Goal: Task Accomplishment & Management: Manage account settings

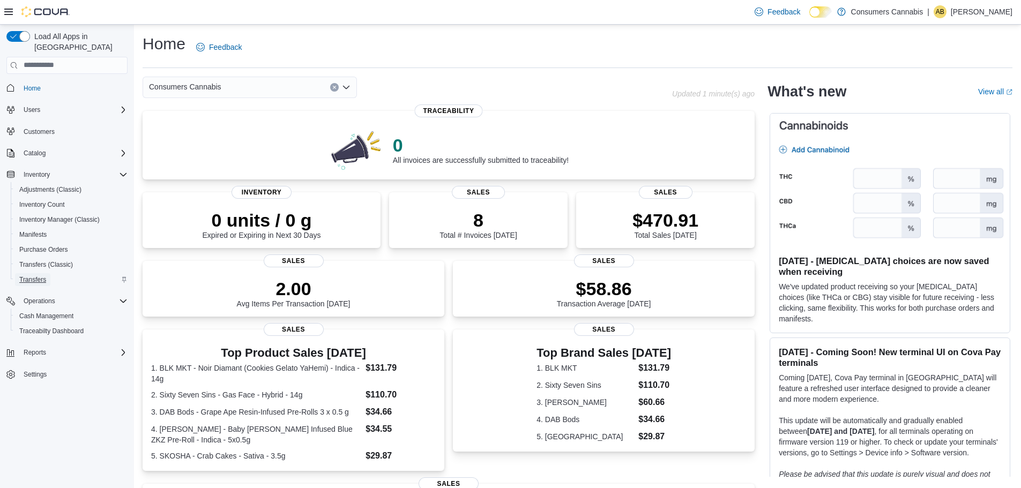
click at [39, 273] on span "Transfers" at bounding box center [32, 279] width 27 height 13
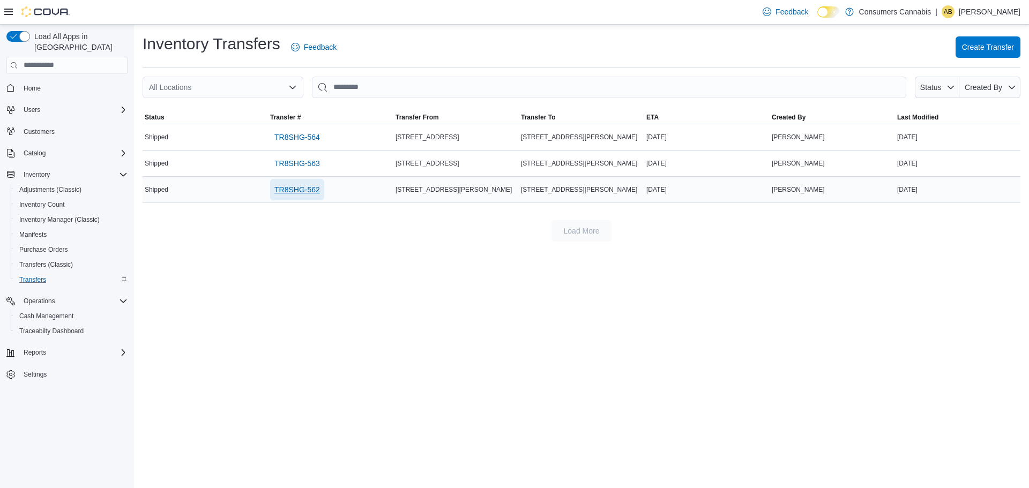
click at [293, 191] on span "TR8SHG-562" at bounding box center [298, 189] width 46 height 11
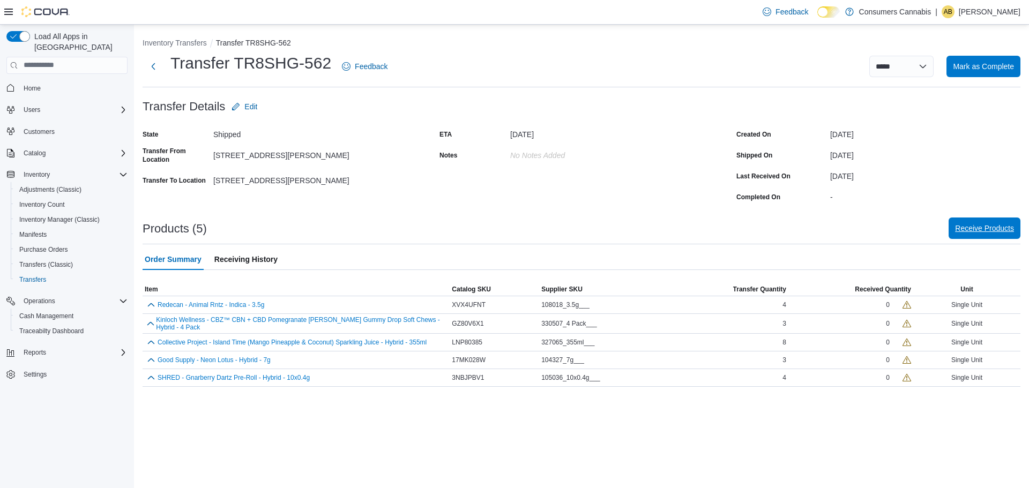
click at [986, 232] on span "Receive Products" at bounding box center [984, 228] width 59 height 11
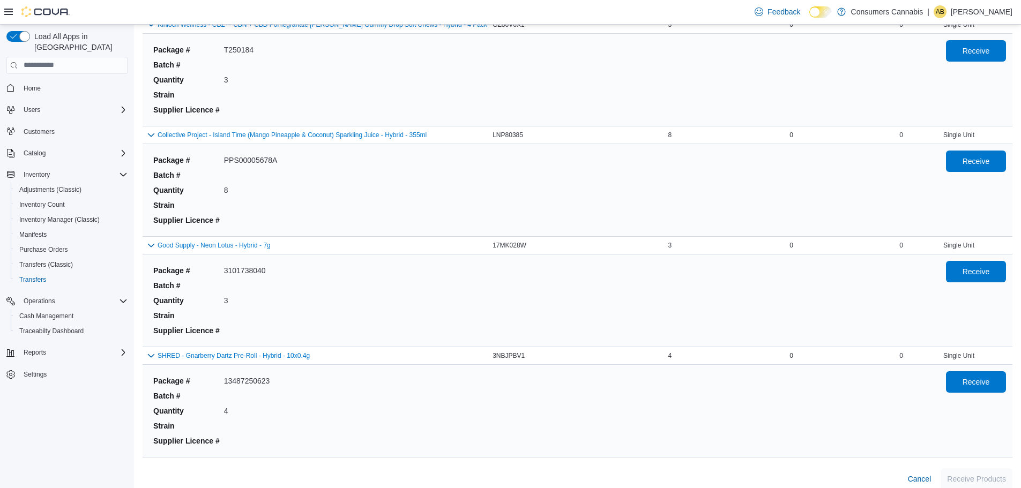
scroll to position [261, 0]
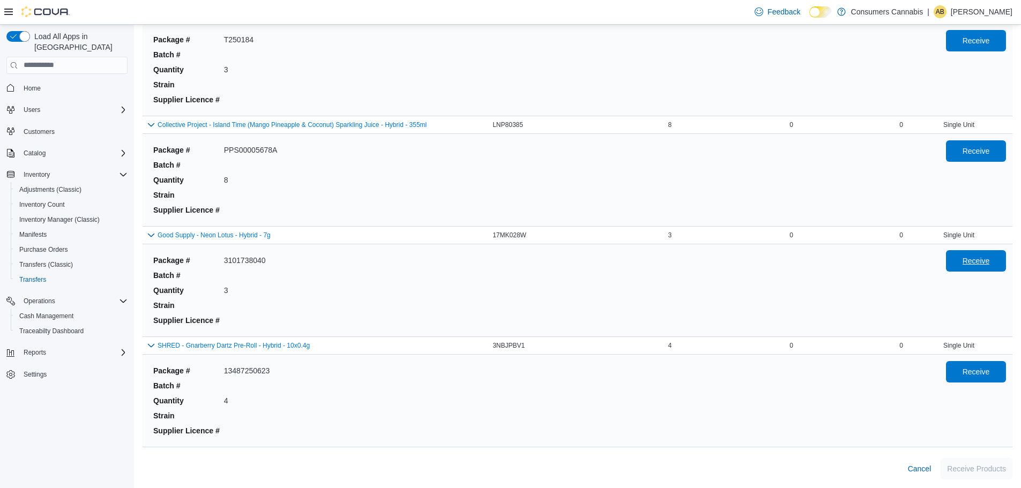
click at [986, 267] on span "Receive" at bounding box center [976, 260] width 47 height 21
click at [972, 374] on span "Receive" at bounding box center [976, 371] width 27 height 11
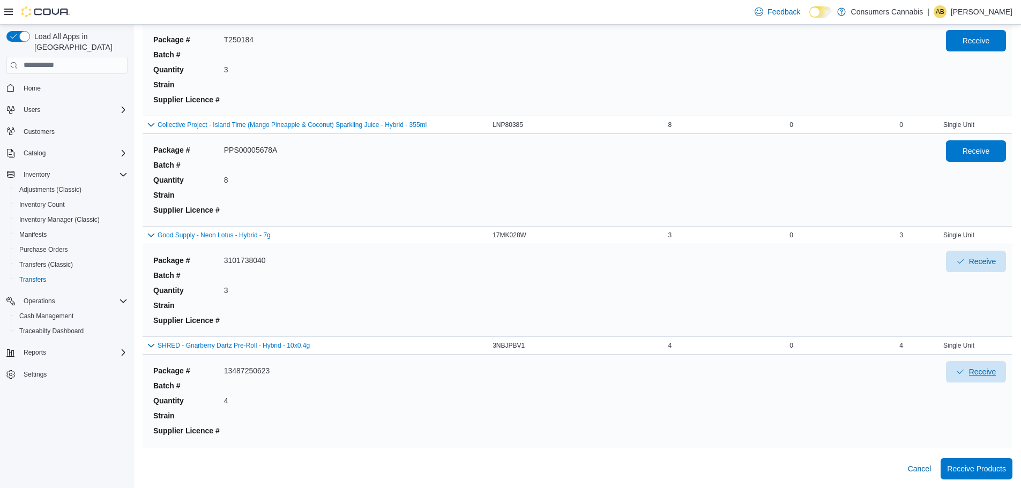
scroll to position [208, 0]
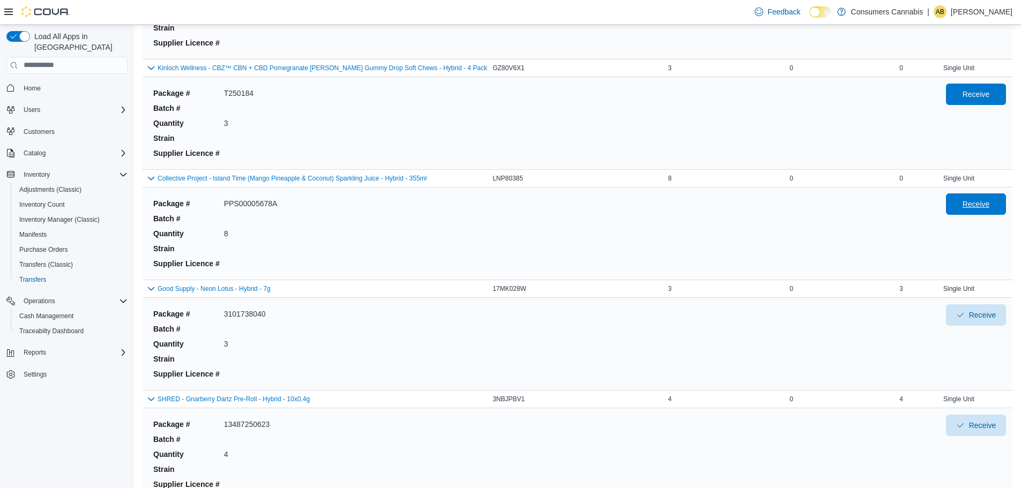
click at [969, 201] on span "Receive" at bounding box center [976, 204] width 47 height 21
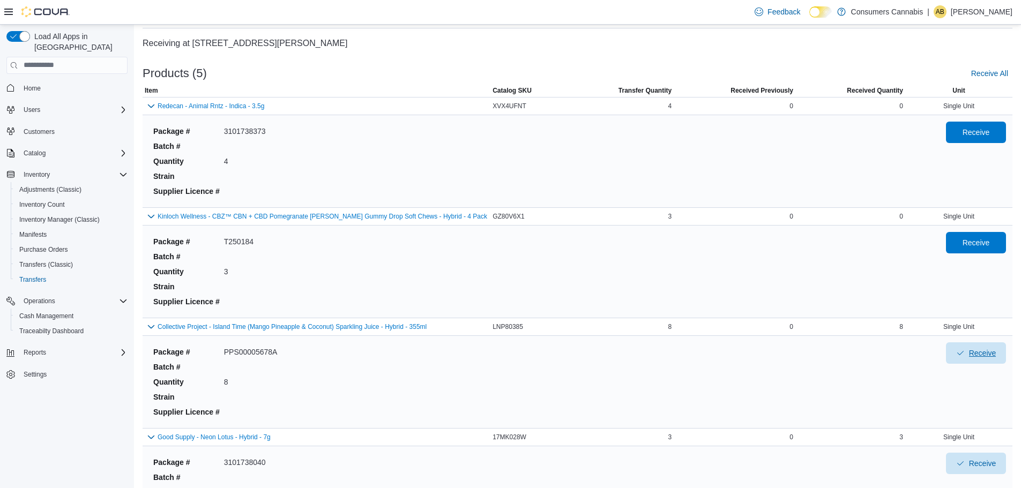
scroll to position [47, 0]
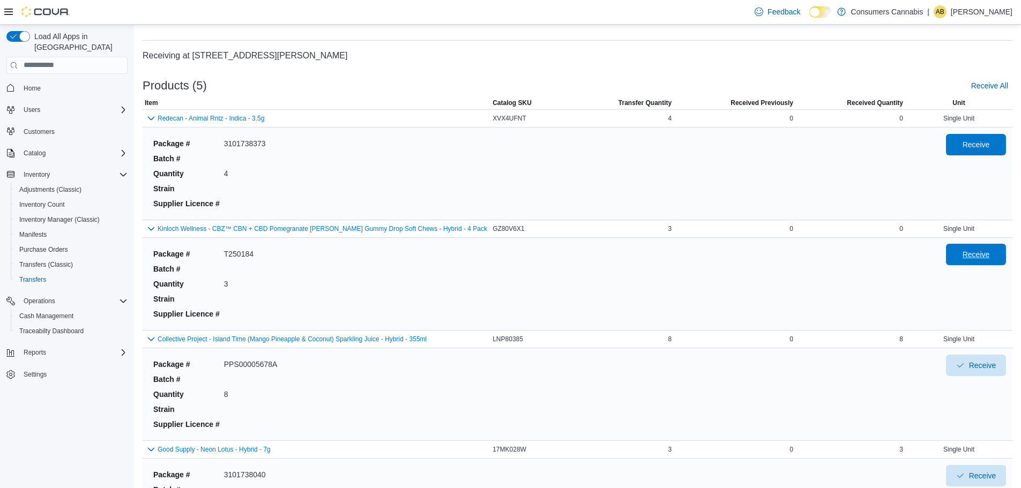
click at [962, 256] on span "Receive" at bounding box center [976, 254] width 47 height 21
click at [981, 143] on span "Receive" at bounding box center [976, 144] width 27 height 11
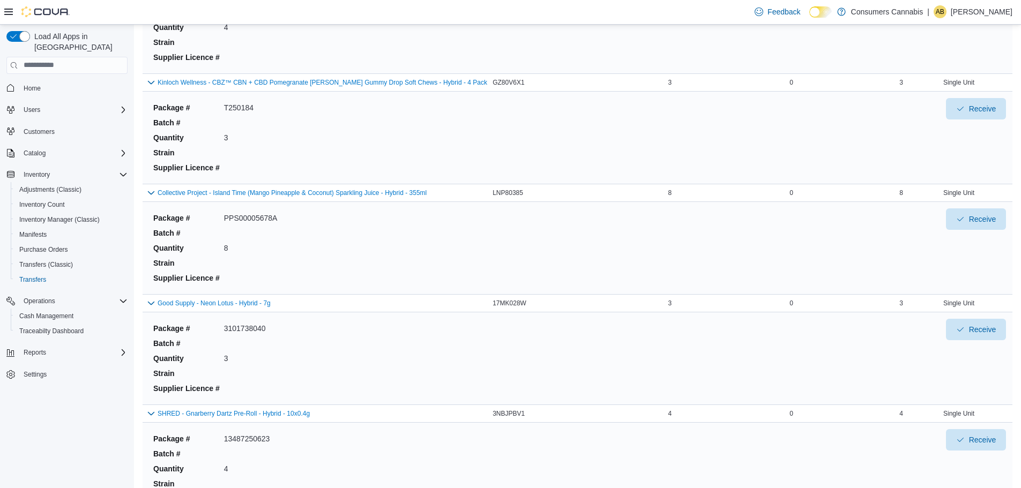
scroll to position [261, 0]
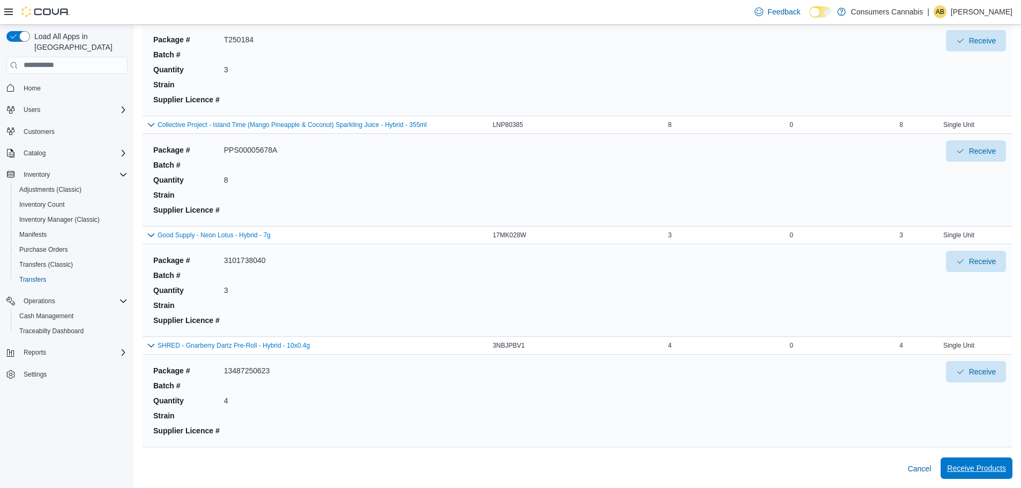
click at [979, 464] on span "Receive Products" at bounding box center [976, 468] width 59 height 11
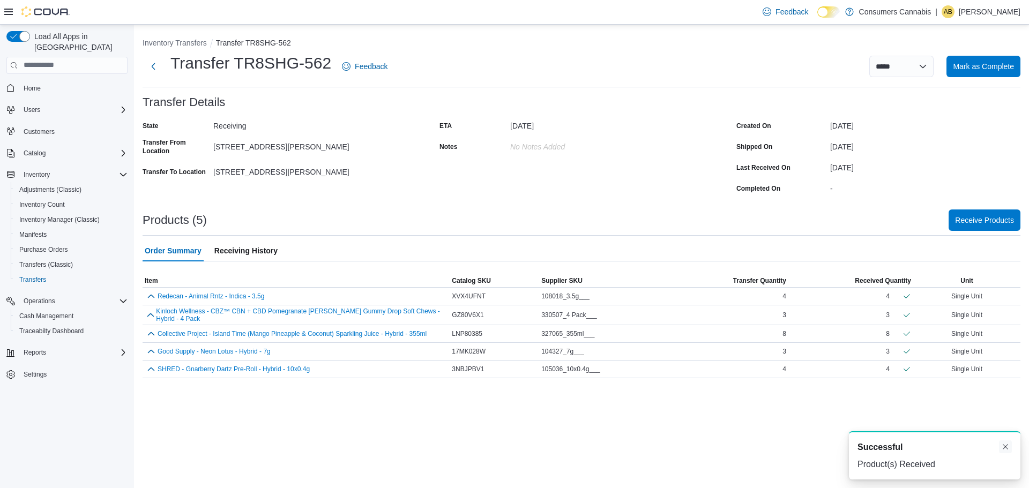
click at [1006, 450] on button "Dismiss toast" at bounding box center [1005, 447] width 13 height 13
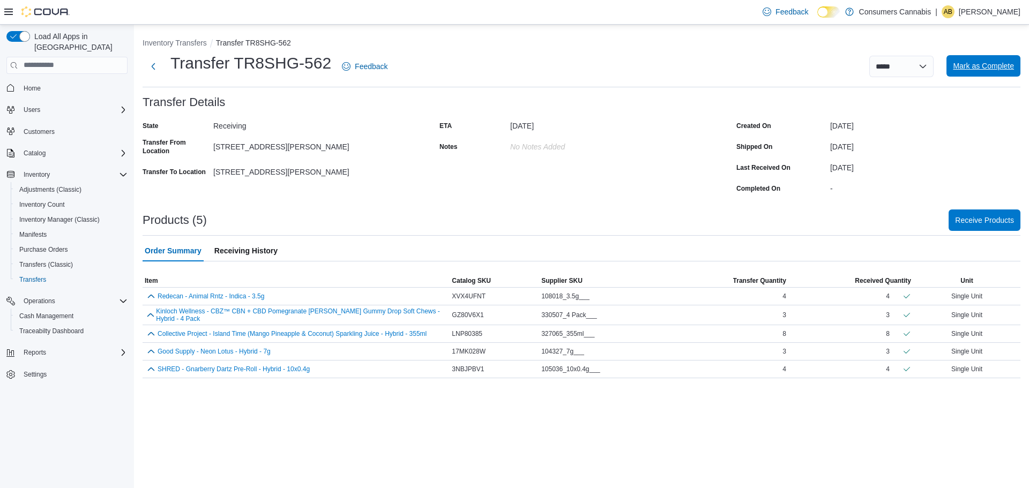
click at [975, 68] on span "Mark as Complete" at bounding box center [983, 66] width 61 height 11
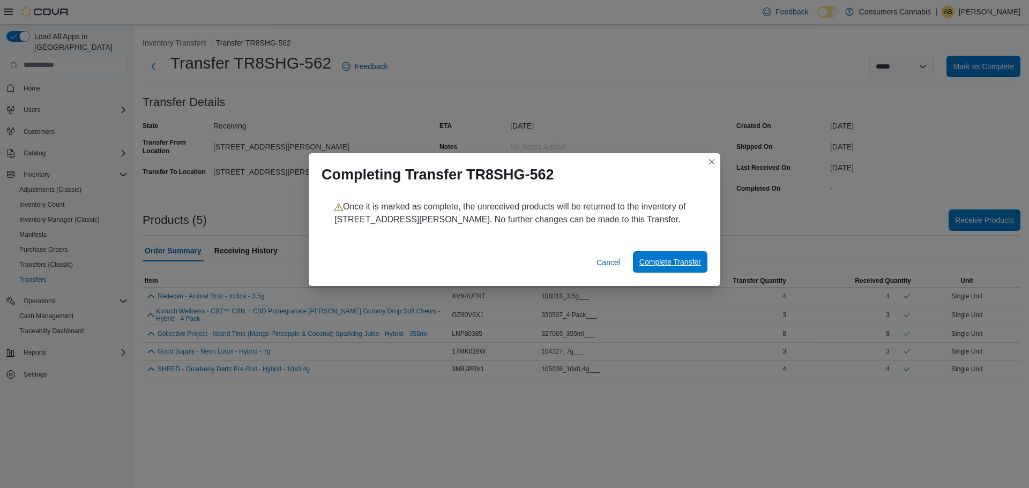
click at [679, 264] on span "Complete Transfer" at bounding box center [671, 262] width 62 height 11
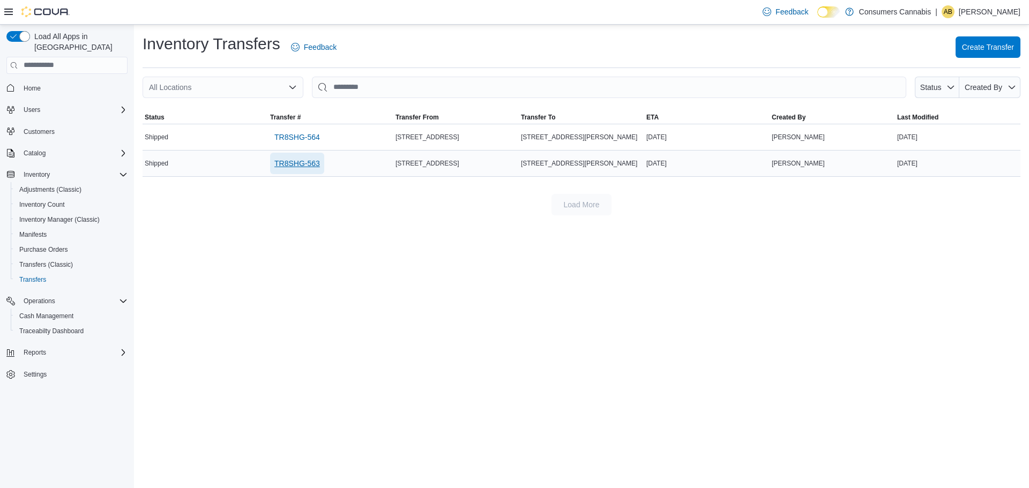
click at [312, 164] on span "TR8SHG-563" at bounding box center [298, 163] width 46 height 11
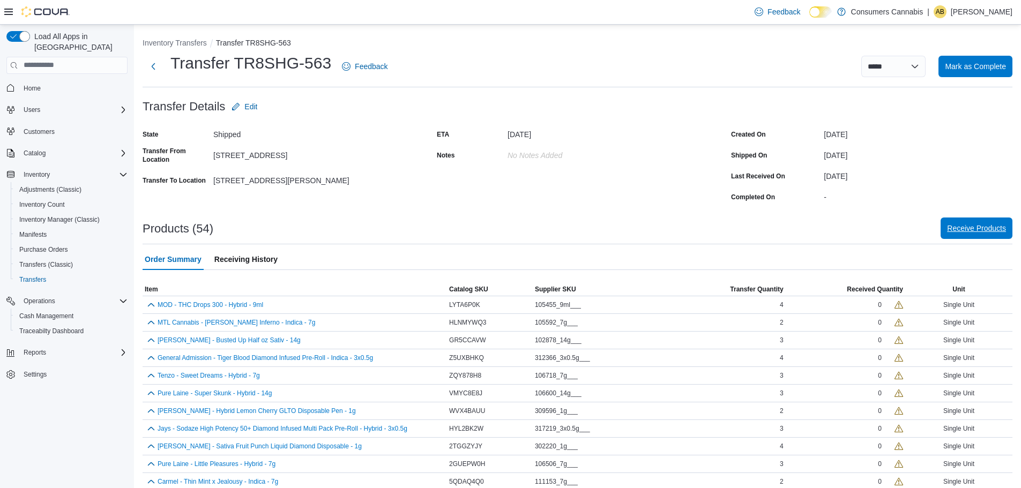
click at [981, 228] on span "Receive Products" at bounding box center [976, 228] width 59 height 11
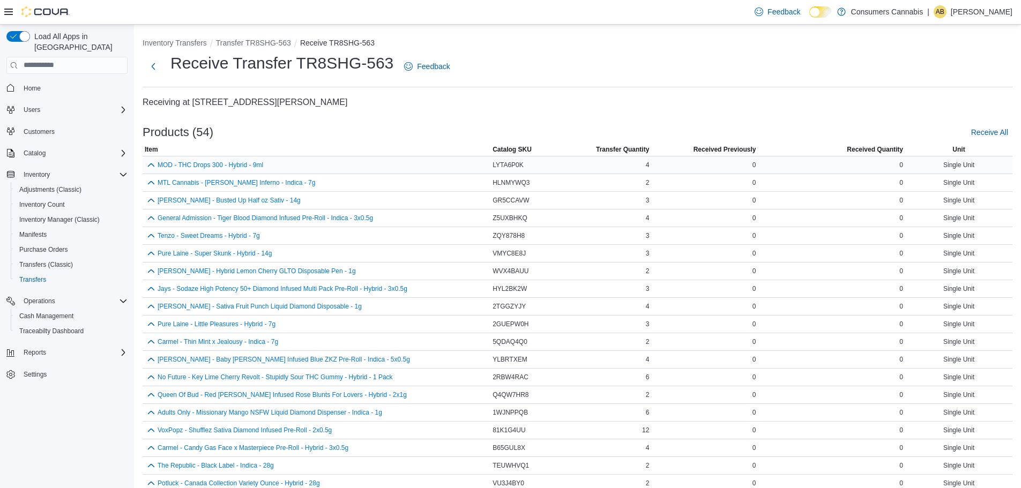
click at [867, 163] on div "0" at bounding box center [831, 165] width 147 height 13
click at [713, 166] on div "0" at bounding box center [704, 165] width 107 height 13
click at [513, 165] on span "LYTA6P0K" at bounding box center [508, 165] width 31 height 9
click at [181, 43] on button "Inventory Transfers" at bounding box center [175, 43] width 64 height 9
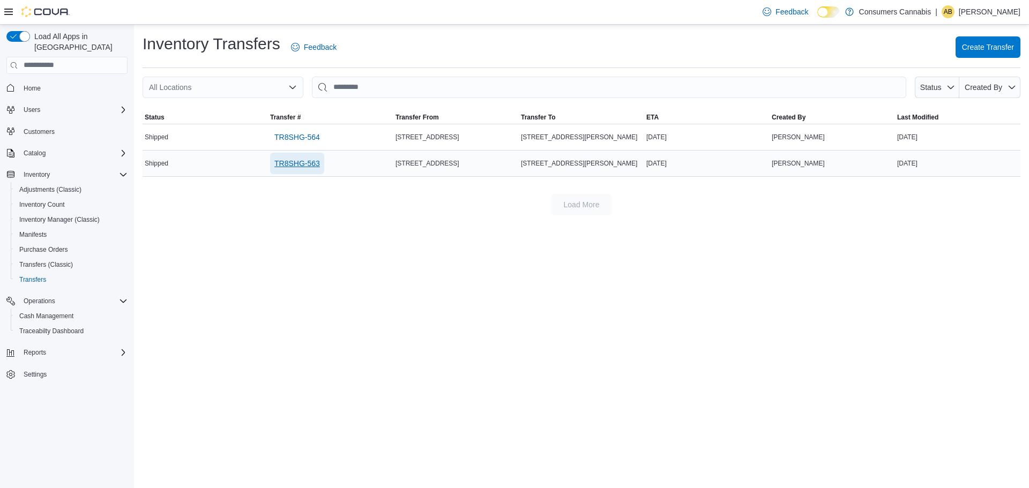
click at [309, 166] on span "TR8SHG-563" at bounding box center [298, 163] width 46 height 11
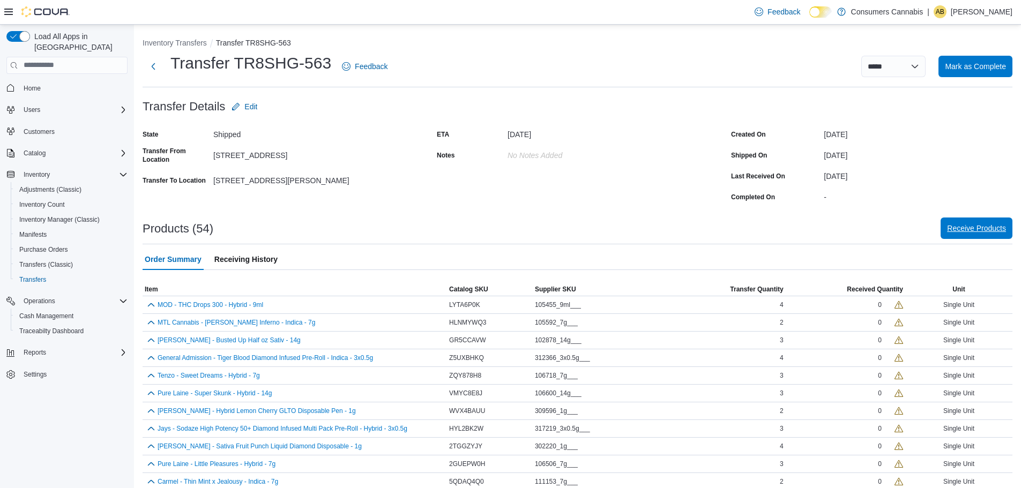
click at [975, 231] on span "Receive Products" at bounding box center [976, 228] width 59 height 11
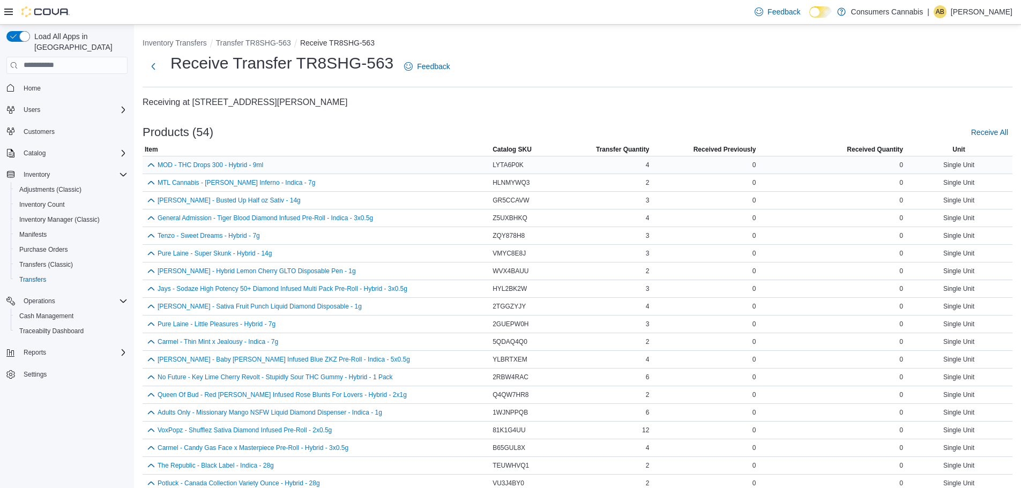
click at [906, 165] on div "0" at bounding box center [831, 165] width 147 height 13
click at [921, 164] on div "Single Unit" at bounding box center [959, 165] width 107 height 13
drag, startPoint x: 812, startPoint y: 168, endPoint x: 742, endPoint y: 166, distance: 69.7
click at [788, 168] on div "0" at bounding box center [831, 165] width 147 height 13
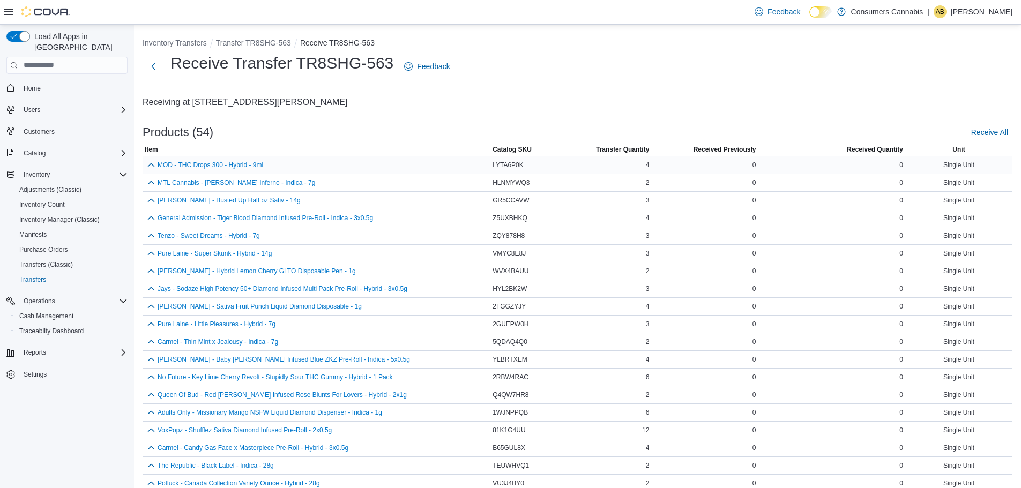
click at [742, 166] on div "0" at bounding box center [704, 165] width 107 height 13
drag, startPoint x: 574, startPoint y: 168, endPoint x: 434, endPoint y: 172, distance: 140.5
click at [555, 169] on tr "MOD - THC Drops 300 - Hybrid - 9ml Catalog SKU LYTA6P0K Transfer Quantity 4 Rec…" at bounding box center [578, 165] width 870 height 18
click at [238, 166] on button "MOD - THC Drops 300 - Hybrid - 9ml" at bounding box center [211, 165] width 106 height 8
click at [152, 164] on button "button" at bounding box center [151, 165] width 13 height 13
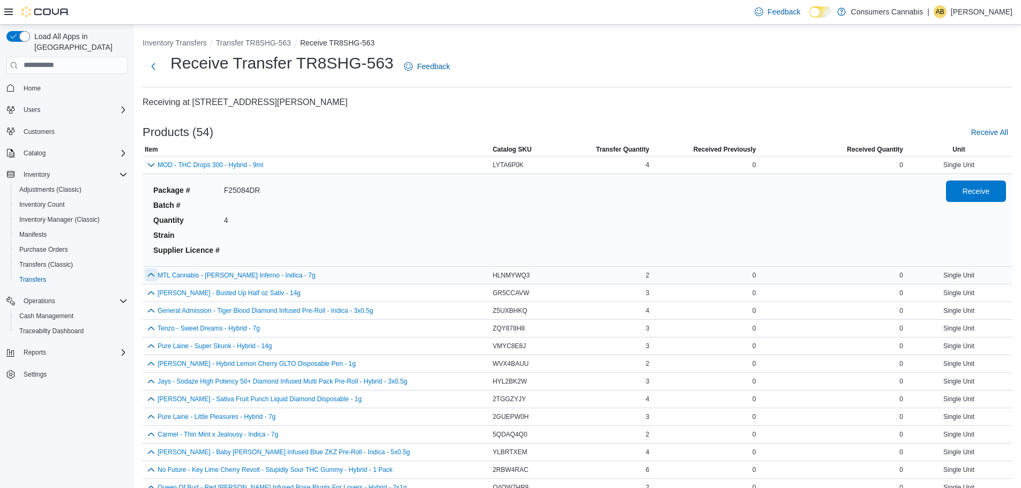
click at [151, 276] on button "button" at bounding box center [151, 275] width 13 height 13
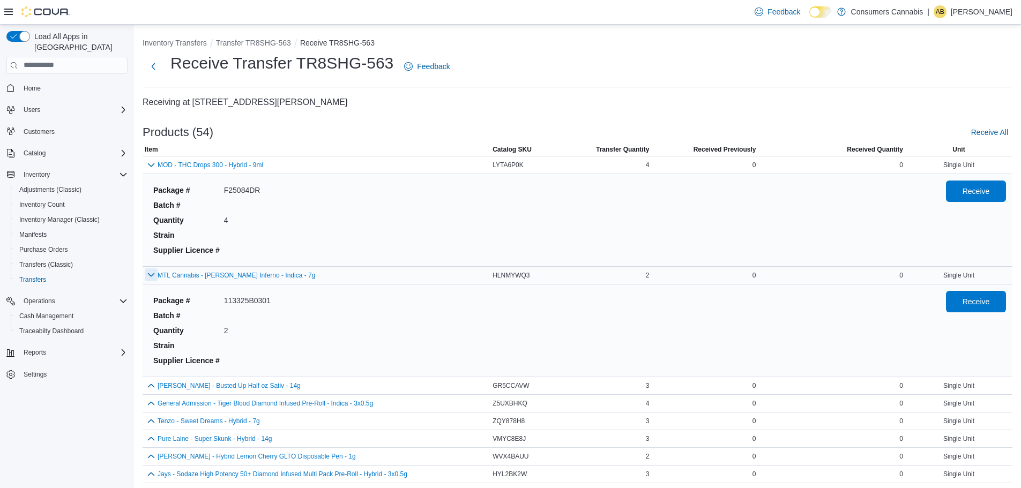
click at [151, 276] on button "button" at bounding box center [151, 275] width 13 height 13
click at [152, 162] on button "button" at bounding box center [151, 164] width 13 height 13
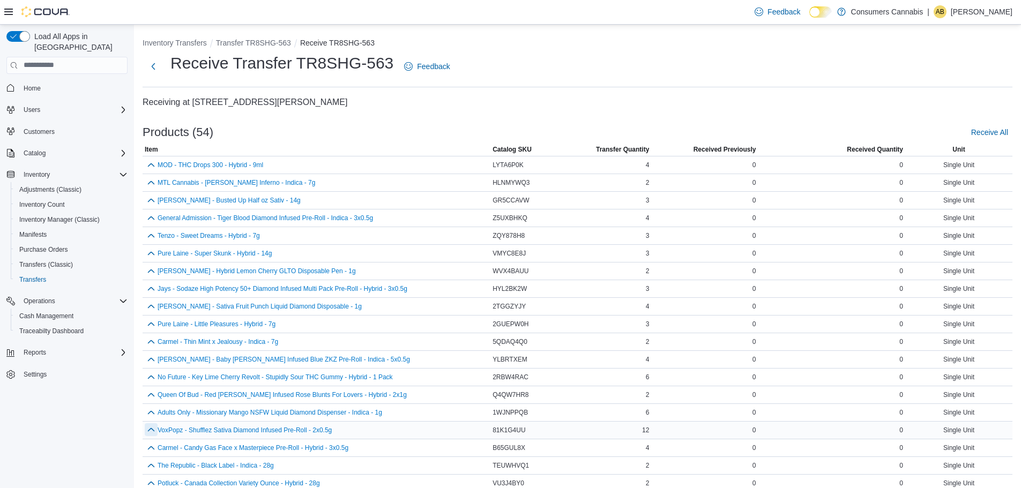
click at [150, 430] on button "button" at bounding box center [151, 430] width 13 height 13
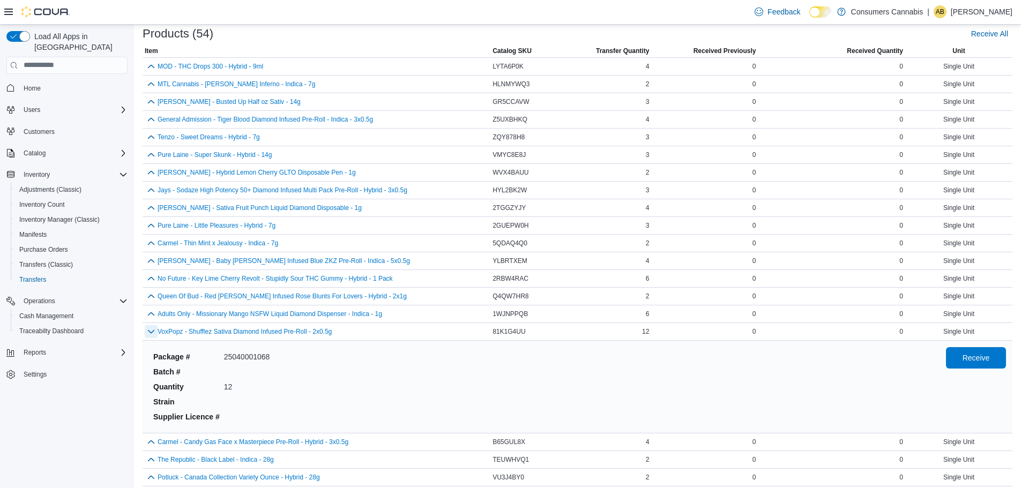
scroll to position [107, 0]
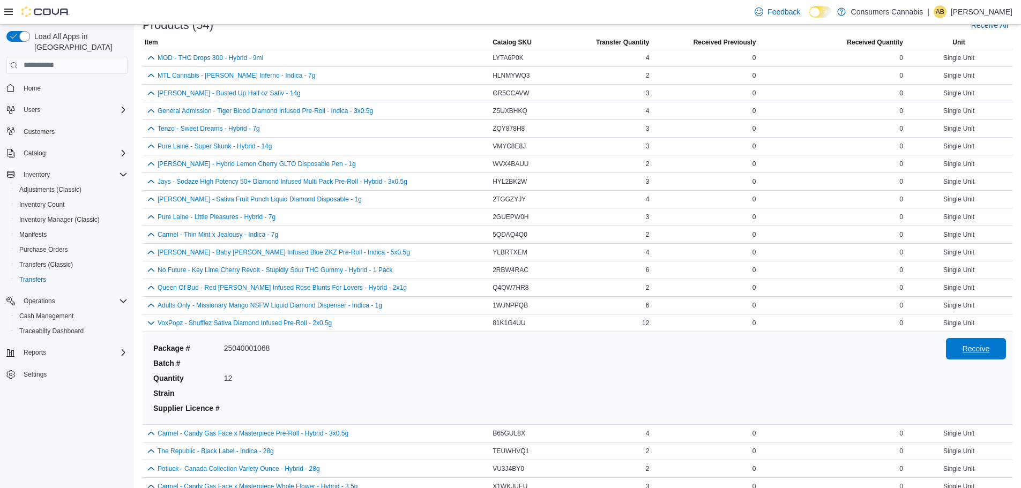
click at [970, 348] on span "Receive" at bounding box center [976, 348] width 47 height 21
click at [150, 322] on button "button" at bounding box center [151, 322] width 13 height 13
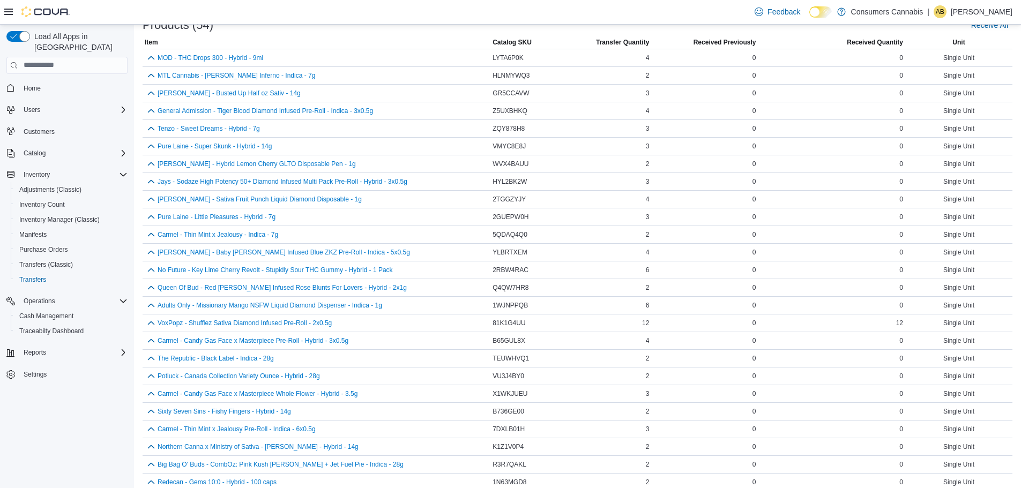
scroll to position [637, 0]
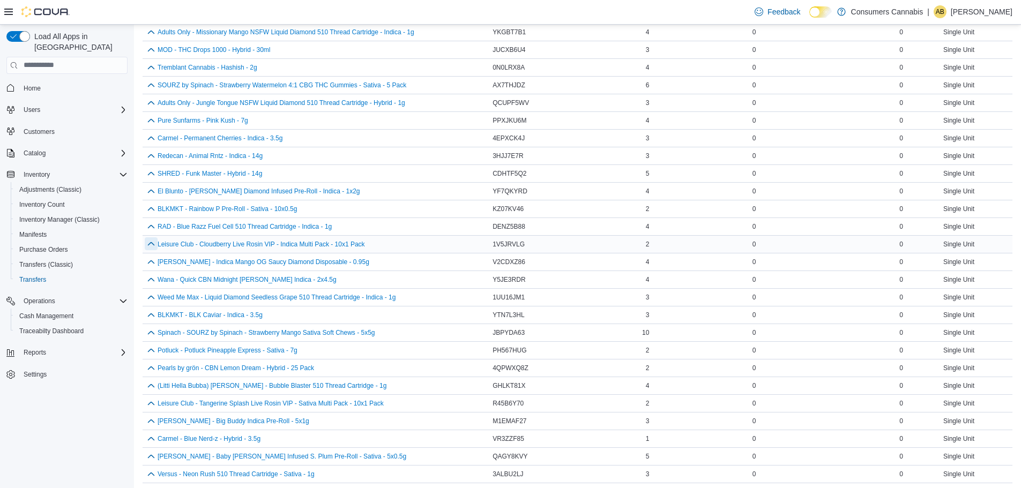
click at [157, 244] on button "button" at bounding box center [151, 244] width 13 height 13
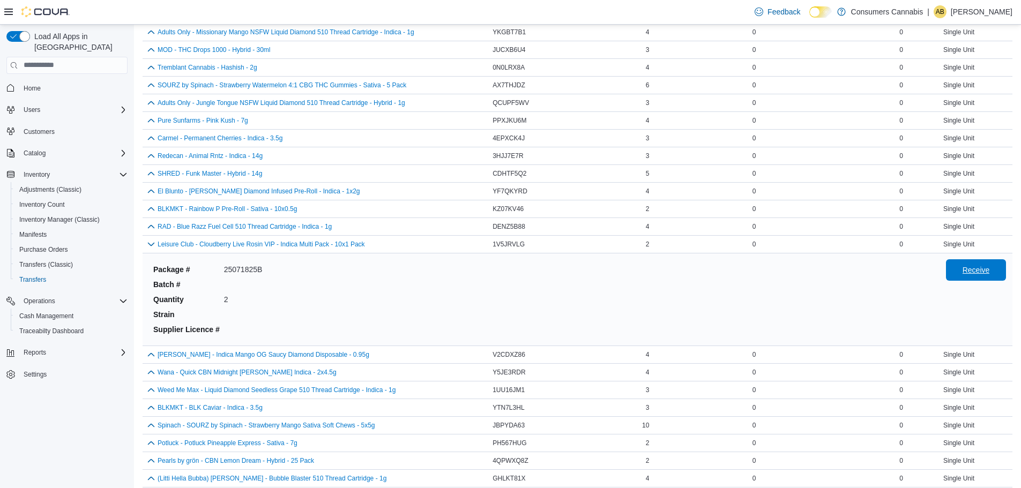
click at [1006, 271] on button "Receive" at bounding box center [976, 270] width 60 height 21
click at [152, 244] on button "button" at bounding box center [151, 244] width 13 height 13
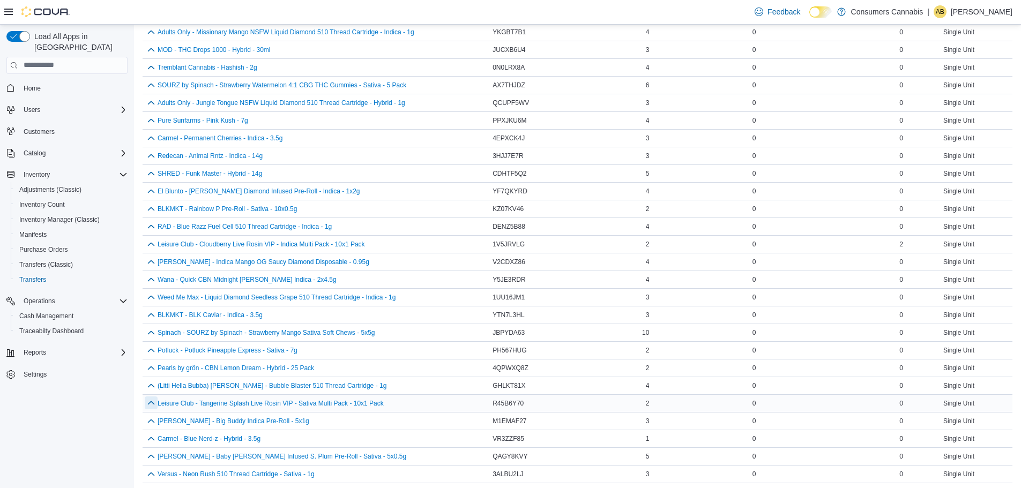
click at [151, 404] on button "button" at bounding box center [151, 403] width 13 height 13
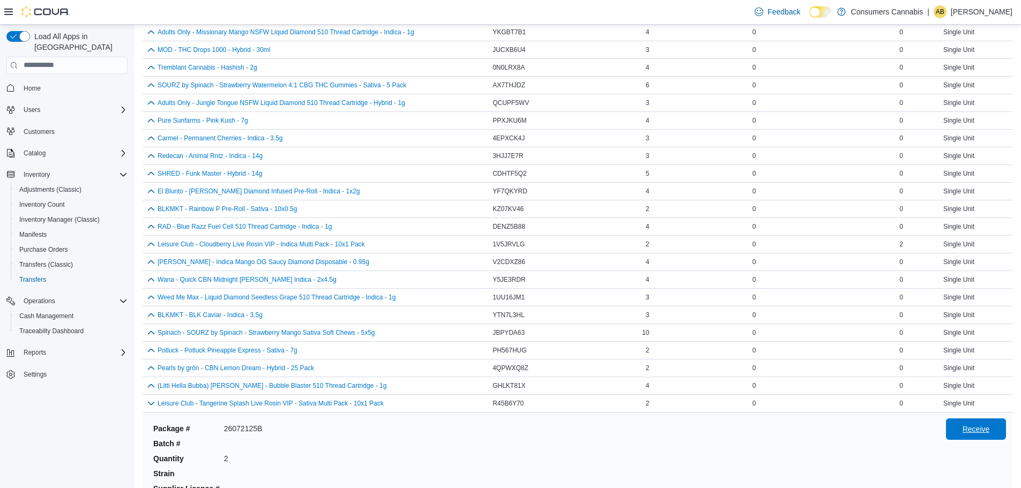
click at [984, 430] on span "Receive" at bounding box center [976, 429] width 27 height 11
click at [151, 404] on button "button" at bounding box center [151, 403] width 13 height 13
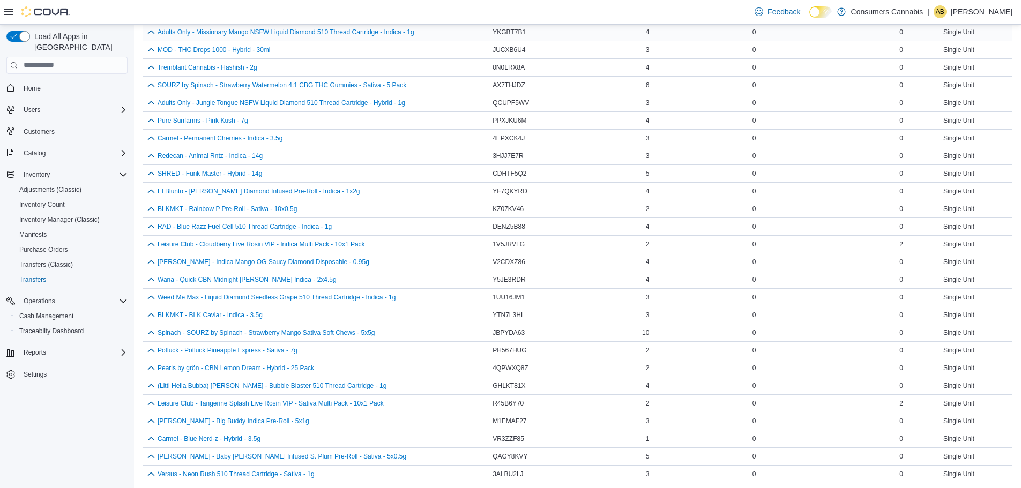
scroll to position [328, 0]
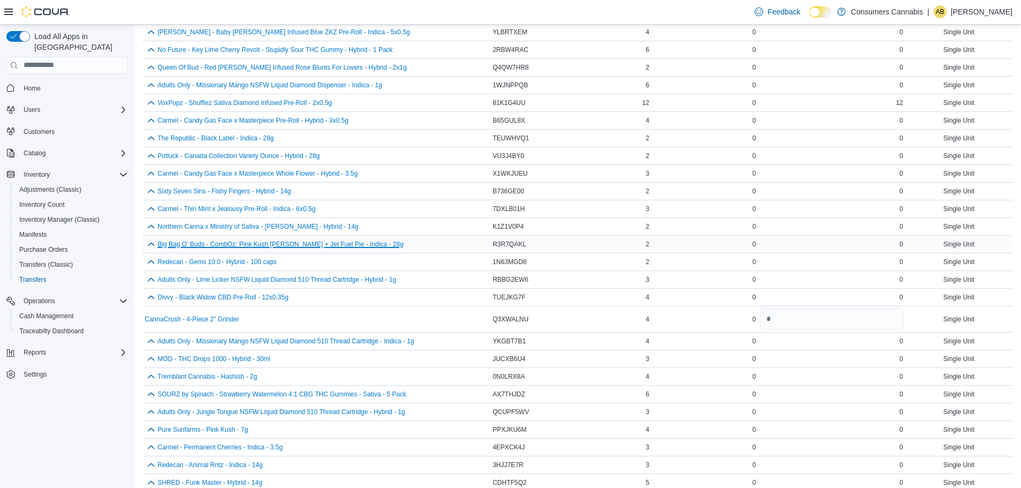
click at [305, 242] on button "Big Bag O' Buds - CombOz: Pink Kush Mintz + Jet Fuel Pie - Indica - 28g" at bounding box center [281, 245] width 246 height 8
click at [152, 243] on button "button" at bounding box center [151, 244] width 13 height 13
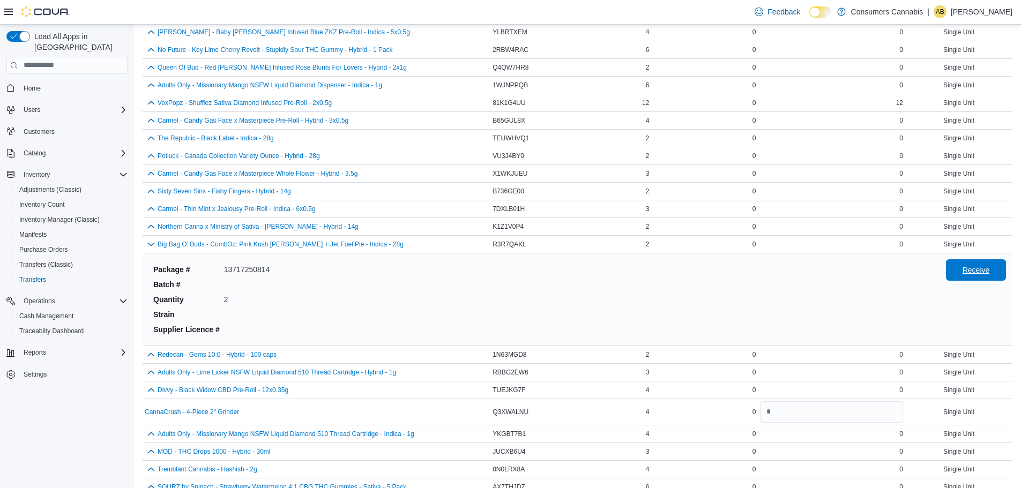
click at [976, 268] on span "Receive" at bounding box center [976, 270] width 27 height 11
click at [150, 248] on button "button" at bounding box center [151, 244] width 13 height 13
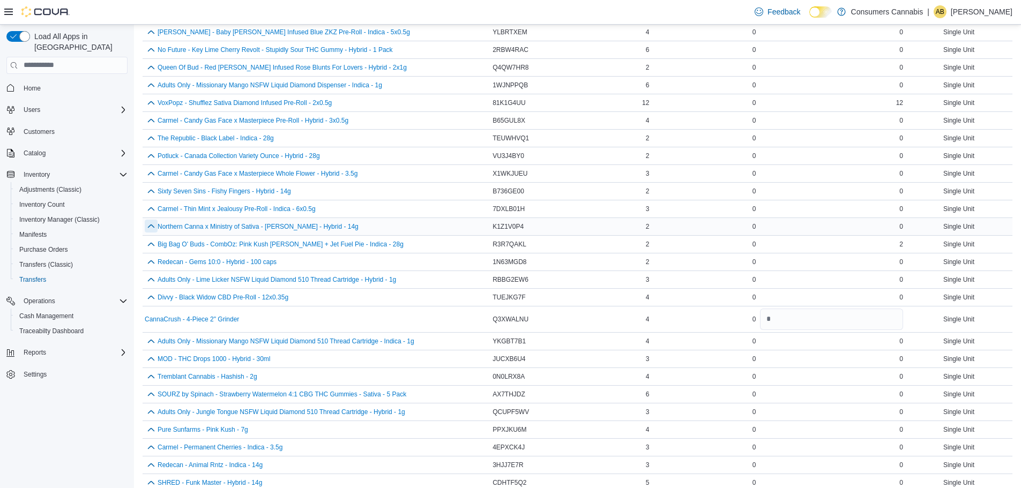
click at [154, 227] on button "button" at bounding box center [151, 226] width 13 height 13
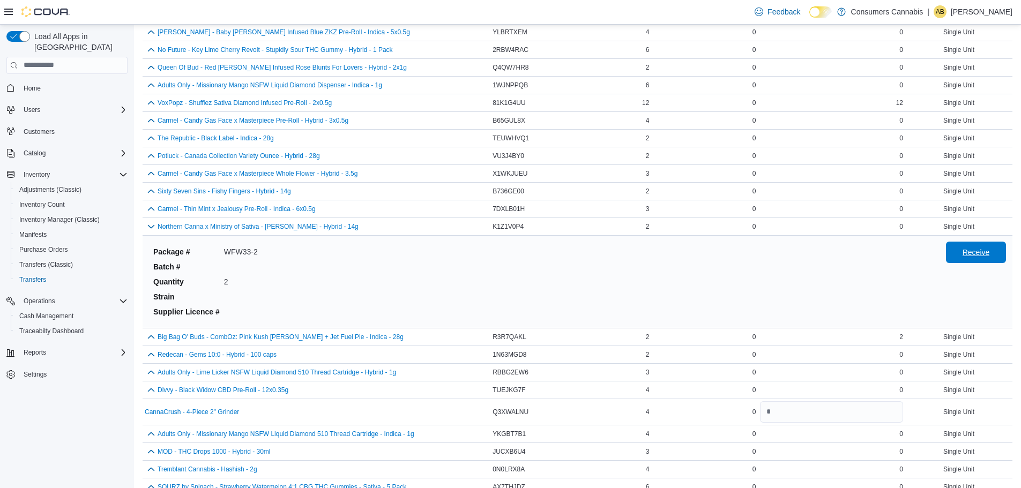
click at [987, 262] on span "Receive" at bounding box center [976, 252] width 47 height 21
click at [151, 225] on button "button" at bounding box center [151, 226] width 13 height 13
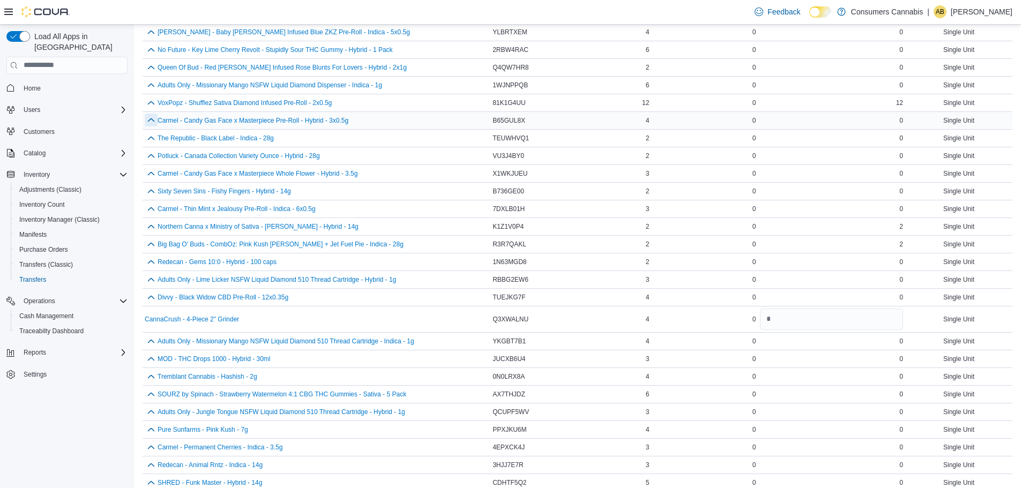
click at [148, 120] on button "button" at bounding box center [151, 120] width 13 height 13
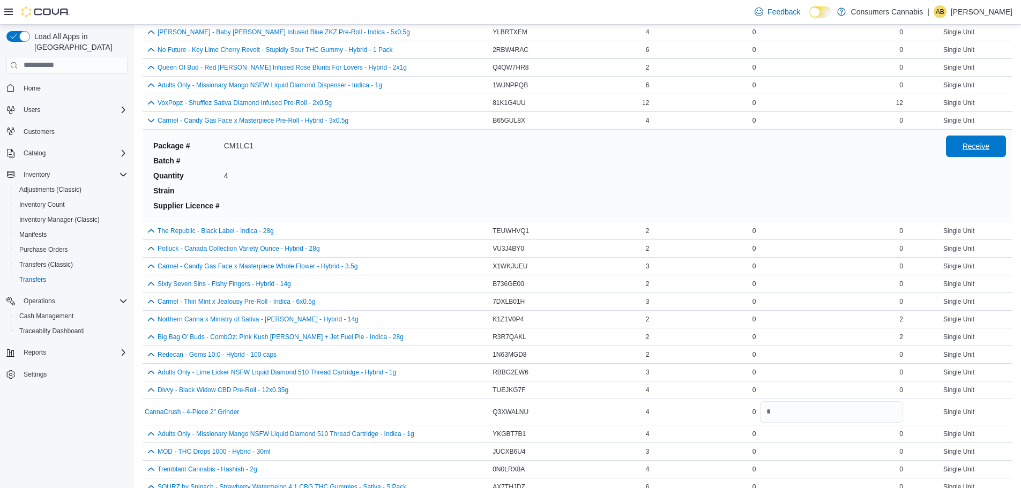
click at [973, 144] on span "Receive" at bounding box center [976, 146] width 27 height 11
click at [149, 122] on button "button" at bounding box center [151, 120] width 13 height 13
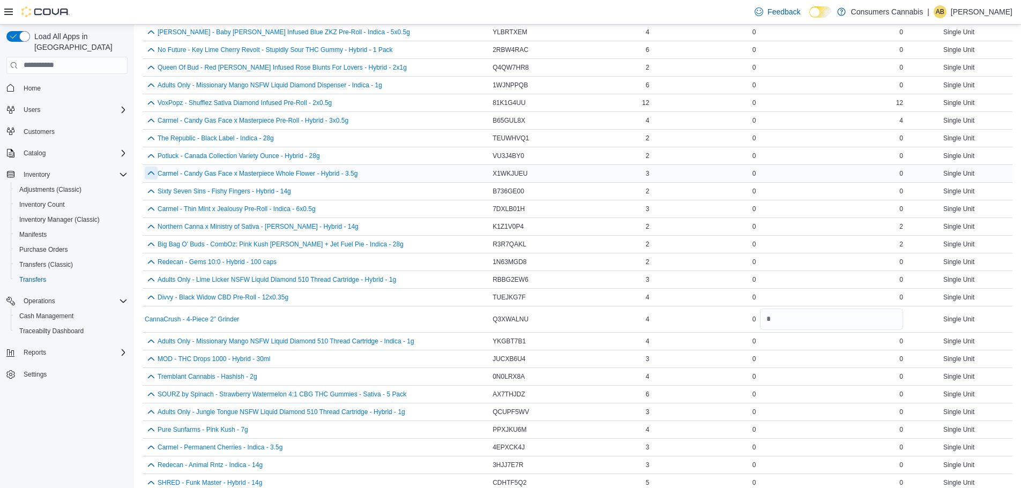
click at [149, 178] on button "button" at bounding box center [151, 173] width 13 height 13
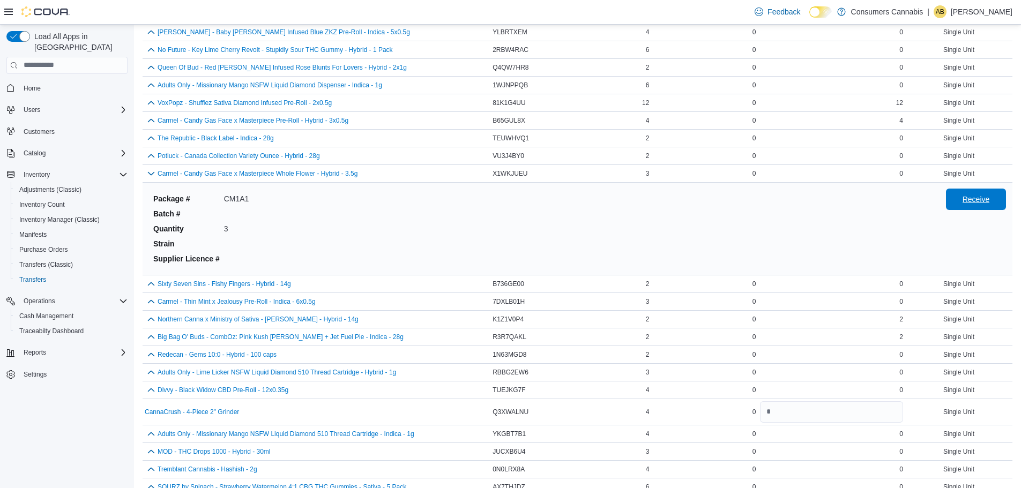
click at [970, 210] on span "Receive" at bounding box center [976, 199] width 47 height 21
click at [974, 199] on span "Receive" at bounding box center [976, 199] width 27 height 11
click at [149, 174] on button "button" at bounding box center [151, 173] width 13 height 13
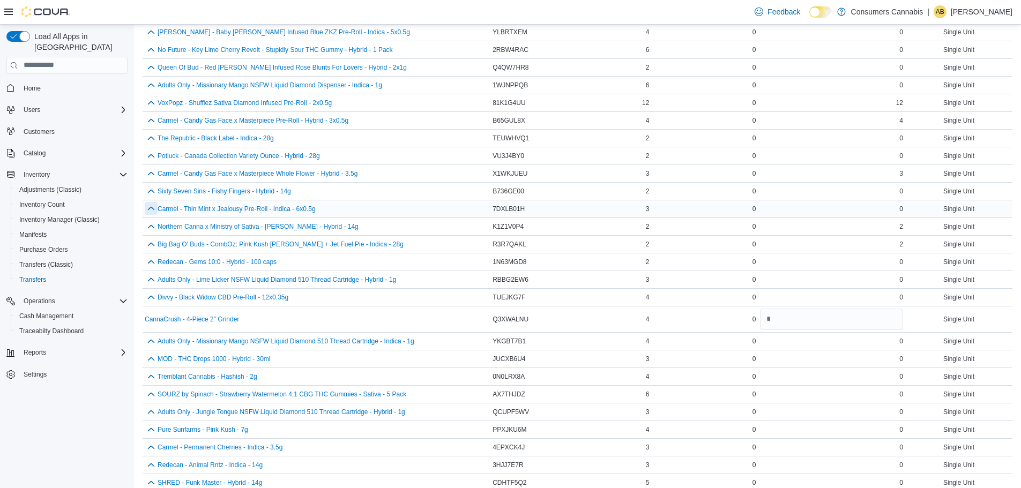
click at [147, 213] on button "button" at bounding box center [151, 208] width 13 height 13
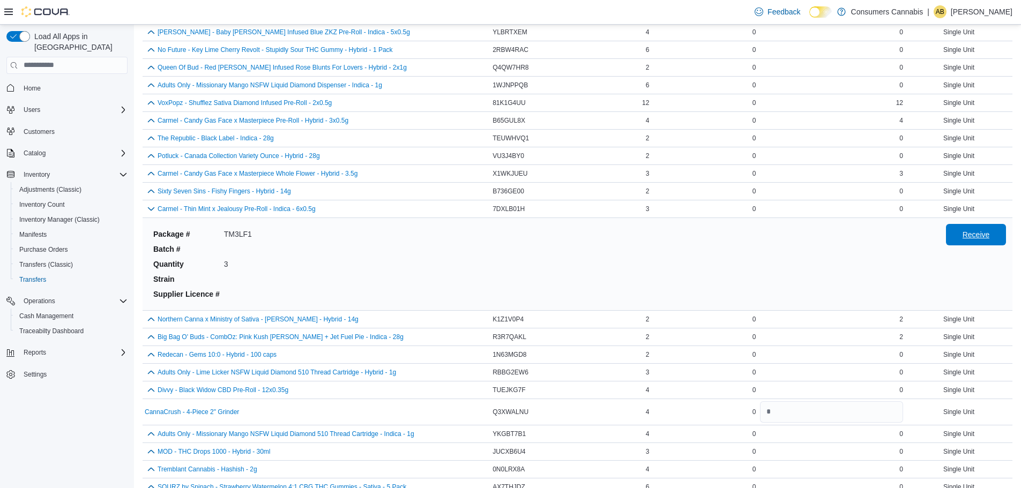
click at [984, 233] on span "Receive" at bounding box center [976, 234] width 27 height 11
click at [153, 209] on button "button" at bounding box center [151, 208] width 13 height 13
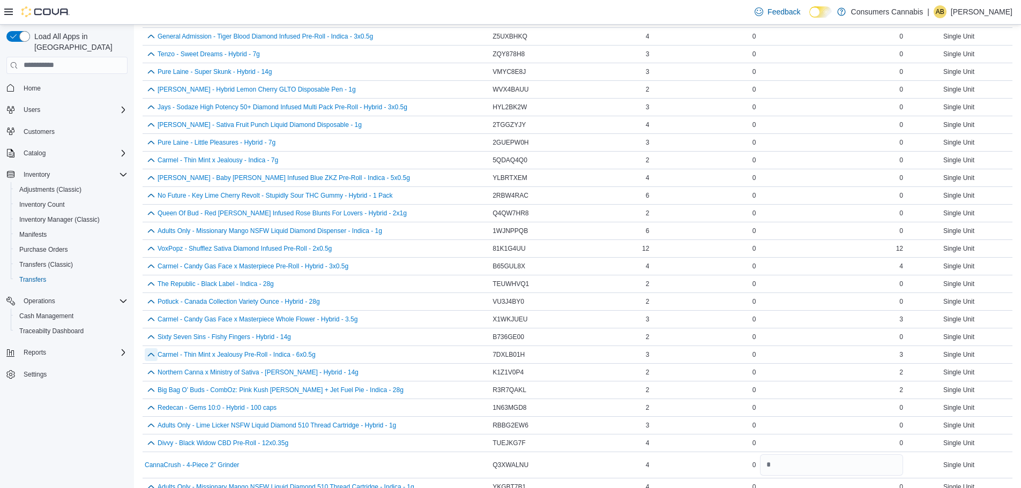
scroll to position [137, 0]
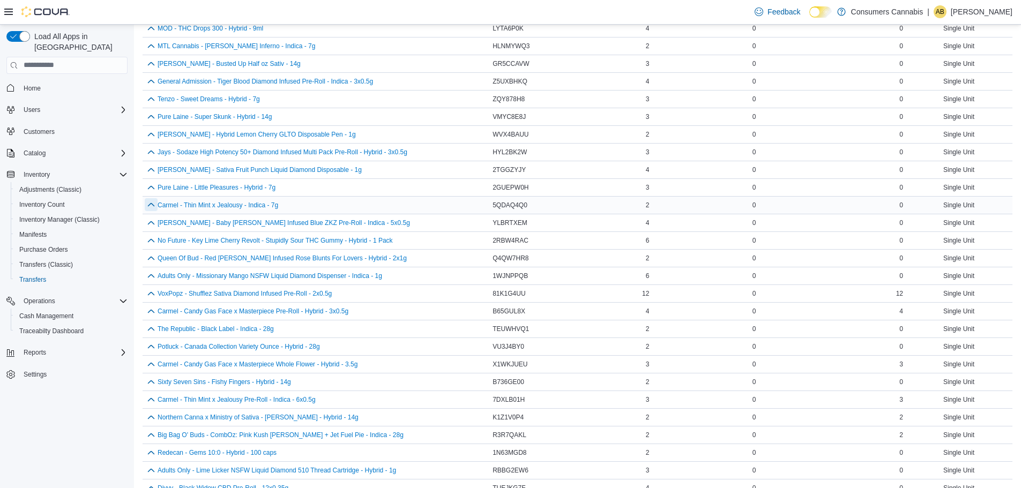
click at [154, 207] on button "button" at bounding box center [151, 204] width 13 height 13
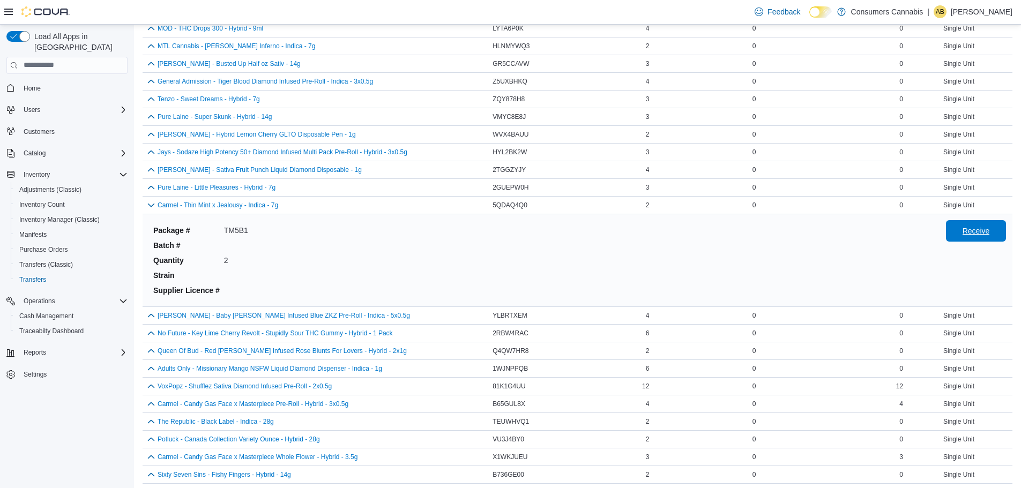
click at [990, 228] on span "Receive" at bounding box center [976, 231] width 27 height 11
click at [145, 205] on button "button" at bounding box center [151, 204] width 13 height 13
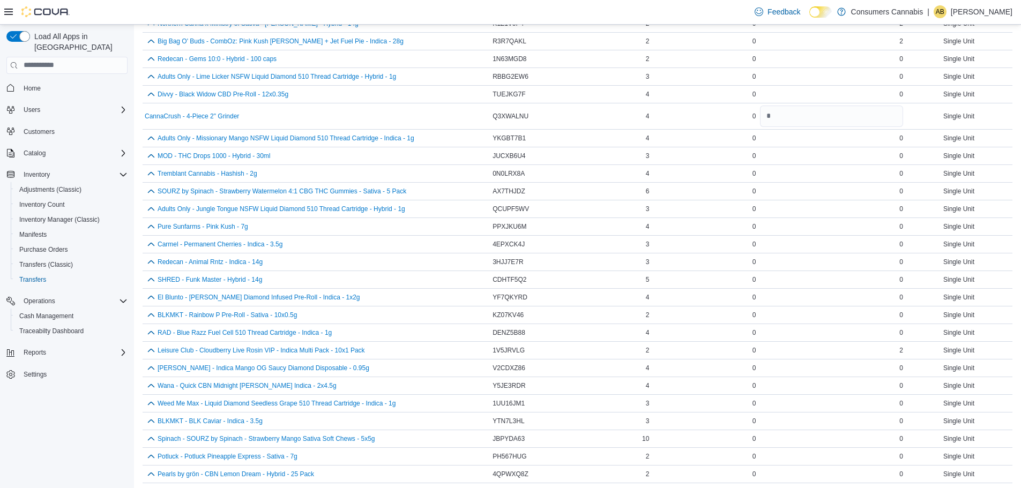
scroll to position [98, 0]
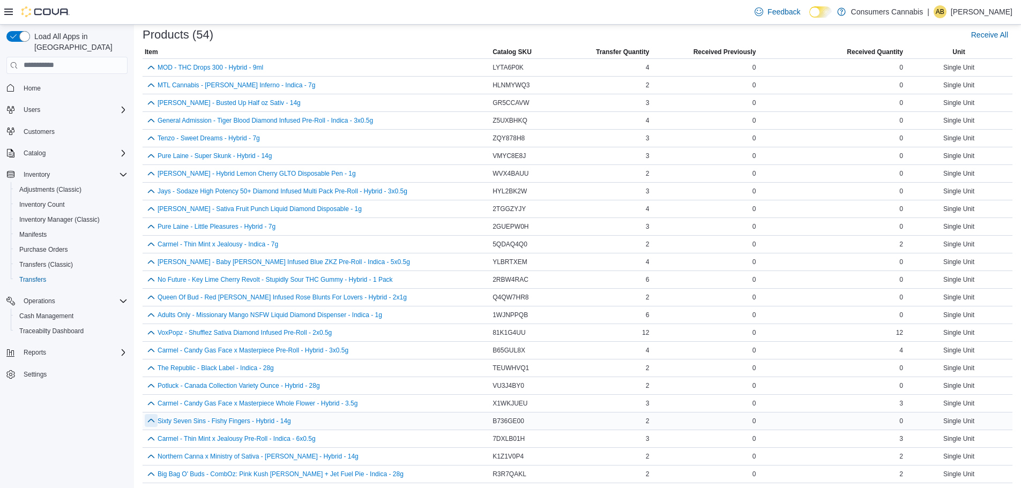
click at [151, 419] on button "button" at bounding box center [151, 420] width 13 height 13
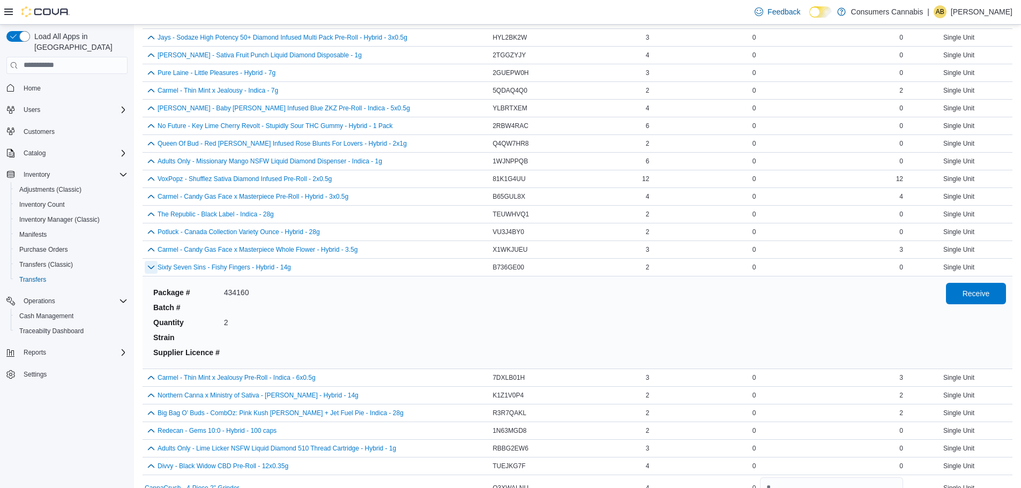
scroll to position [258, 0]
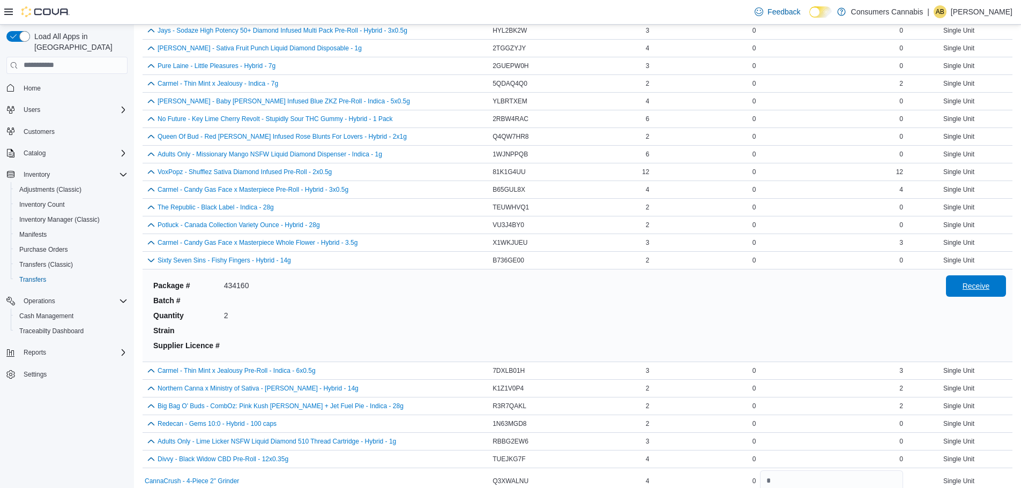
click at [982, 282] on span "Receive" at bounding box center [976, 286] width 27 height 11
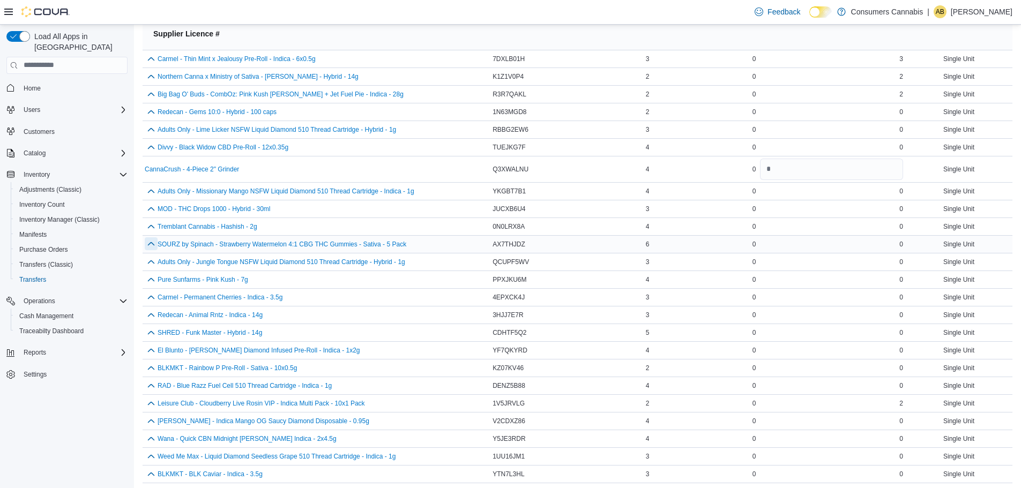
click at [150, 246] on button "button" at bounding box center [151, 244] width 13 height 13
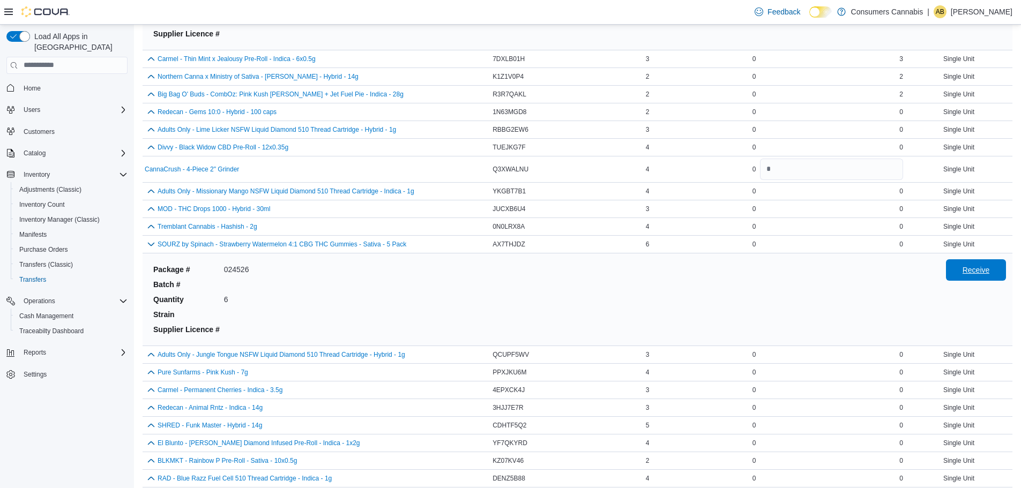
click at [990, 271] on span "Receive" at bounding box center [976, 270] width 27 height 11
click at [975, 268] on span "Receive" at bounding box center [976, 270] width 27 height 11
click at [149, 243] on button "button" at bounding box center [151, 244] width 13 height 13
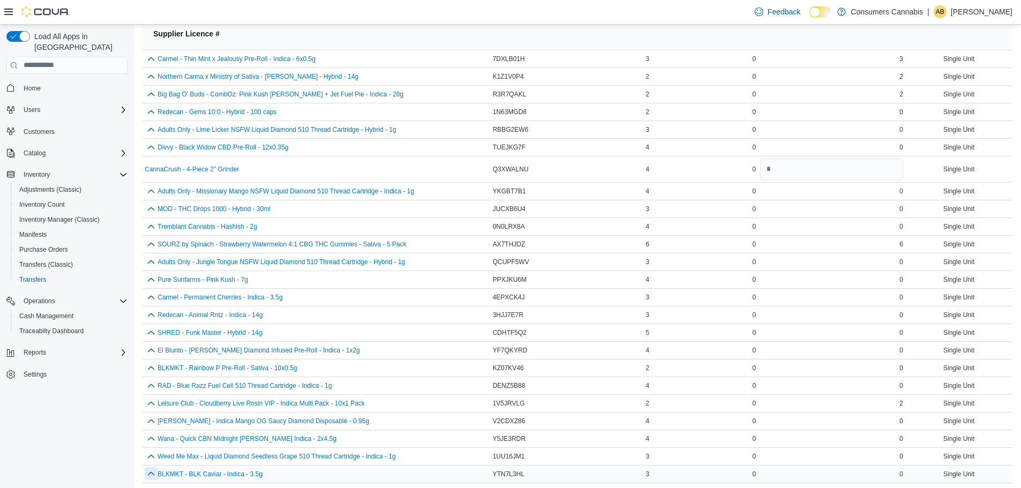
click at [151, 475] on button "button" at bounding box center [151, 474] width 13 height 13
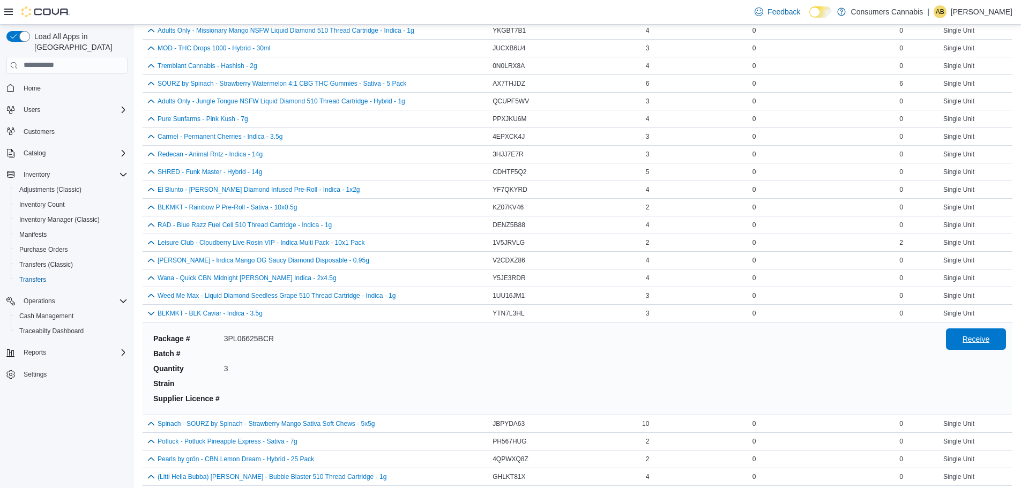
click at [984, 340] on span "Receive" at bounding box center [976, 339] width 27 height 11
click at [152, 314] on button "button" at bounding box center [151, 313] width 13 height 13
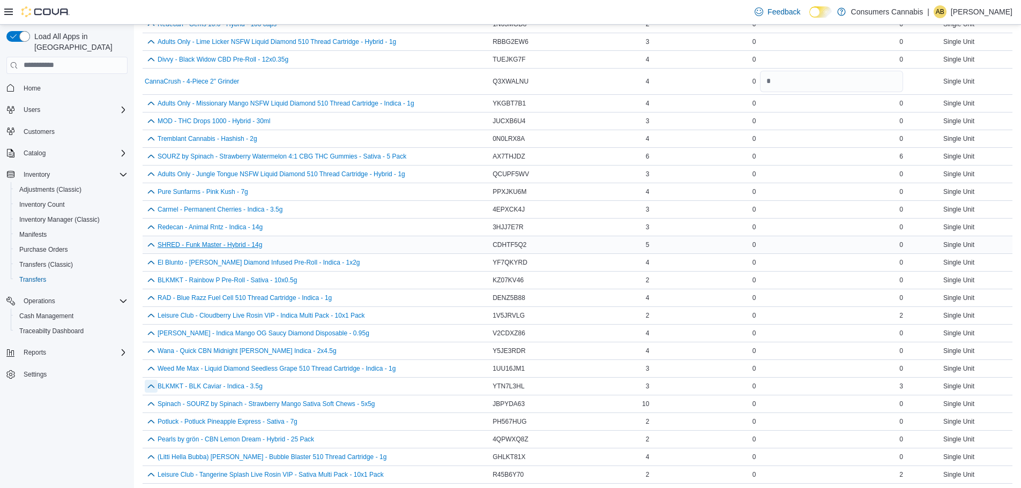
scroll to position [605, 0]
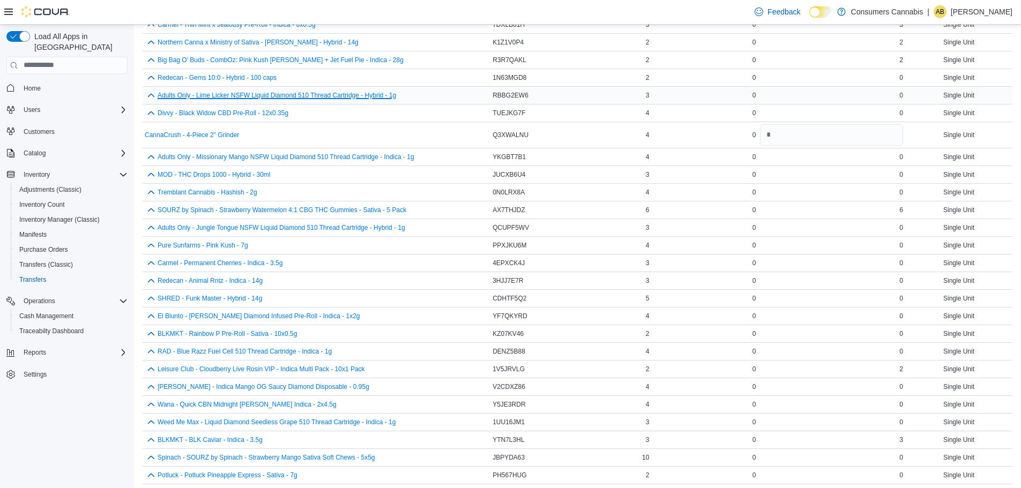
click at [229, 93] on button "Adults Only - Lime Licker NSFW Liquid Diamond 510 Thread Cartridge - Hybrid - 1g" at bounding box center [277, 96] width 239 height 8
click at [150, 93] on button "button" at bounding box center [151, 94] width 13 height 13
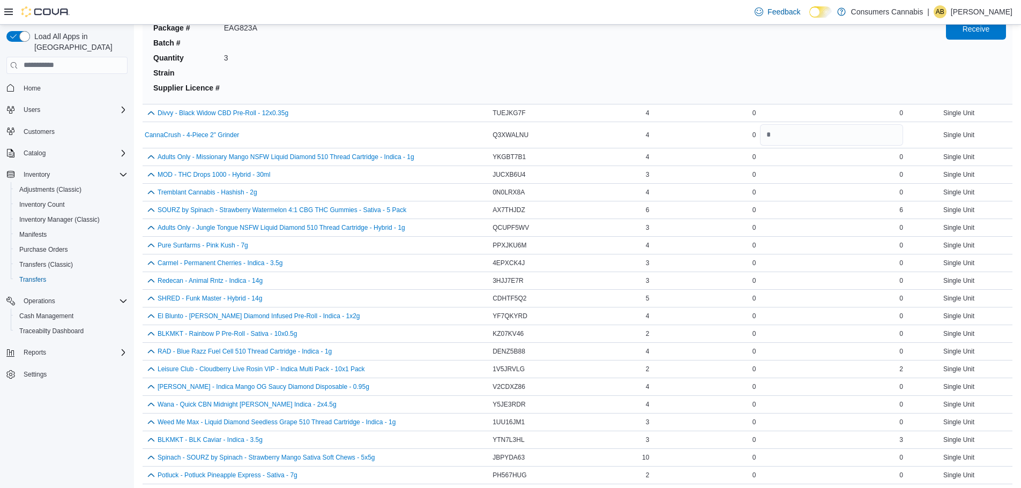
scroll to position [590, 0]
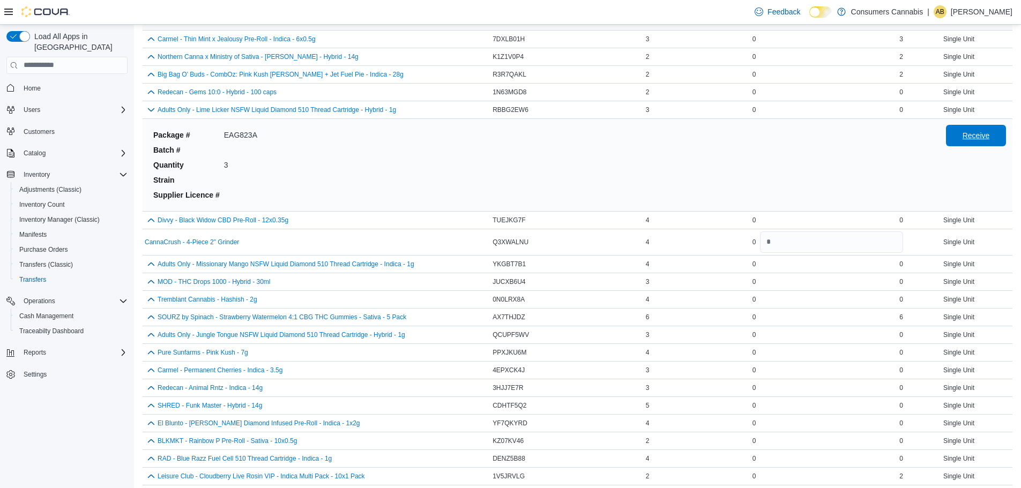
click at [988, 142] on span "Receive" at bounding box center [976, 135] width 47 height 21
click at [152, 108] on button "button" at bounding box center [151, 109] width 13 height 13
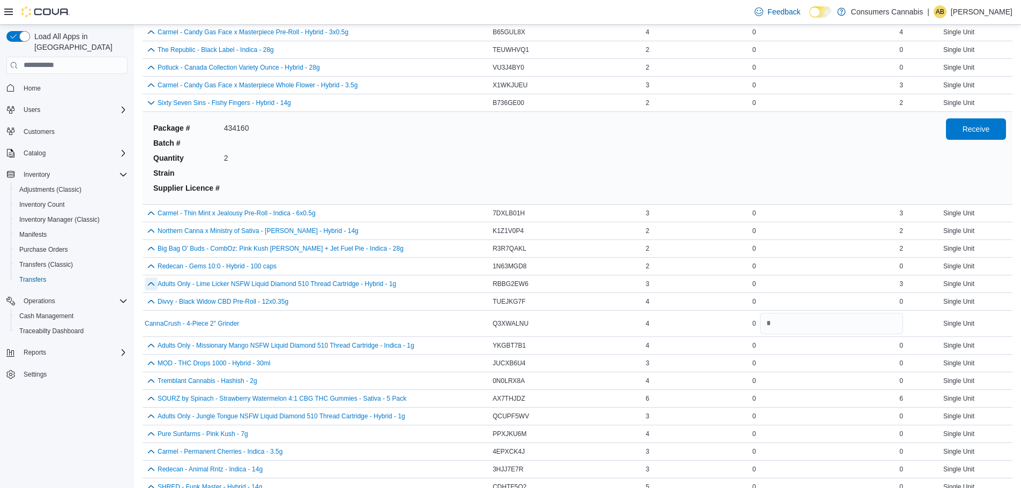
scroll to position [229, 0]
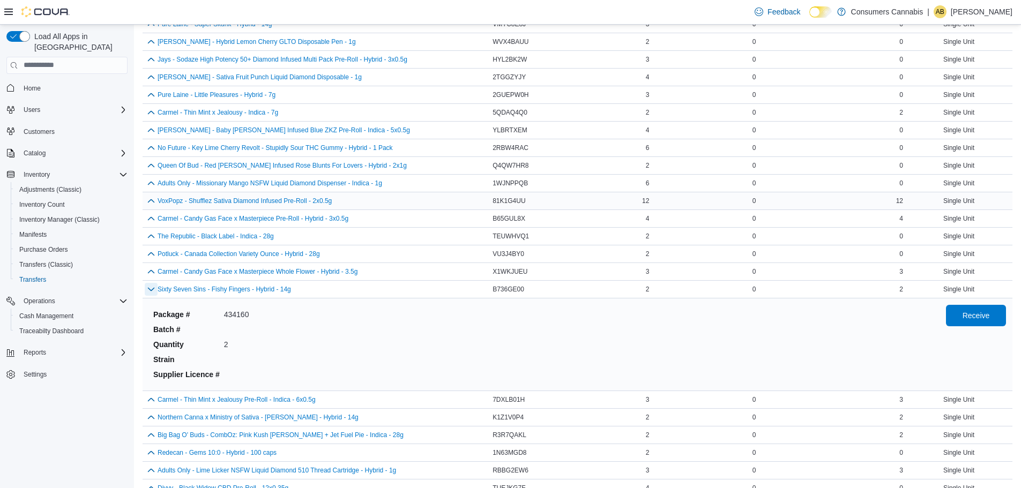
click at [151, 288] on button "button" at bounding box center [151, 289] width 13 height 13
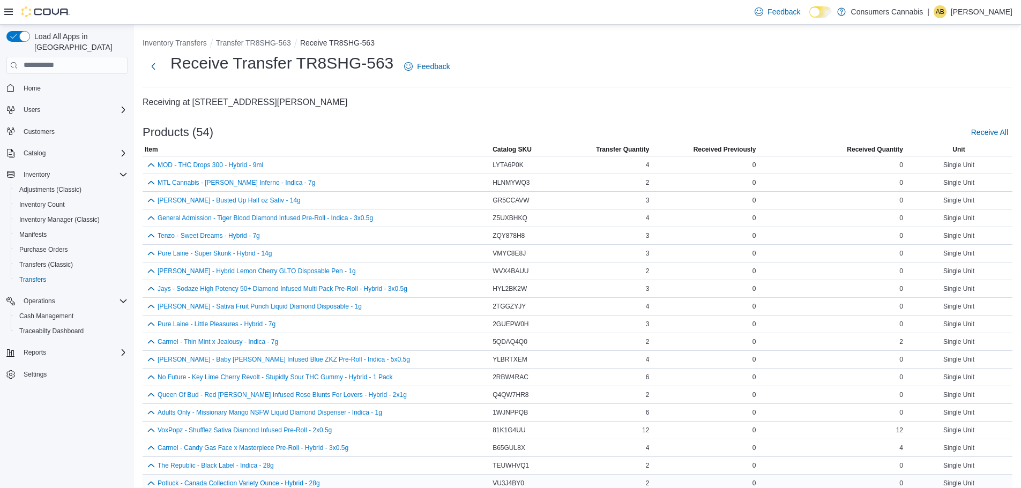
scroll to position [107, 0]
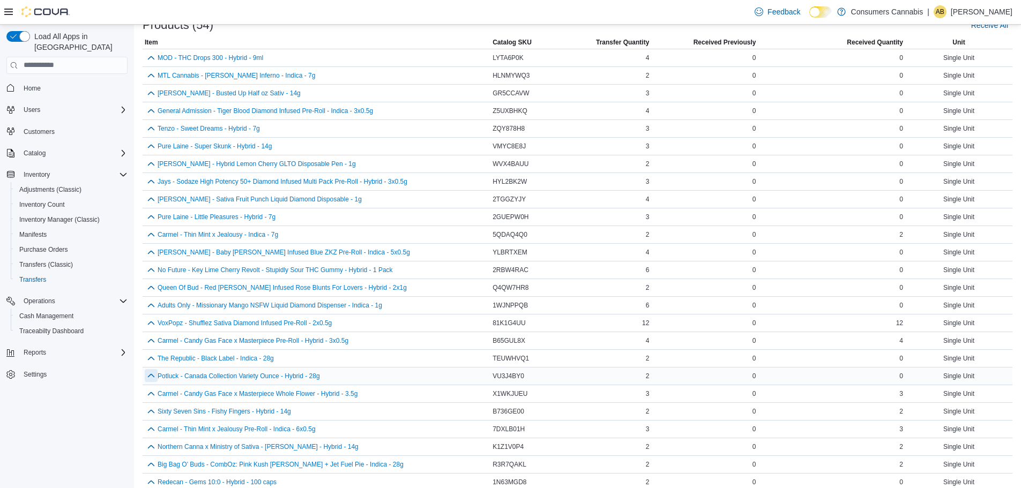
click at [154, 377] on button "button" at bounding box center [151, 375] width 13 height 13
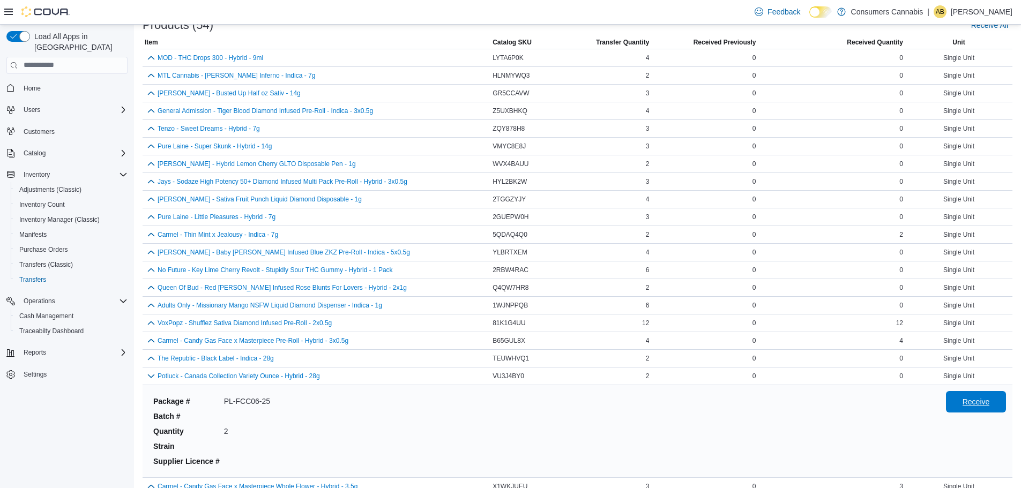
click at [972, 401] on span "Receive" at bounding box center [976, 402] width 27 height 11
click at [153, 379] on button "button" at bounding box center [151, 375] width 13 height 13
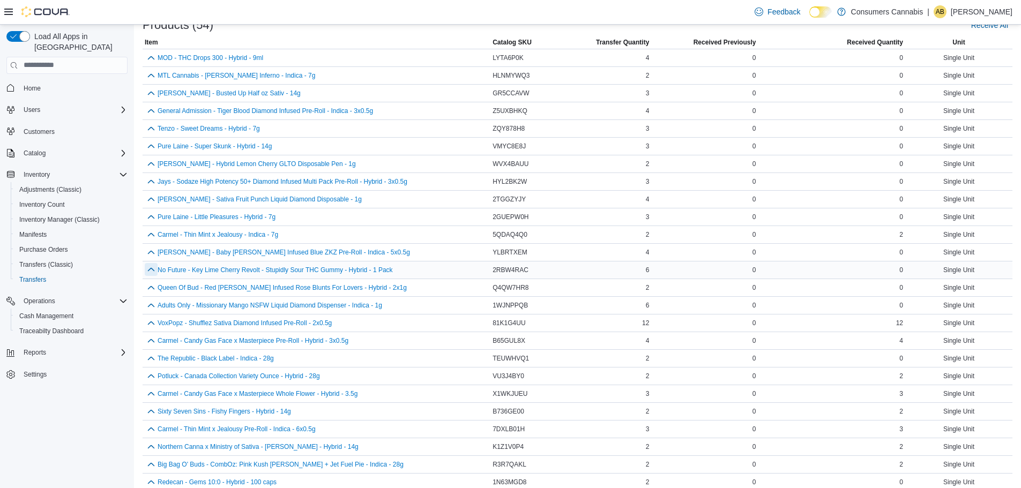
click at [150, 272] on button "button" at bounding box center [151, 269] width 13 height 13
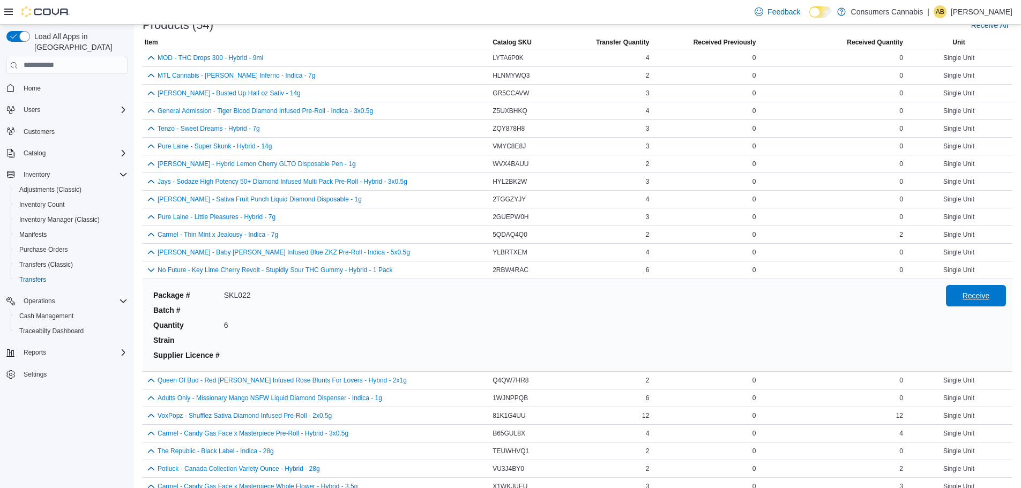
click at [990, 300] on span "Receive" at bounding box center [976, 296] width 27 height 11
drag, startPoint x: 151, startPoint y: 271, endPoint x: 737, endPoint y: 1, distance: 645.6
click at [151, 271] on button "button" at bounding box center [151, 270] width 13 height 13
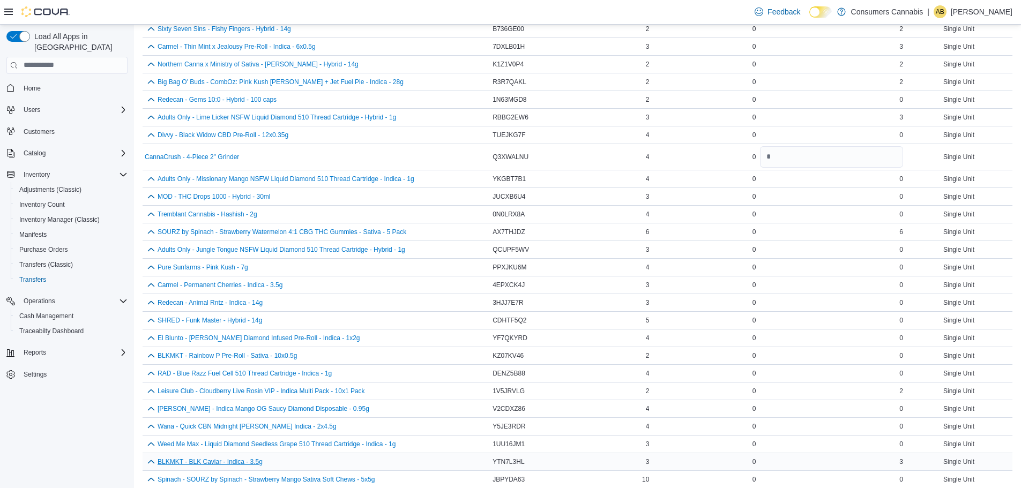
scroll to position [586, 0]
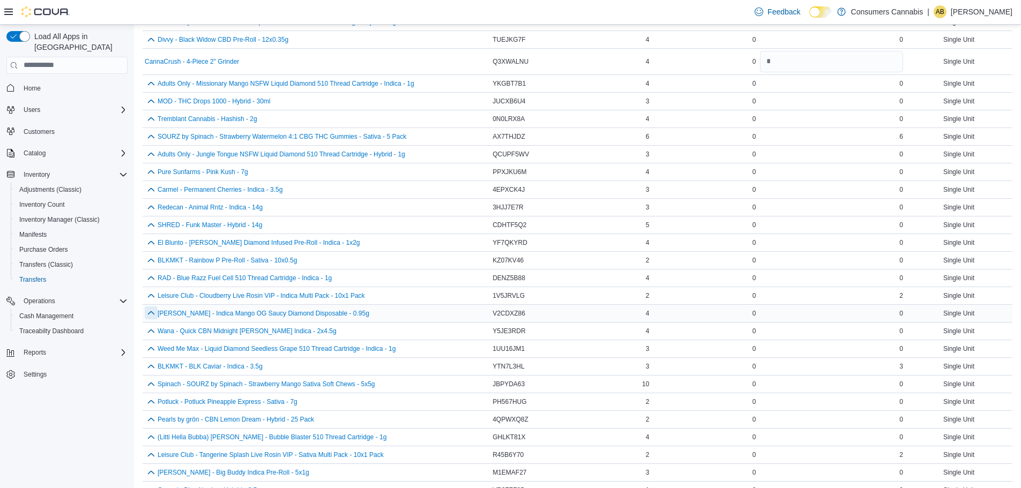
click at [150, 312] on button "button" at bounding box center [151, 313] width 13 height 13
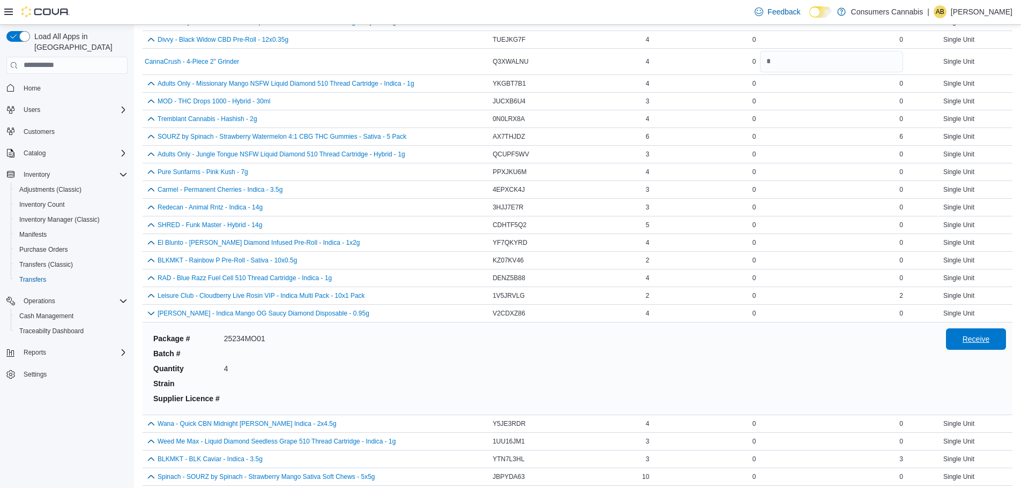
click at [982, 340] on span "Receive" at bounding box center [976, 339] width 27 height 11
click at [149, 152] on button "button" at bounding box center [151, 153] width 13 height 13
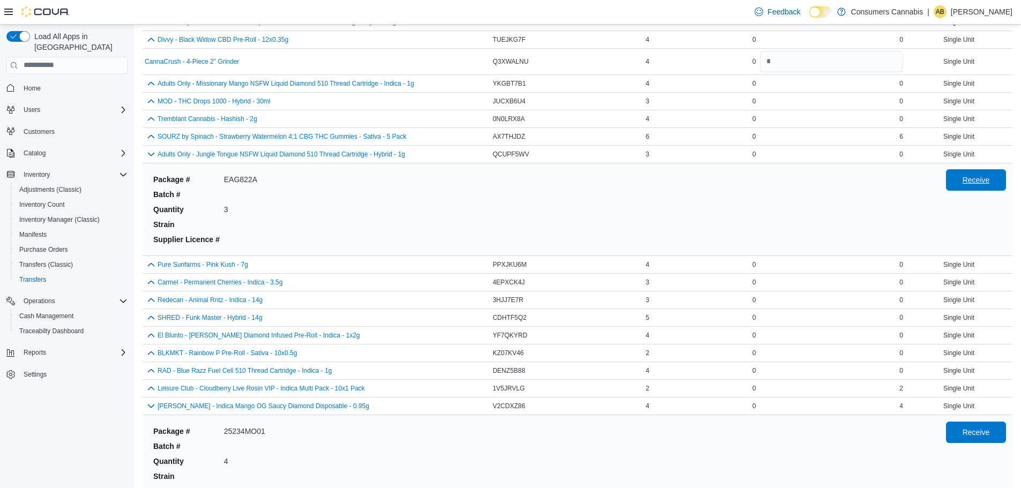
click at [973, 178] on span "Receive" at bounding box center [976, 180] width 27 height 11
click at [149, 153] on button "button" at bounding box center [151, 153] width 13 height 13
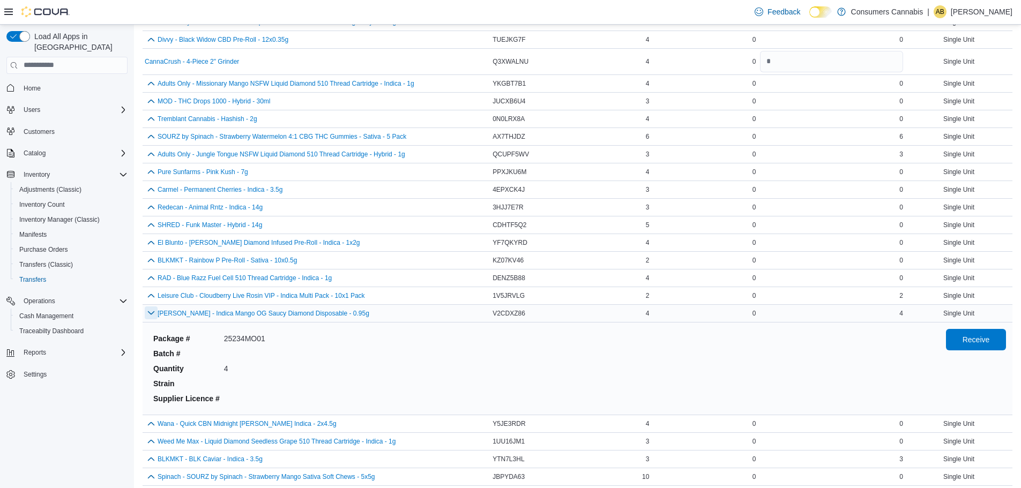
click at [153, 314] on button "button" at bounding box center [151, 313] width 13 height 13
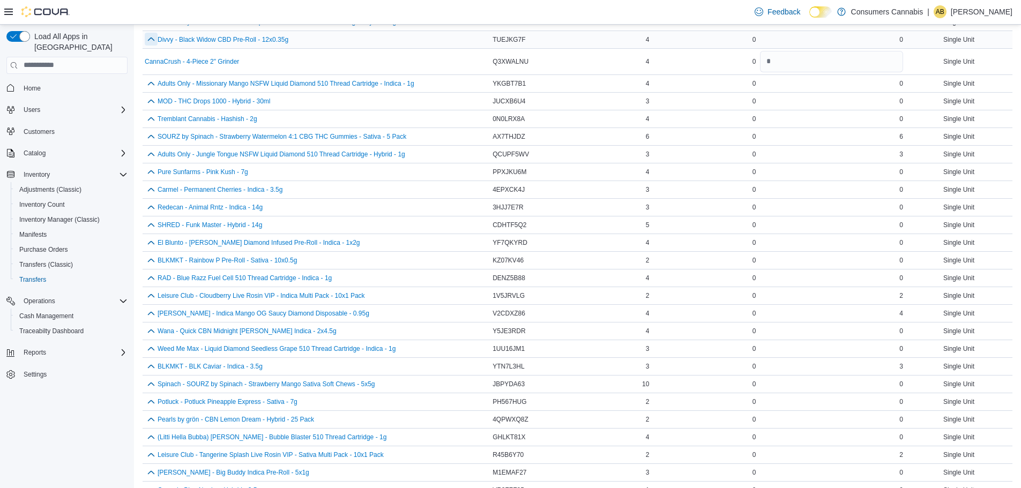
click at [147, 38] on button "button" at bounding box center [151, 39] width 13 height 13
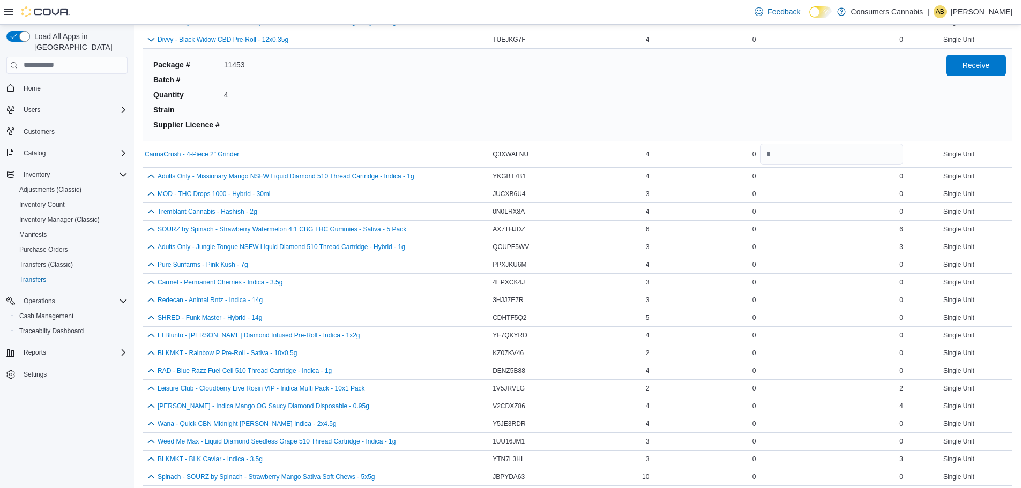
click at [980, 66] on span "Receive" at bounding box center [976, 65] width 27 height 11
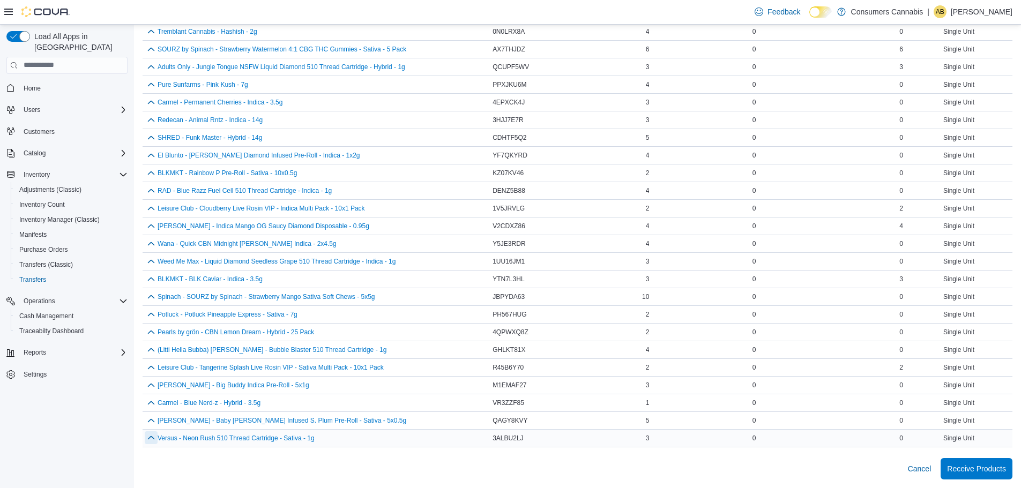
click at [152, 441] on button "button" at bounding box center [151, 438] width 13 height 13
click at [987, 469] on span "Receive" at bounding box center [976, 464] width 27 height 11
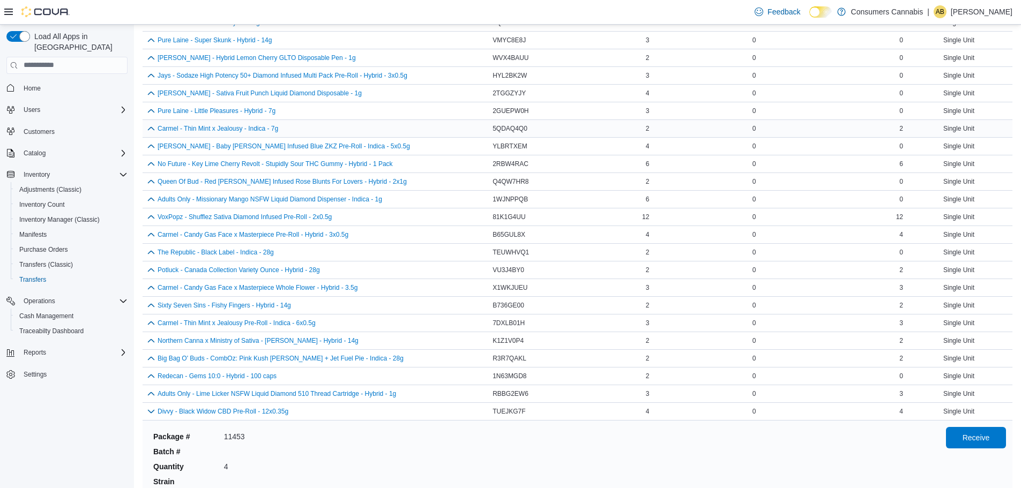
scroll to position [214, 0]
click at [153, 413] on button "button" at bounding box center [151, 410] width 13 height 13
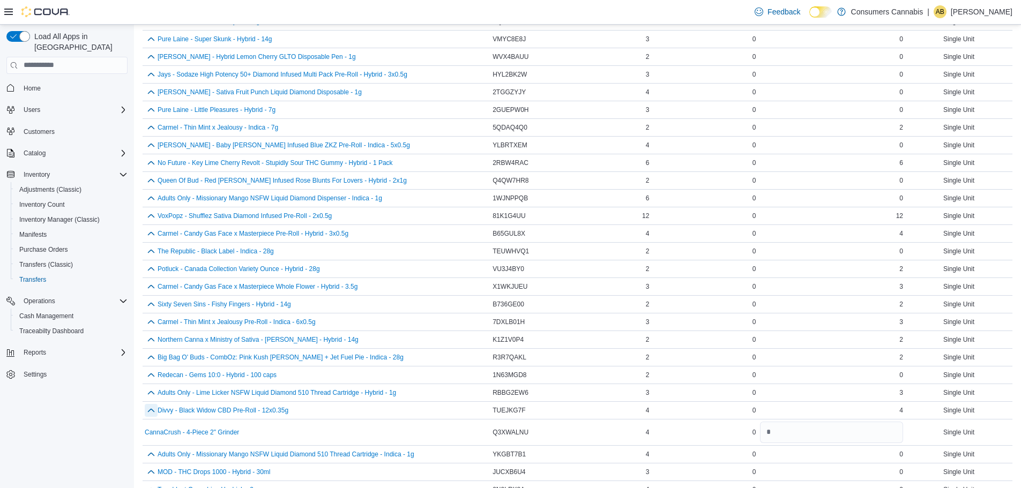
scroll to position [766, 0]
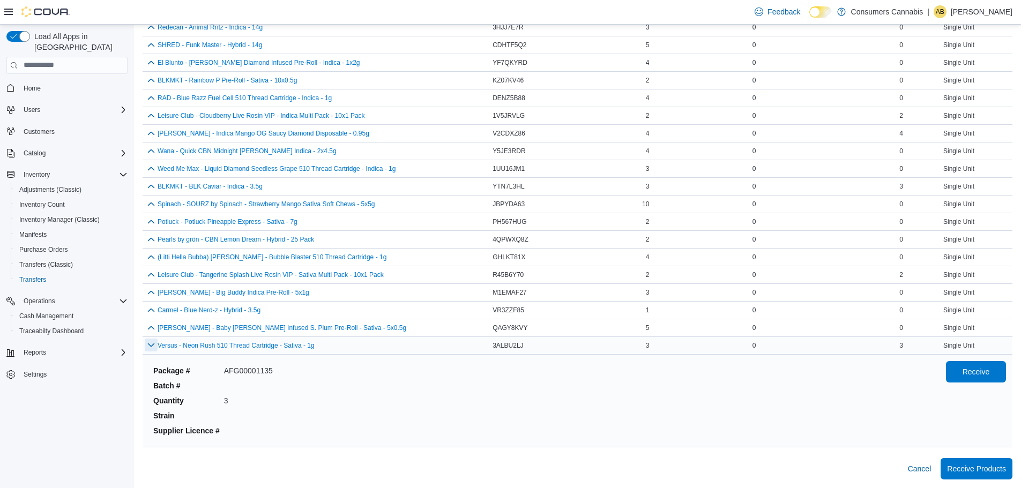
click at [149, 344] on button "button" at bounding box center [151, 345] width 13 height 13
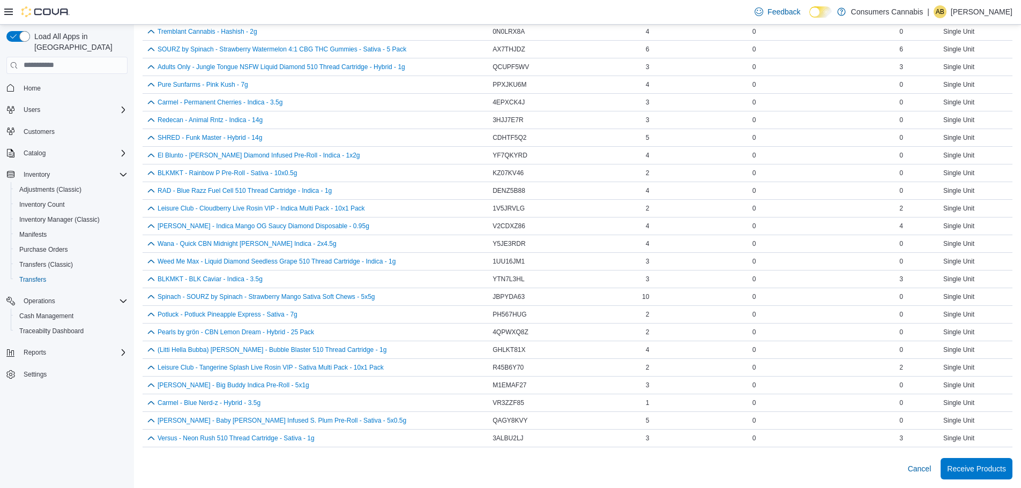
scroll to position [151, 0]
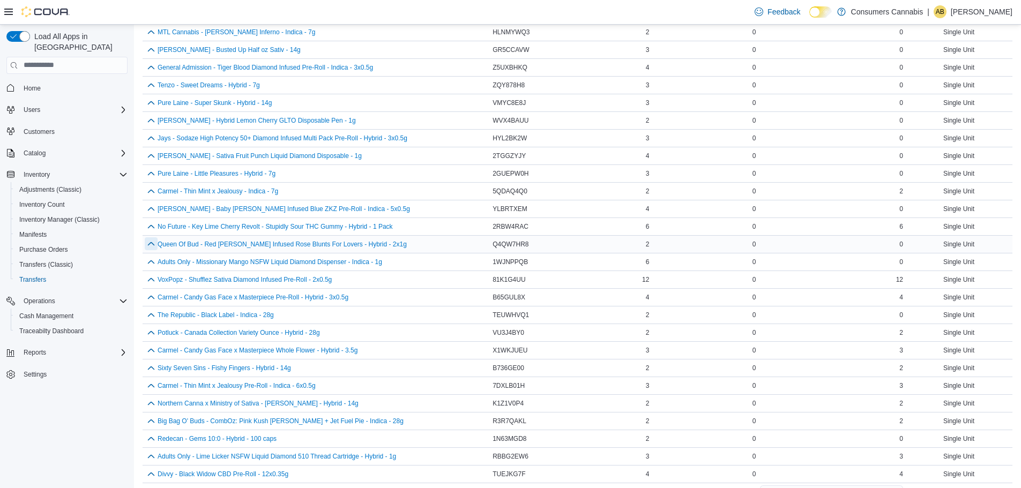
click at [152, 243] on button "button" at bounding box center [151, 244] width 13 height 13
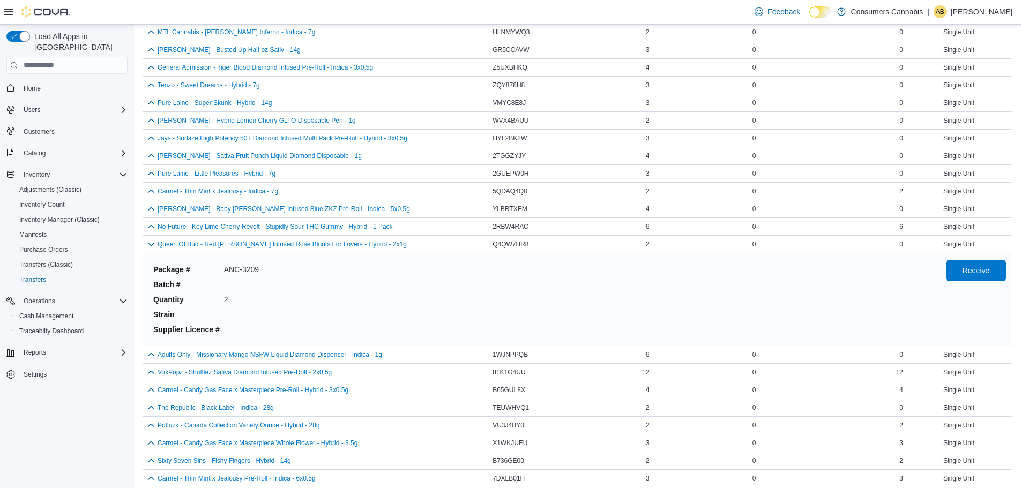
click at [986, 266] on span "Receive" at bounding box center [976, 270] width 27 height 11
click at [153, 243] on button "button" at bounding box center [151, 244] width 13 height 13
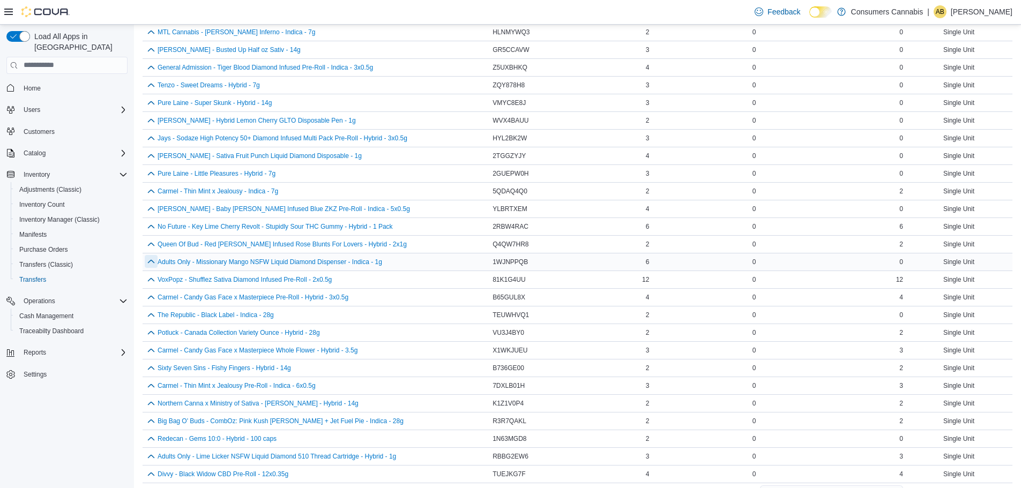
click at [153, 264] on button "button" at bounding box center [151, 261] width 13 height 13
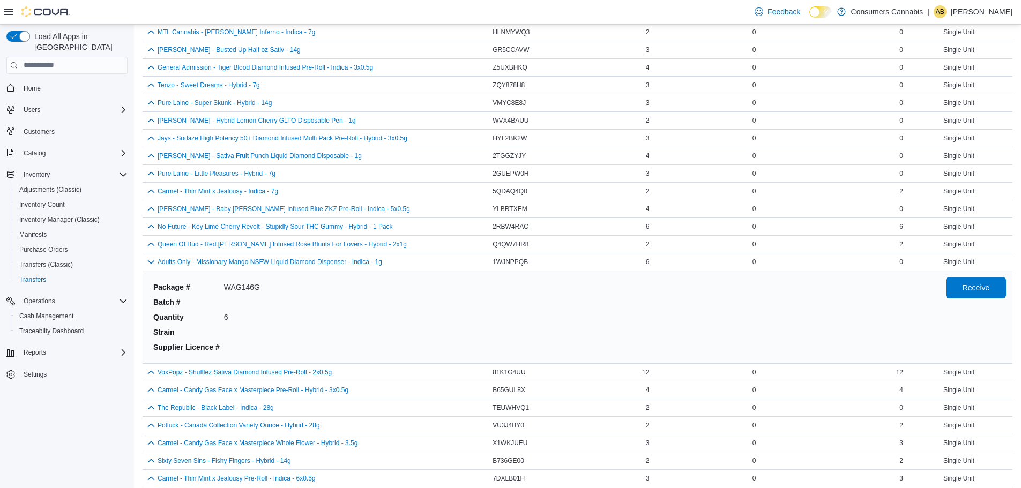
click at [987, 288] on span "Receive" at bounding box center [976, 288] width 27 height 11
click at [148, 261] on button "button" at bounding box center [151, 261] width 13 height 13
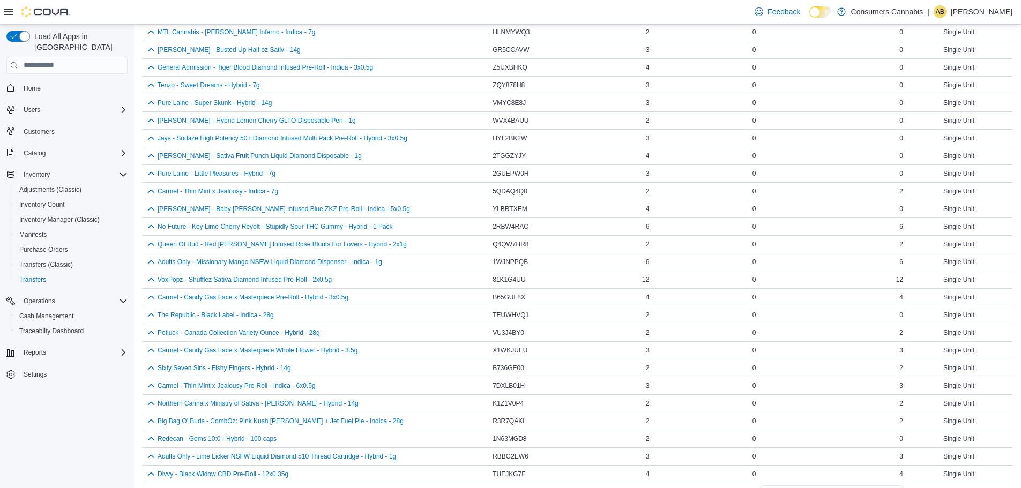
scroll to position [549, 0]
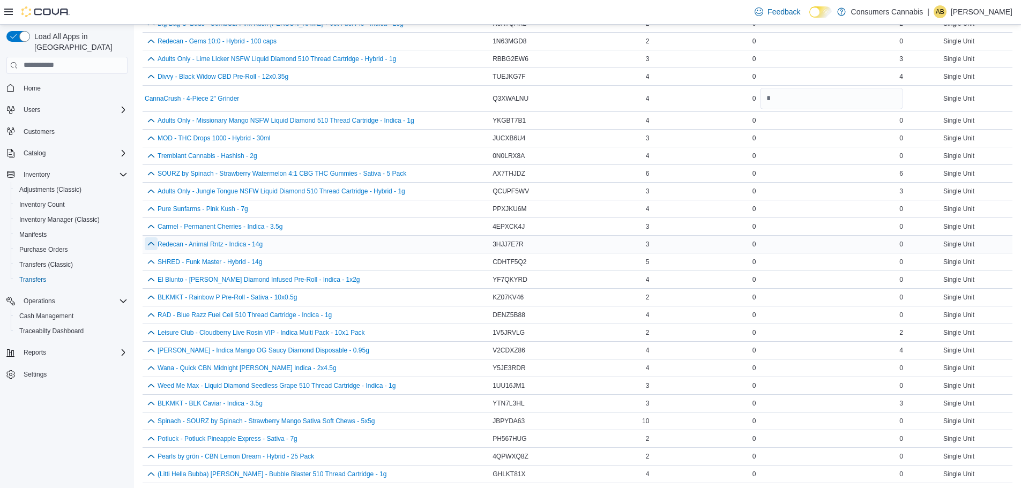
click at [151, 242] on button "button" at bounding box center [151, 244] width 13 height 13
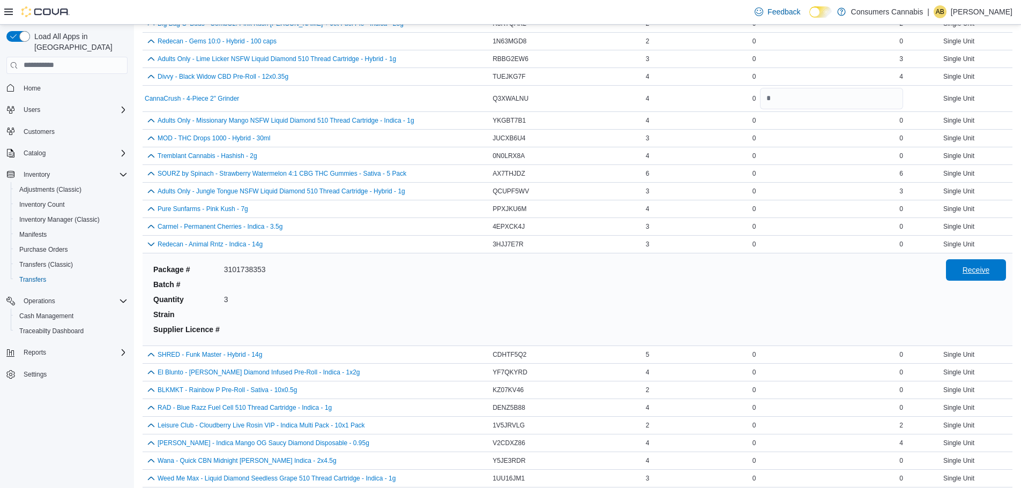
click at [966, 270] on span "Receive" at bounding box center [976, 270] width 47 height 21
click at [150, 246] on button "button" at bounding box center [151, 244] width 13 height 13
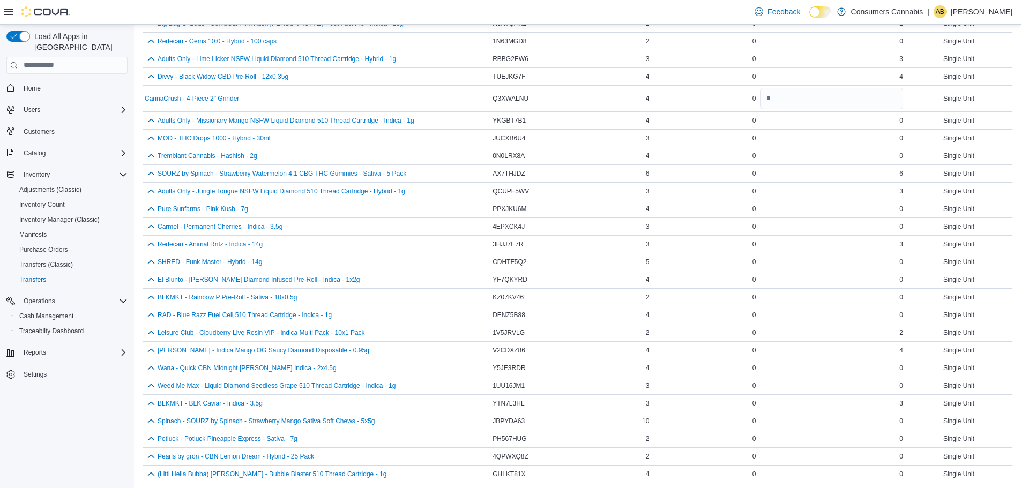
scroll to position [673, 0]
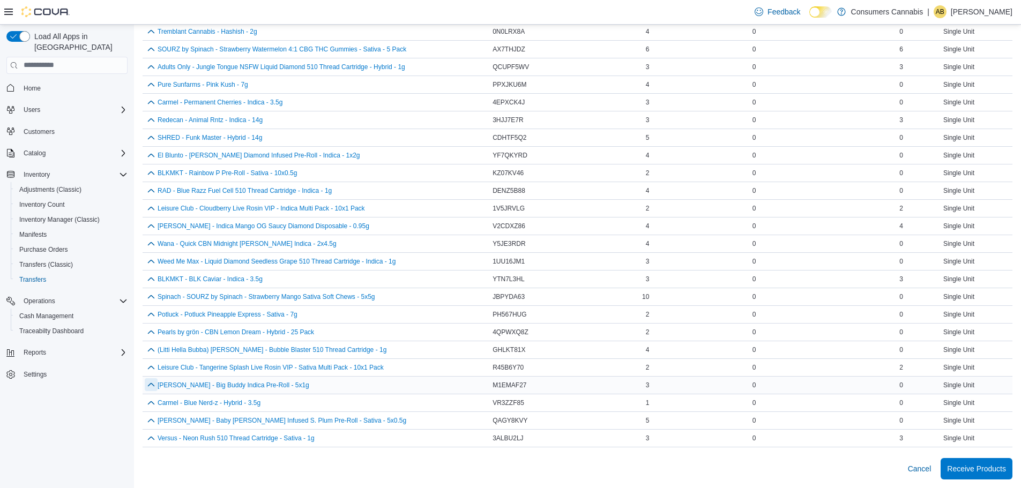
click at [150, 385] on button "button" at bounding box center [151, 385] width 13 height 13
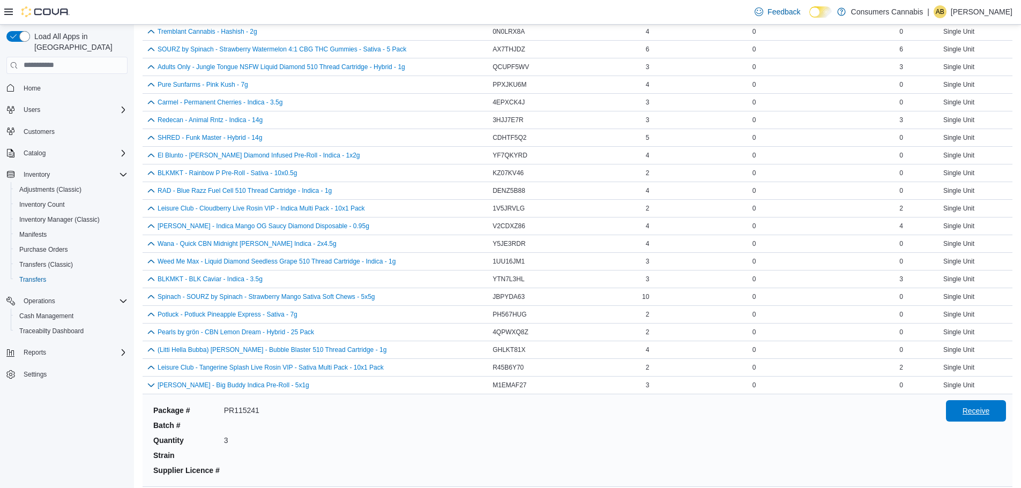
click at [983, 404] on span "Receive" at bounding box center [976, 411] width 47 height 21
click at [155, 384] on button "button" at bounding box center [151, 385] width 13 height 13
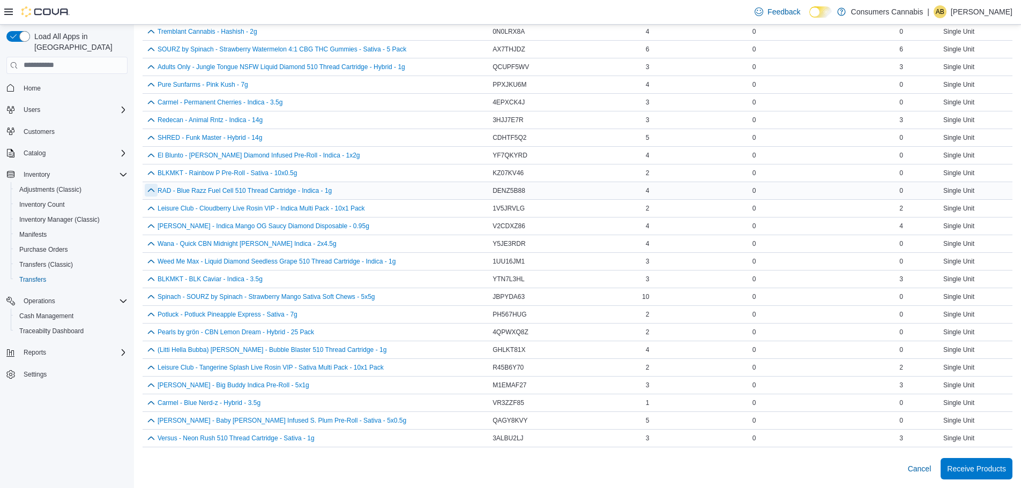
click at [150, 190] on button "button" at bounding box center [151, 190] width 13 height 13
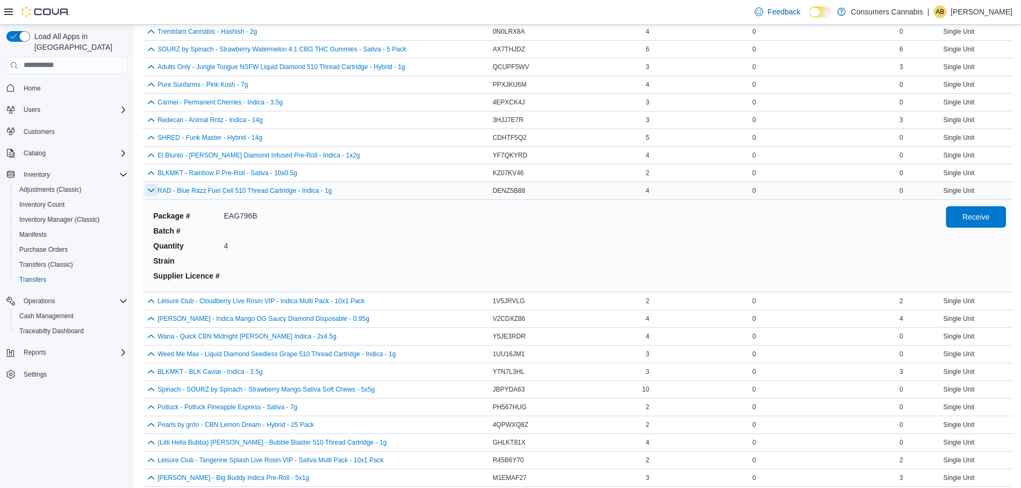
scroll to position [766, 0]
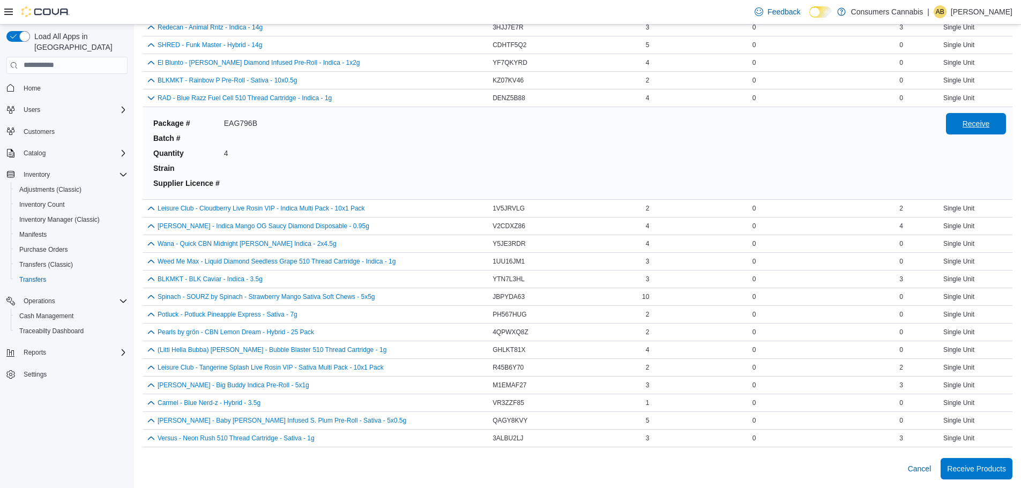
click at [990, 121] on span "Receive" at bounding box center [976, 123] width 27 height 11
click at [149, 97] on button "button" at bounding box center [151, 97] width 13 height 13
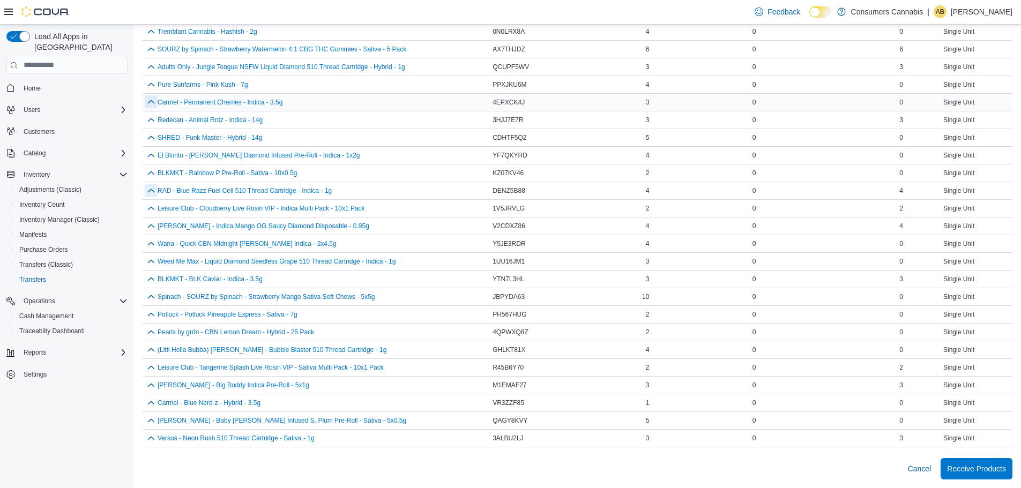
scroll to position [673, 0]
click at [154, 139] on button "button" at bounding box center [151, 137] width 13 height 13
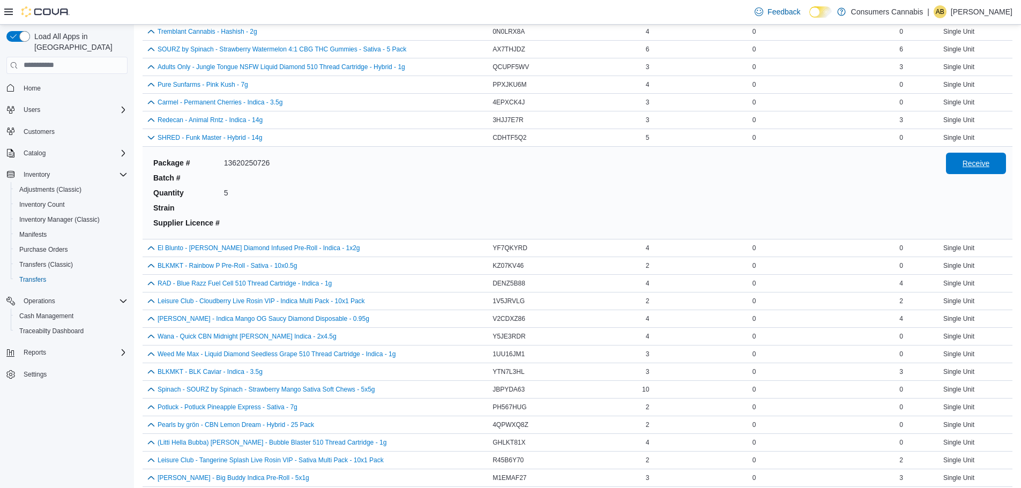
click at [981, 161] on span "Receive" at bounding box center [976, 163] width 27 height 11
click at [150, 139] on button "button" at bounding box center [151, 137] width 13 height 13
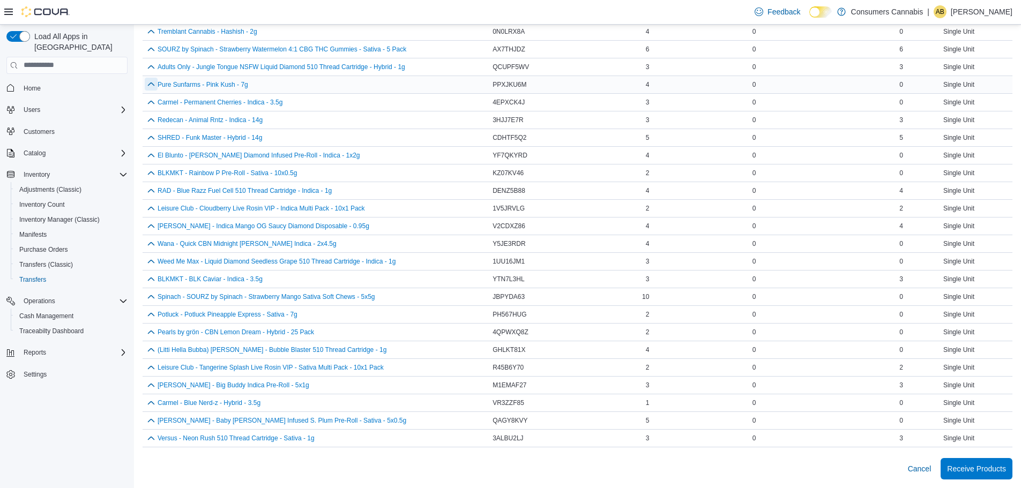
click at [149, 84] on button "button" at bounding box center [151, 84] width 13 height 13
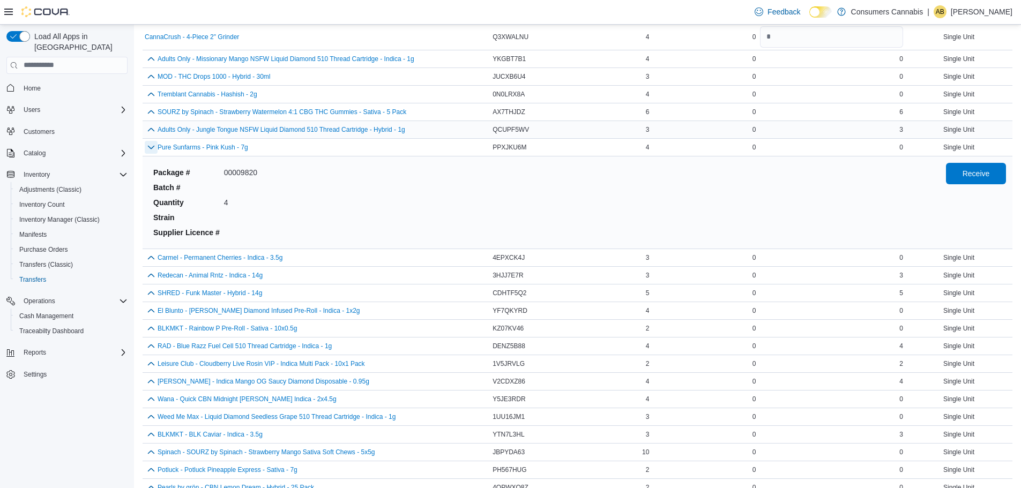
scroll to position [605, 0]
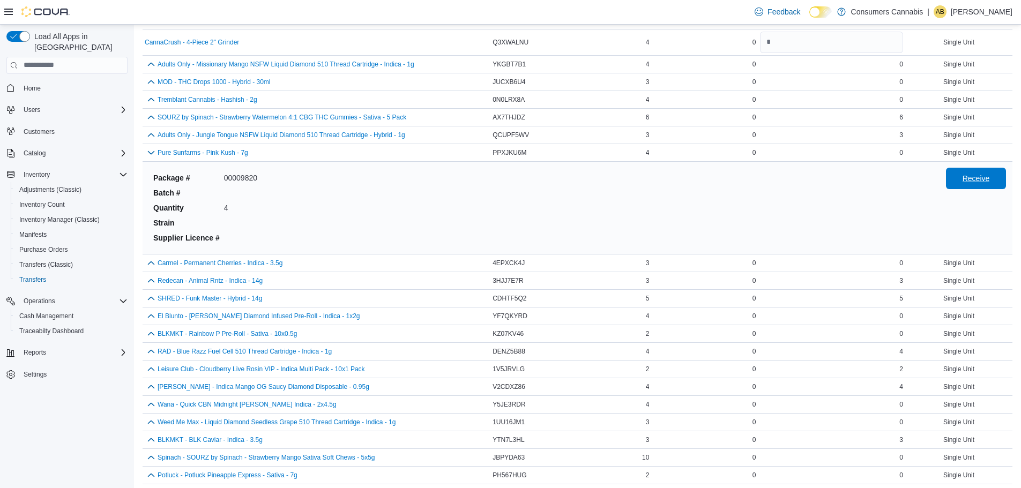
click at [979, 173] on span "Receive" at bounding box center [976, 178] width 47 height 21
click at [152, 149] on button "button" at bounding box center [151, 152] width 13 height 13
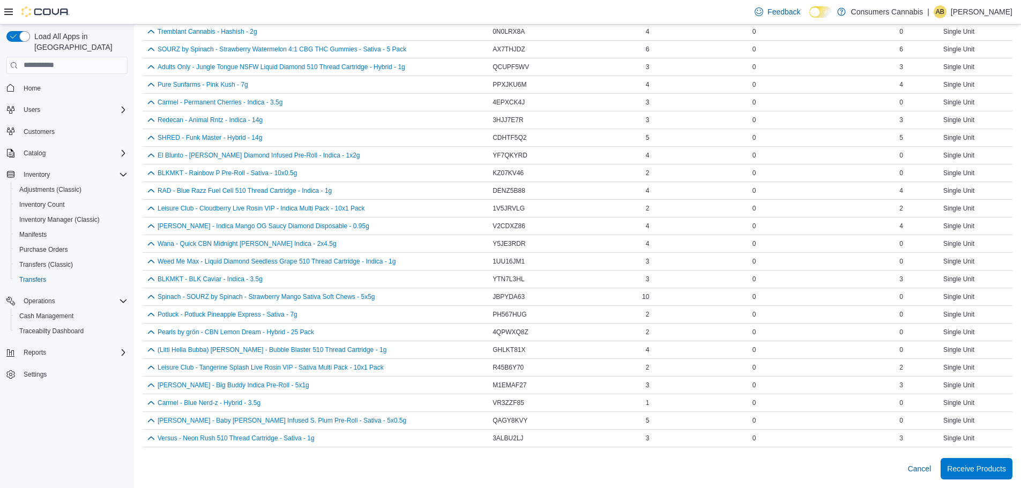
scroll to position [0, 0]
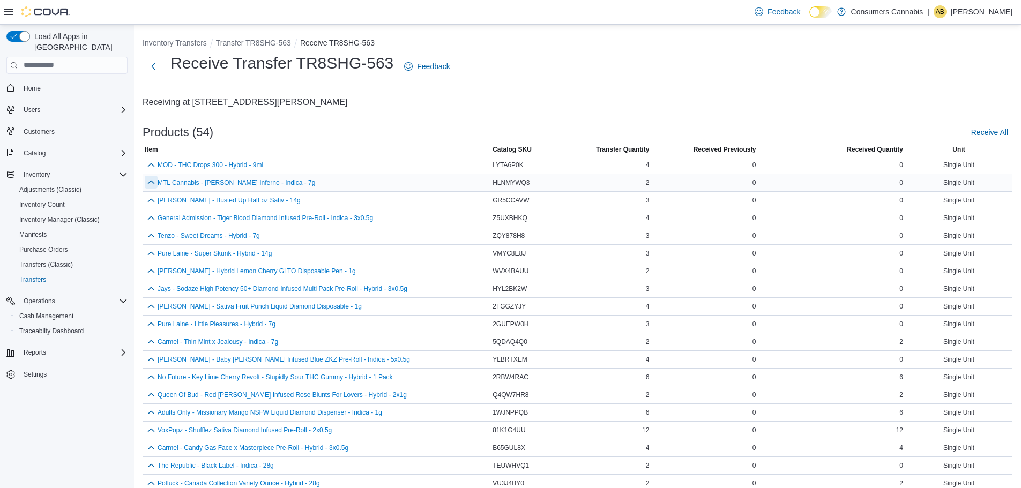
click at [152, 181] on button "button" at bounding box center [151, 182] width 13 height 13
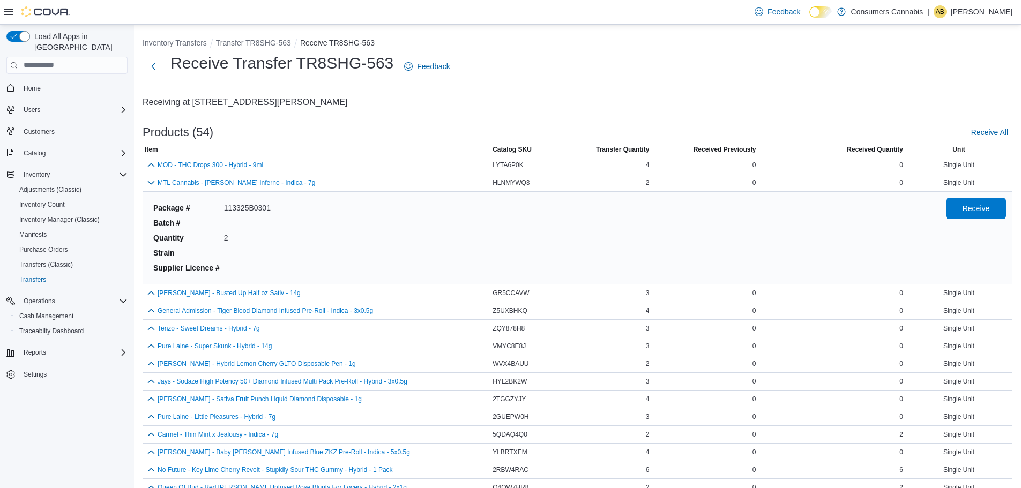
click at [995, 203] on span "Receive" at bounding box center [976, 208] width 47 height 21
click at [149, 181] on button "button" at bounding box center [151, 182] width 13 height 13
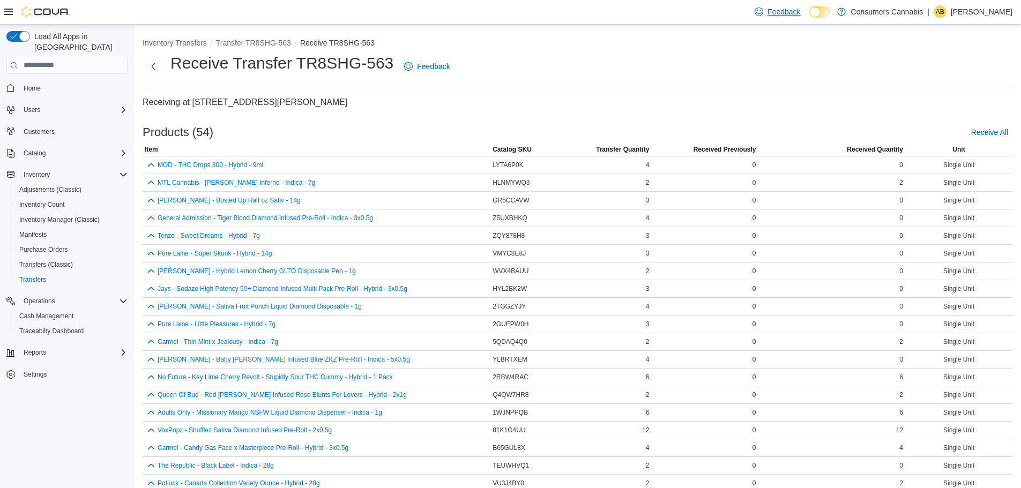
scroll to position [442, 0]
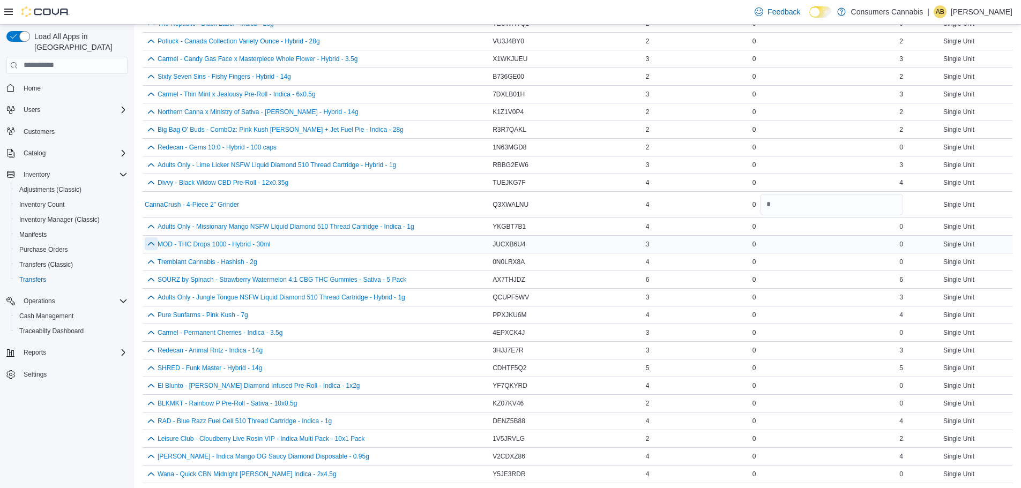
click at [151, 246] on button "button" at bounding box center [151, 244] width 13 height 13
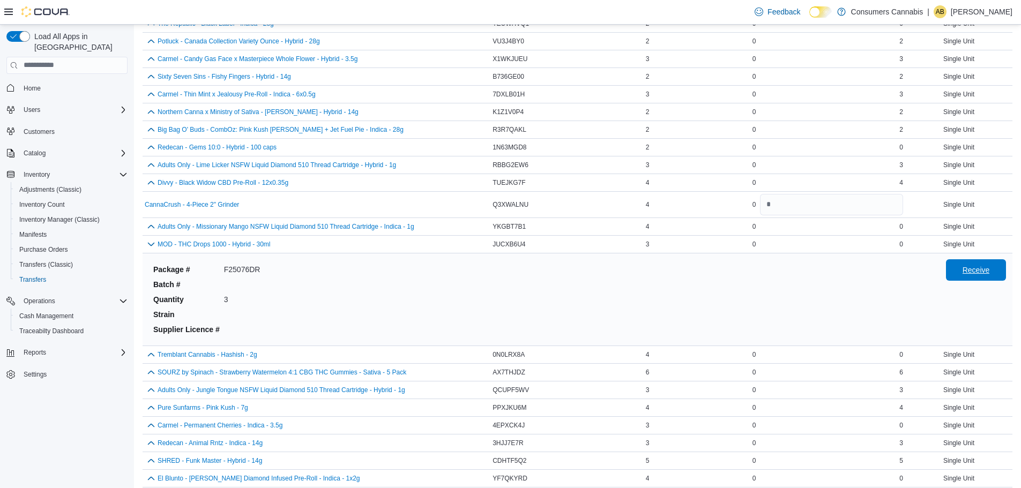
click at [977, 267] on span "Receive" at bounding box center [976, 270] width 27 height 11
click at [153, 244] on button "button" at bounding box center [151, 244] width 13 height 13
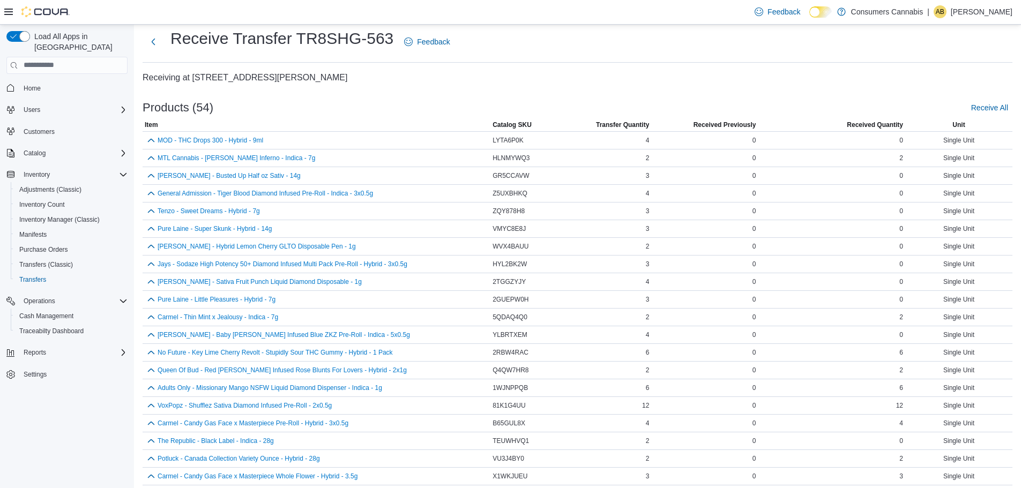
scroll to position [0, 0]
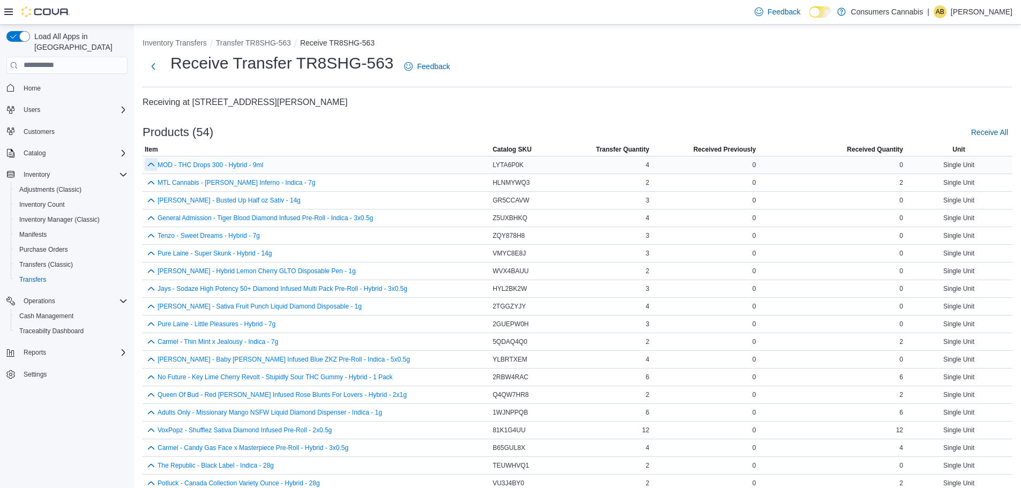
click at [151, 164] on button "button" at bounding box center [151, 164] width 13 height 13
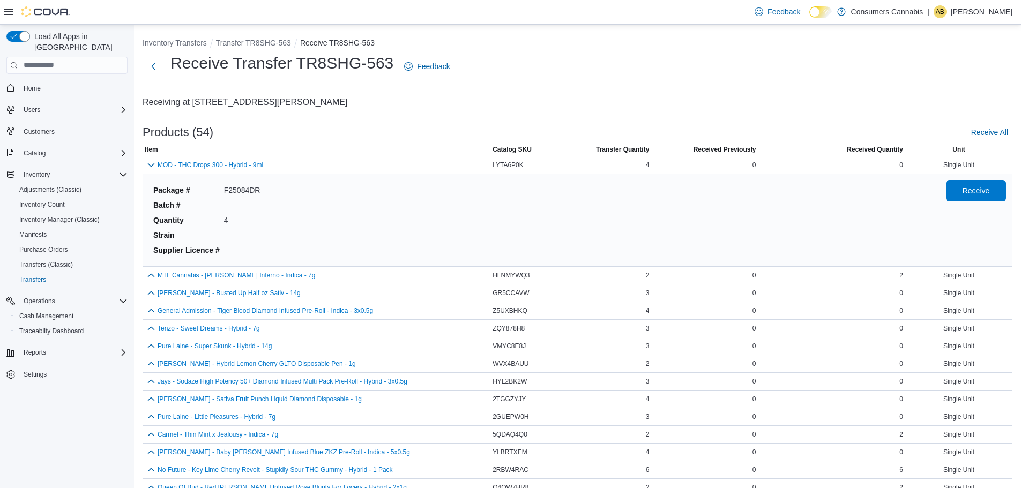
click at [981, 188] on span "Receive" at bounding box center [976, 191] width 27 height 11
click at [152, 166] on button "button" at bounding box center [151, 164] width 13 height 13
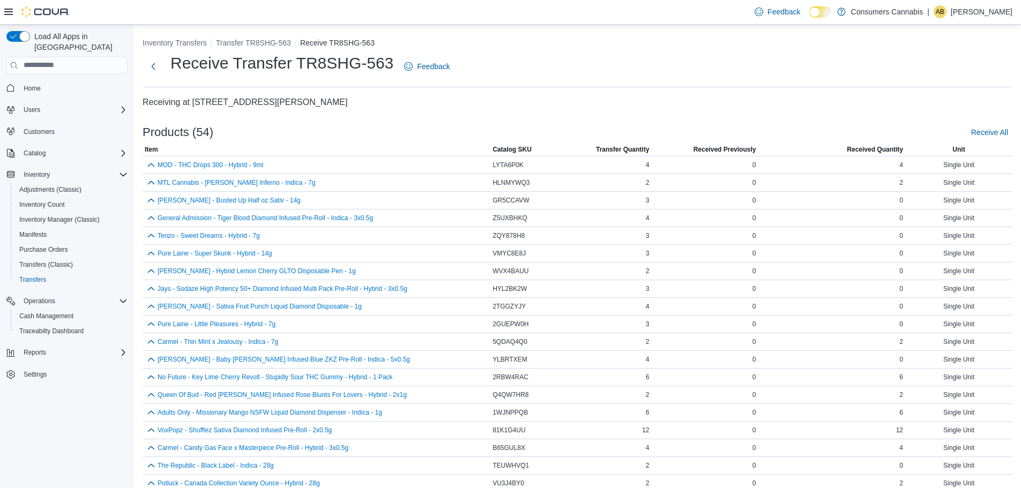
scroll to position [345, 0]
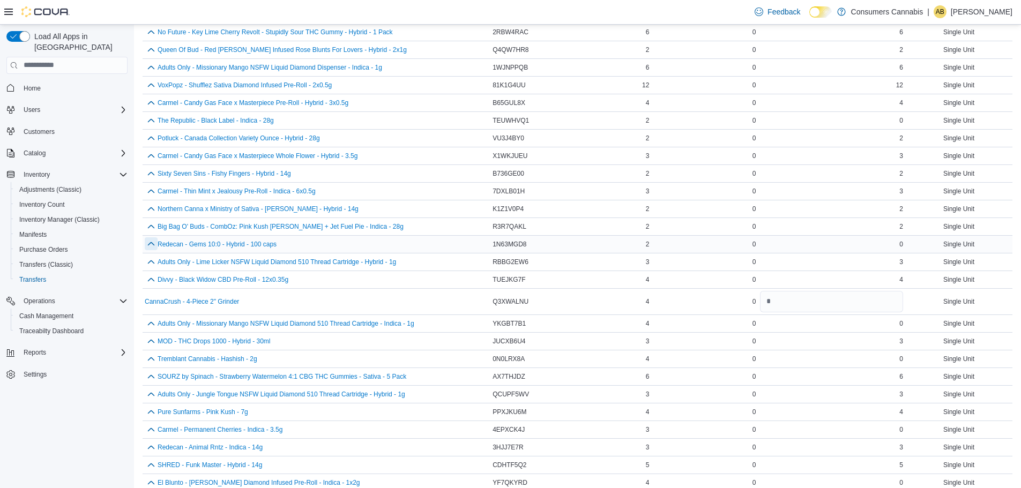
click at [149, 247] on button "button" at bounding box center [151, 244] width 13 height 13
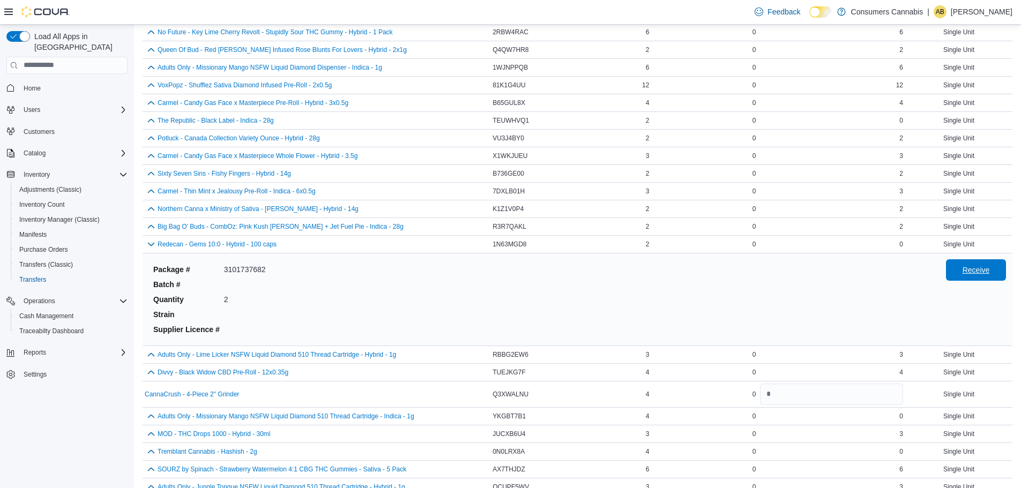
click at [990, 265] on span "Receive" at bounding box center [976, 270] width 47 height 21
click at [149, 245] on button "button" at bounding box center [151, 244] width 13 height 13
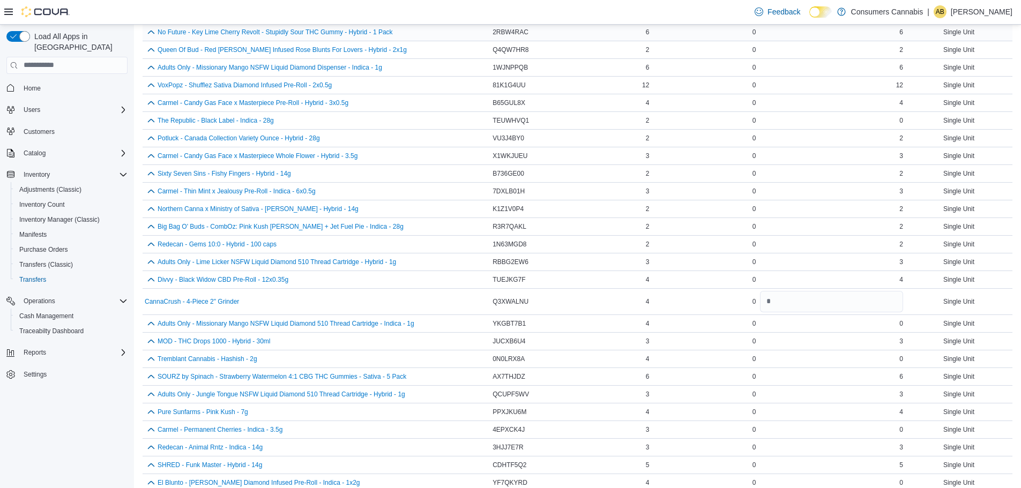
scroll to position [673, 0]
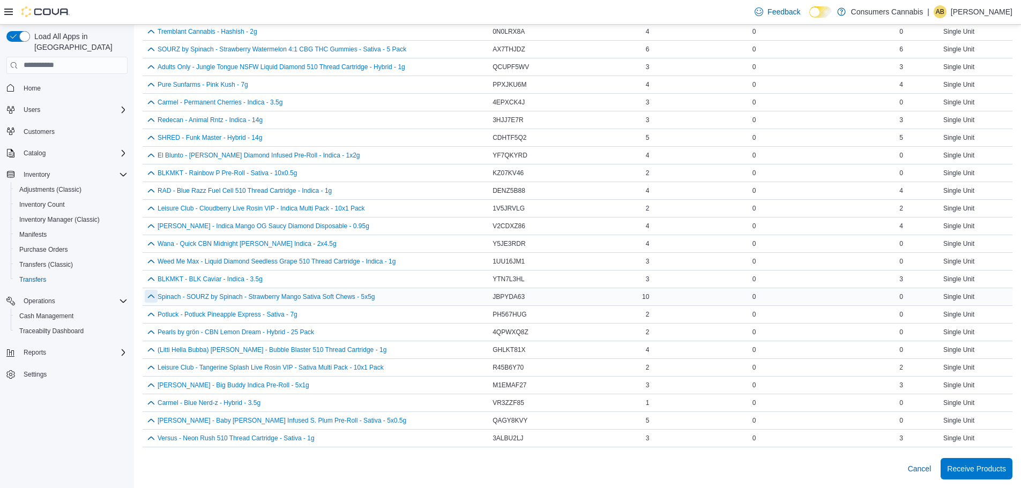
click at [155, 296] on button "button" at bounding box center [151, 296] width 13 height 13
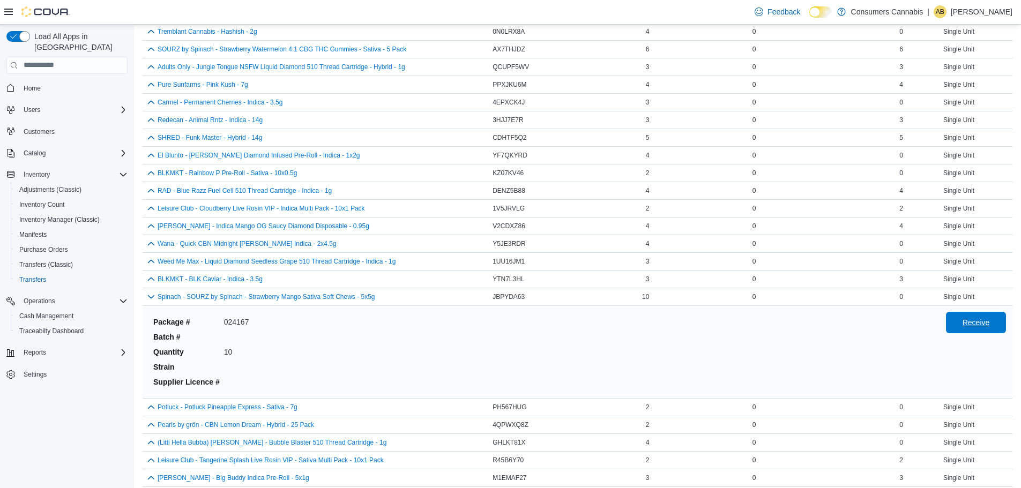
click at [984, 327] on span "Receive" at bounding box center [976, 322] width 27 height 11
click at [151, 296] on button "button" at bounding box center [151, 296] width 13 height 13
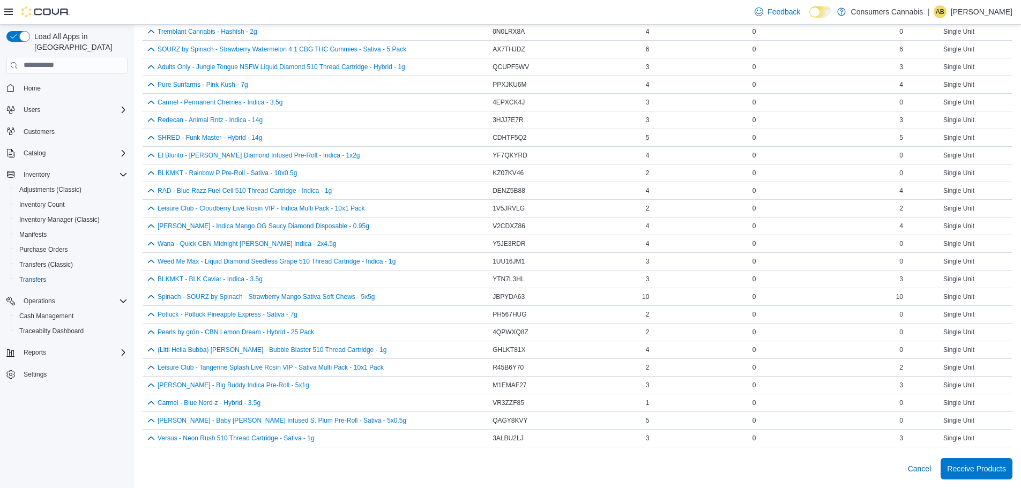
scroll to position [9, 0]
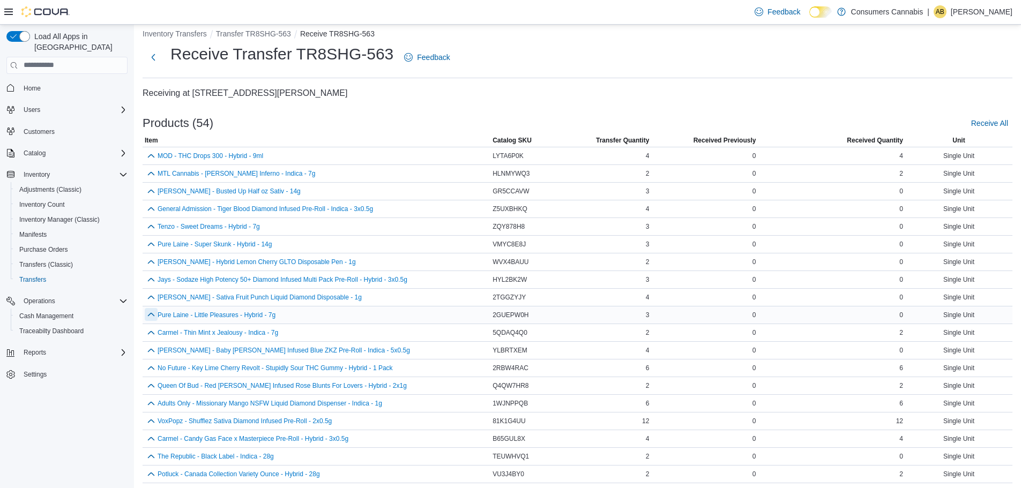
click at [150, 313] on button "button" at bounding box center [151, 314] width 13 height 13
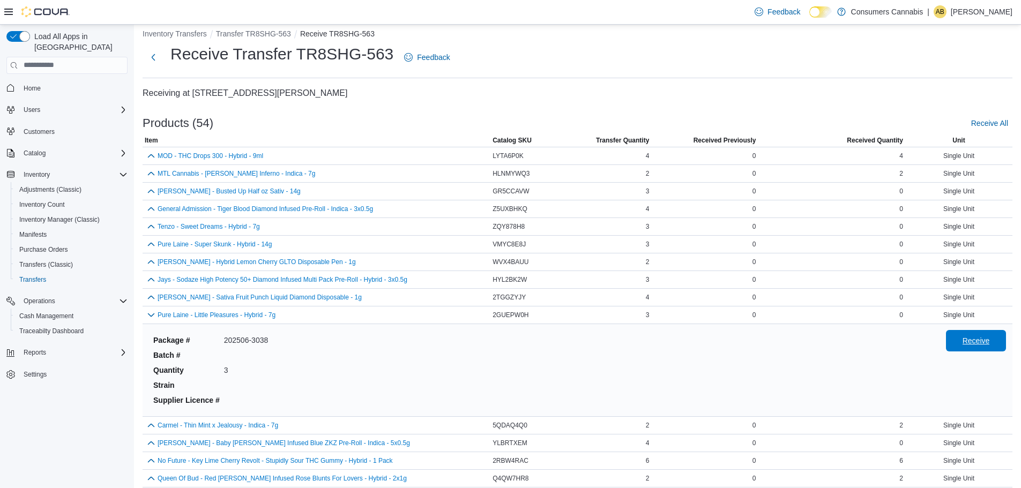
click at [974, 340] on span "Receive" at bounding box center [976, 341] width 27 height 11
click at [154, 313] on button "button" at bounding box center [151, 314] width 13 height 13
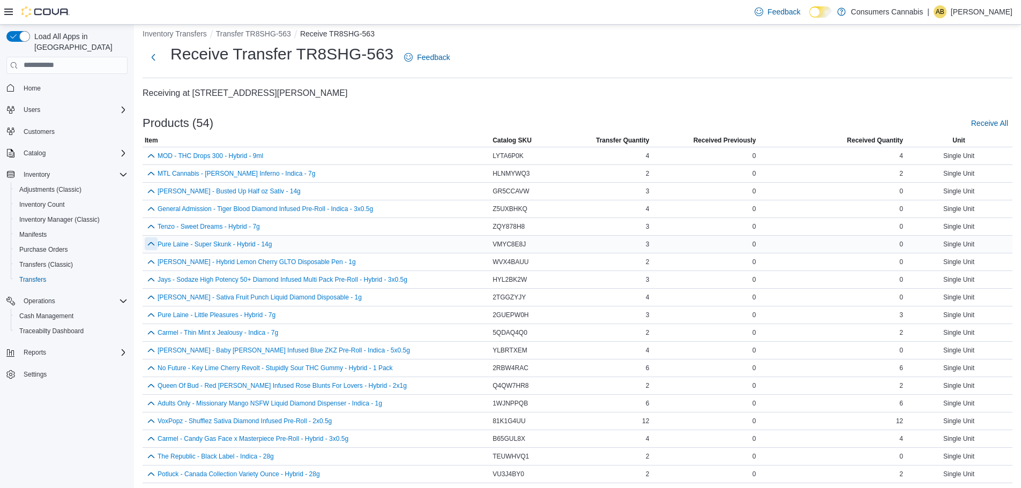
click at [147, 243] on button "button" at bounding box center [151, 244] width 13 height 13
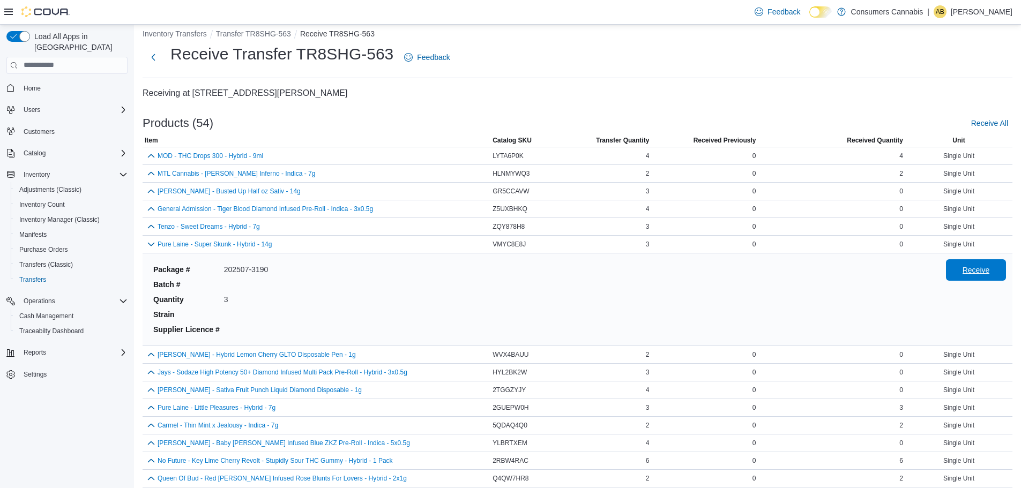
click at [979, 269] on span "Receive" at bounding box center [976, 270] width 27 height 11
click at [150, 243] on button "button" at bounding box center [151, 244] width 13 height 13
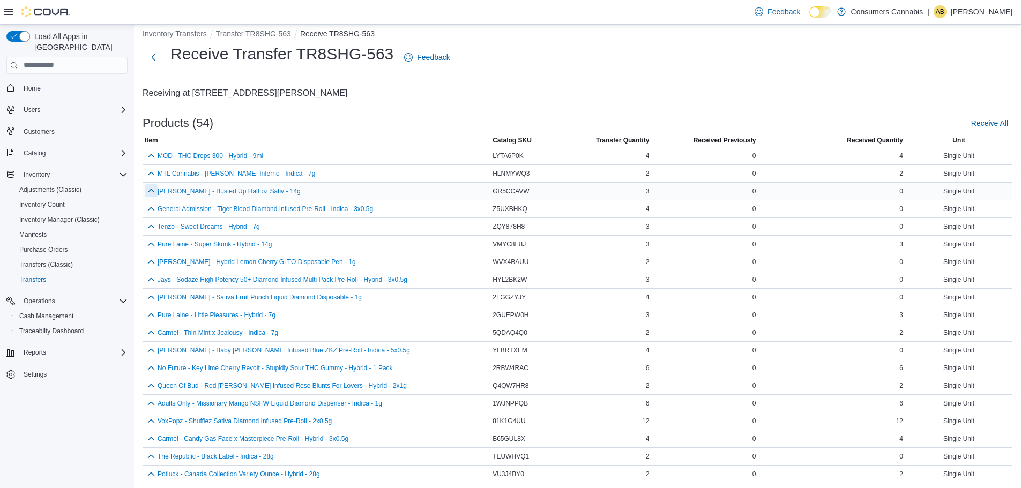
click at [149, 188] on button "button" at bounding box center [151, 190] width 13 height 13
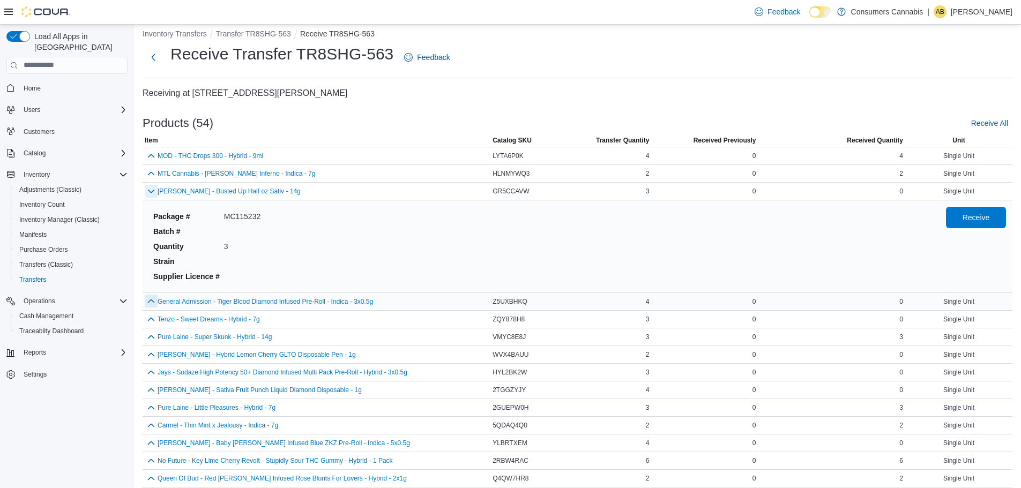
scroll to position [102, 0]
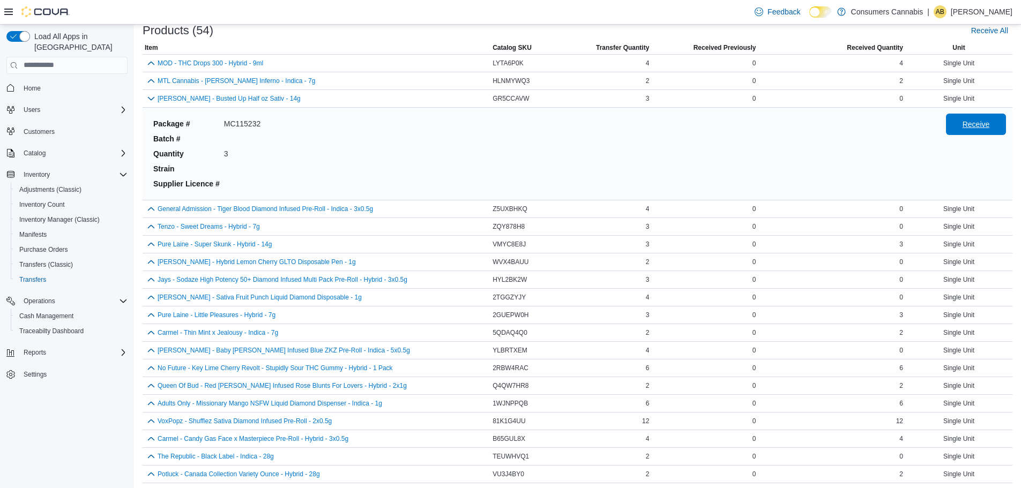
click at [983, 124] on span "Receive" at bounding box center [976, 124] width 27 height 11
click at [148, 100] on button "button" at bounding box center [151, 98] width 13 height 13
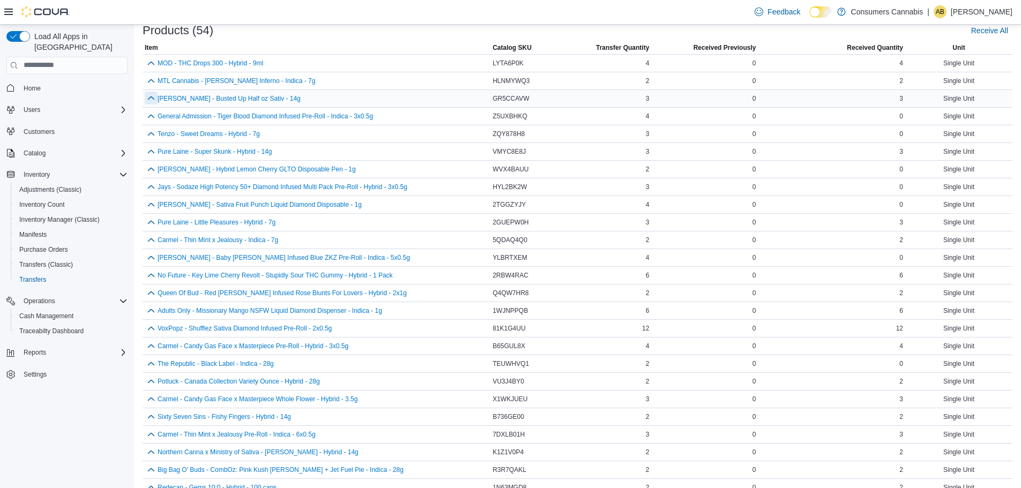
scroll to position [9, 0]
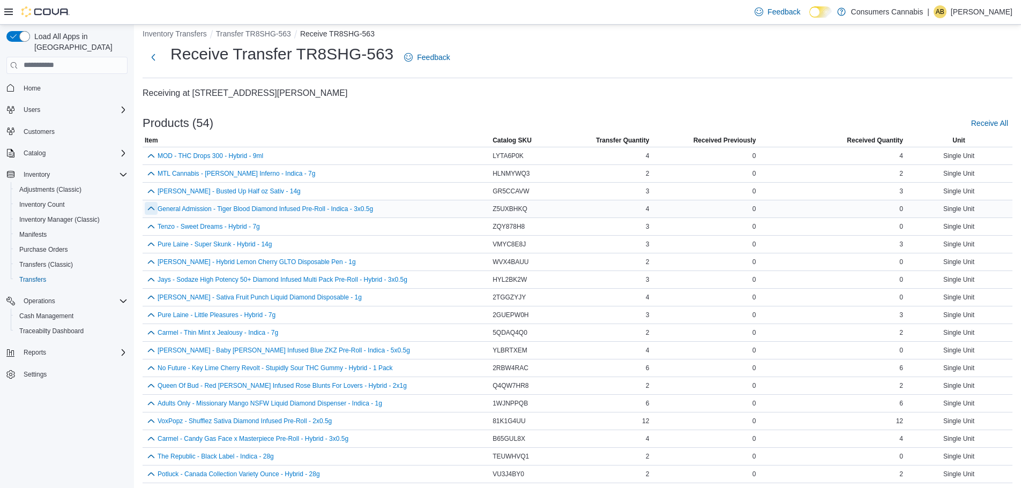
click at [147, 207] on button "button" at bounding box center [151, 208] width 13 height 13
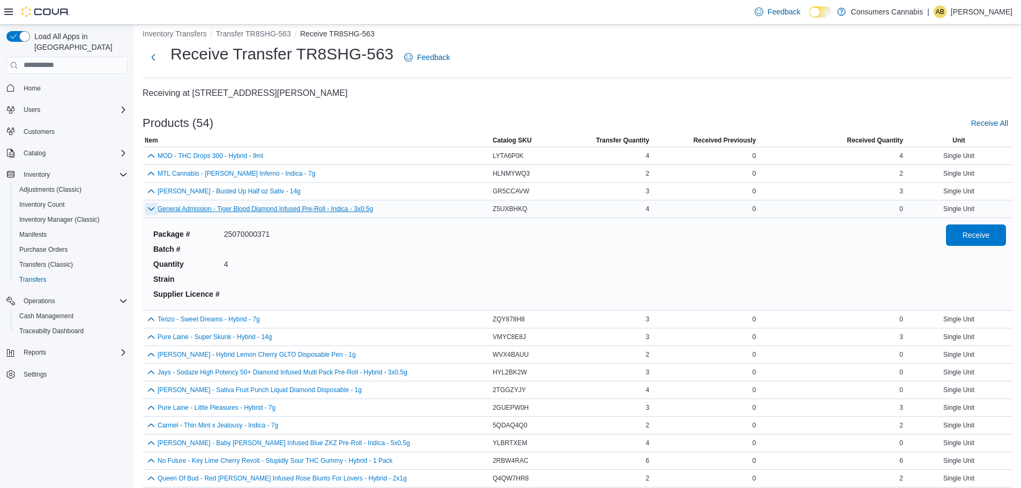
scroll to position [102, 0]
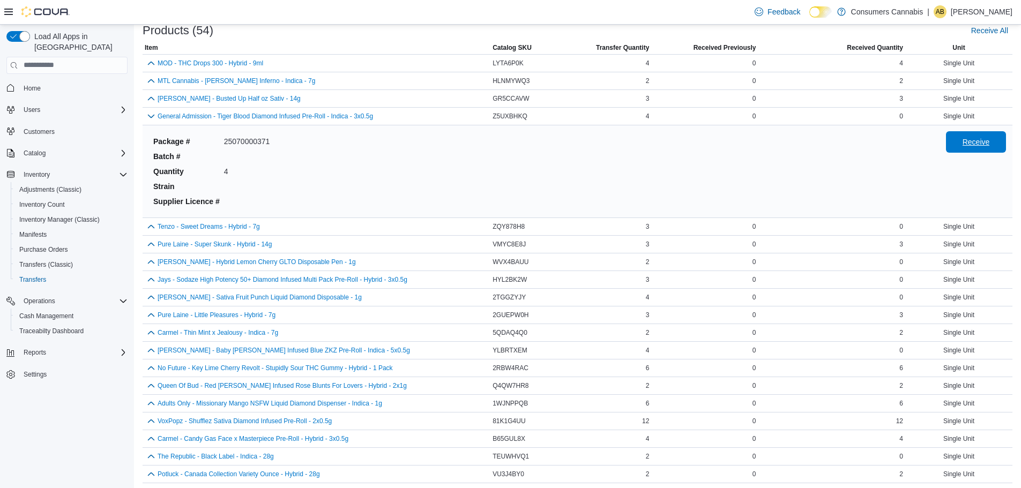
click at [962, 138] on span "Receive" at bounding box center [976, 141] width 47 height 21
click at [152, 118] on button "button" at bounding box center [151, 116] width 13 height 13
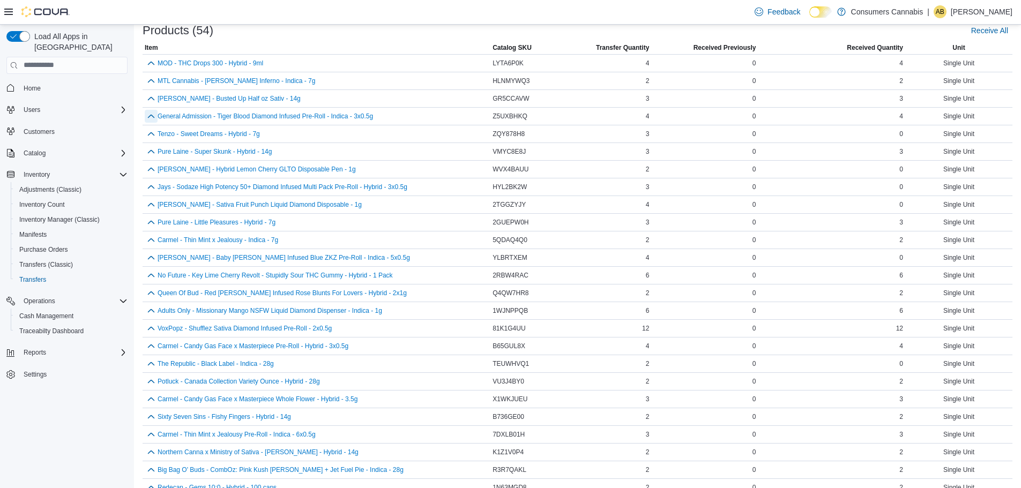
scroll to position [9, 0]
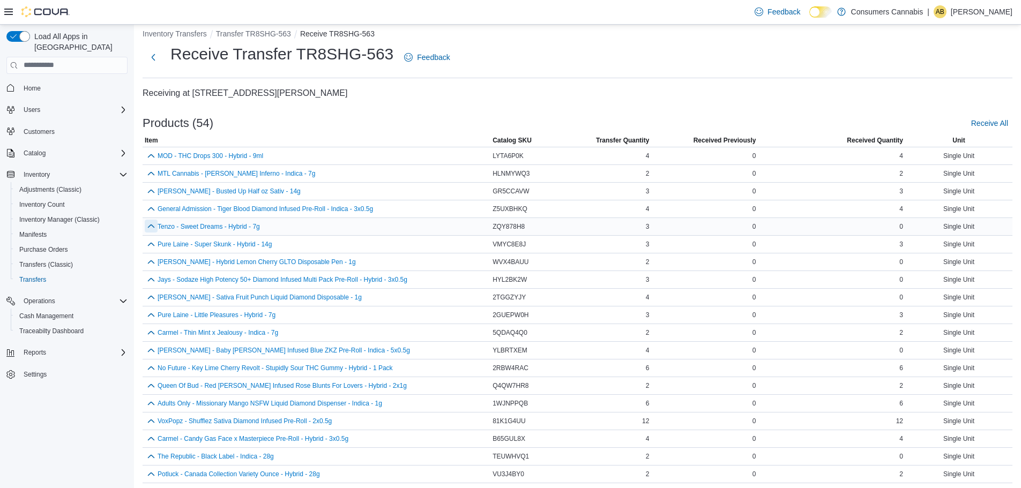
click at [152, 228] on button "button" at bounding box center [151, 226] width 13 height 13
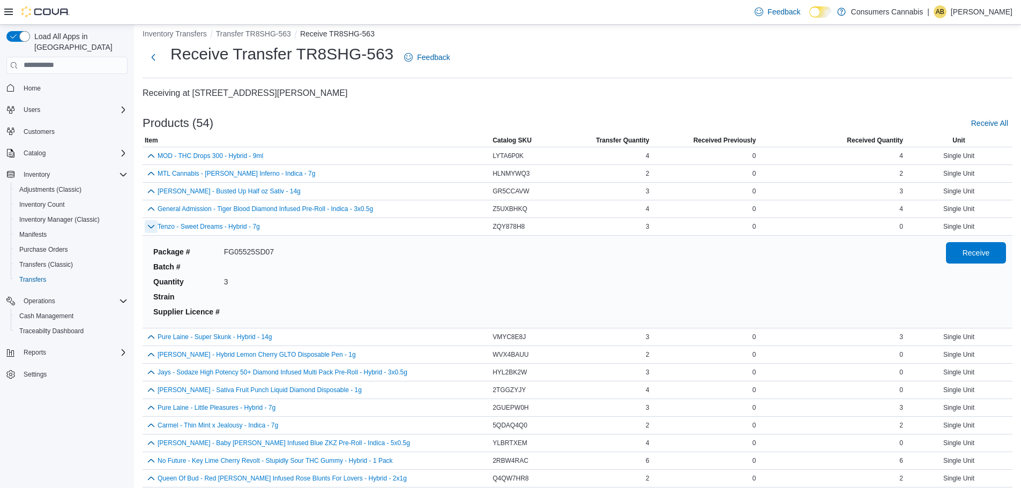
scroll to position [102, 0]
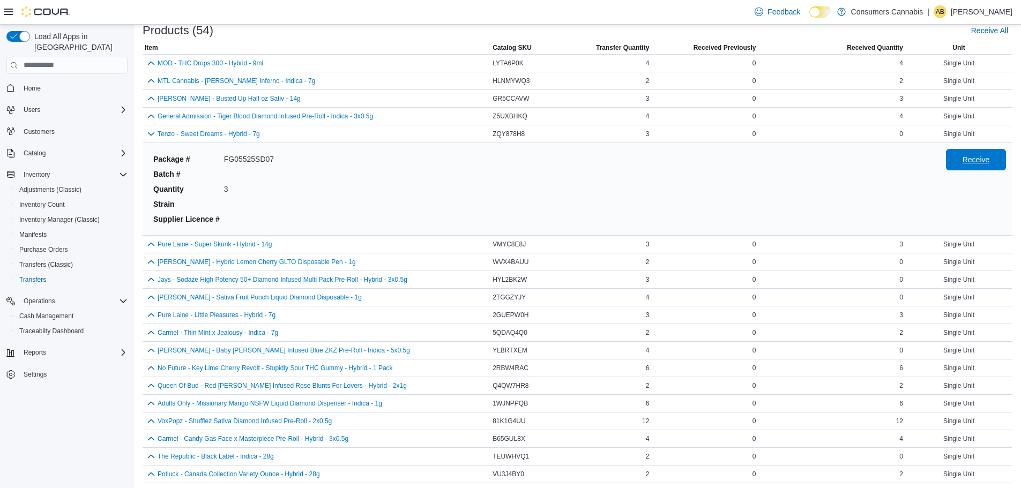
click at [984, 158] on span "Receive" at bounding box center [976, 159] width 27 height 11
click at [152, 133] on button "button" at bounding box center [151, 133] width 13 height 13
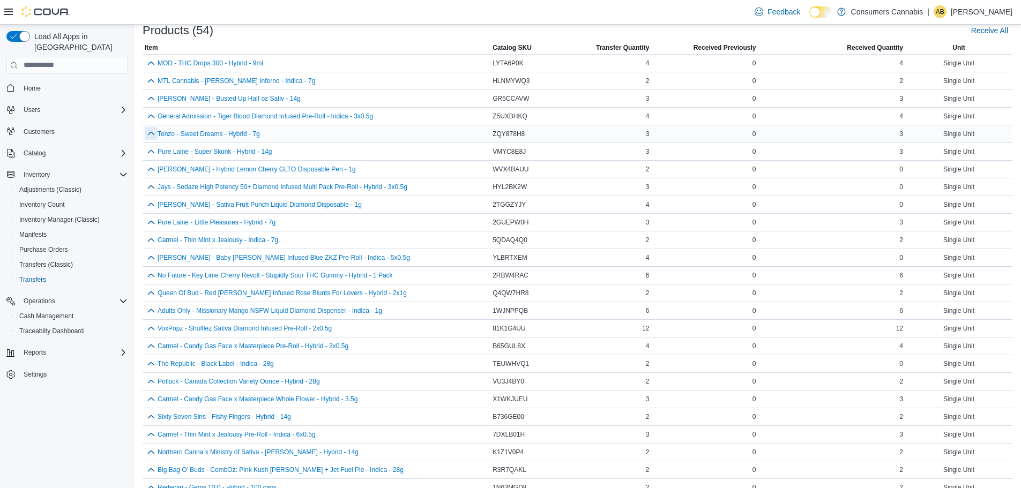
scroll to position [9, 0]
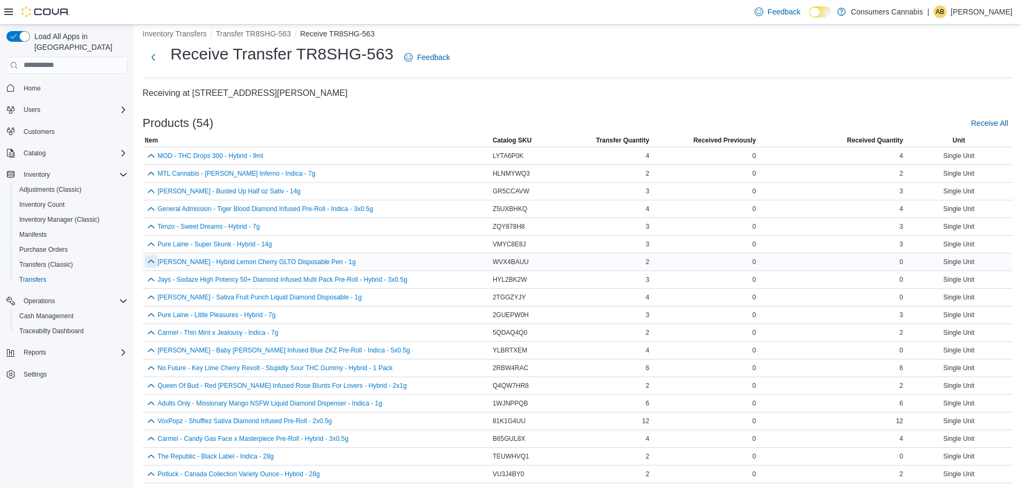
click at [151, 261] on button "button" at bounding box center [151, 261] width 13 height 13
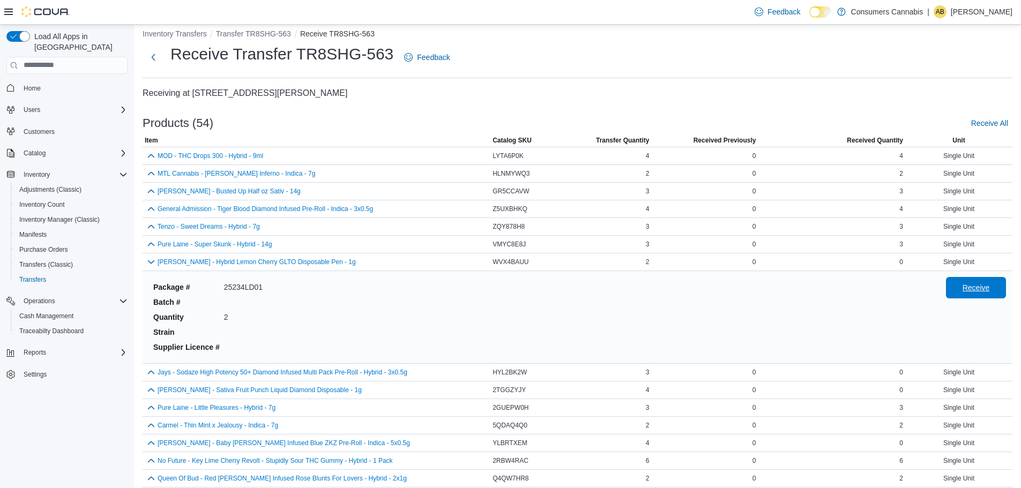
click at [977, 285] on span "Receive" at bounding box center [976, 288] width 27 height 11
click at [152, 373] on button "button" at bounding box center [151, 372] width 13 height 13
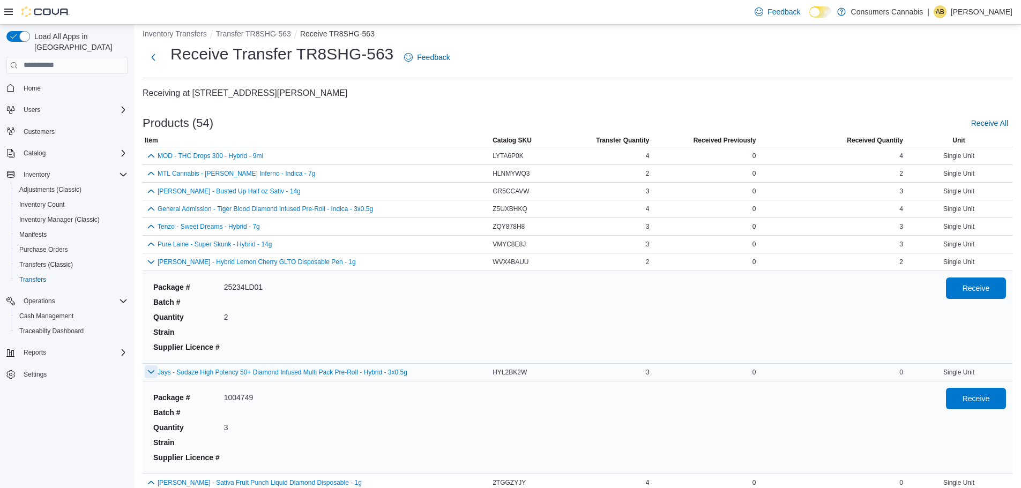
click at [152, 372] on button "button" at bounding box center [151, 372] width 13 height 13
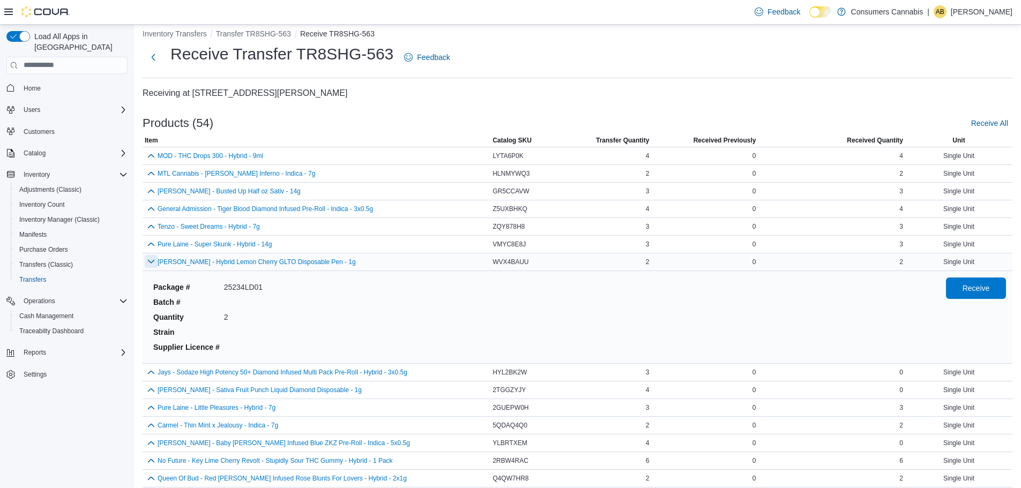
click at [151, 263] on button "button" at bounding box center [151, 261] width 13 height 13
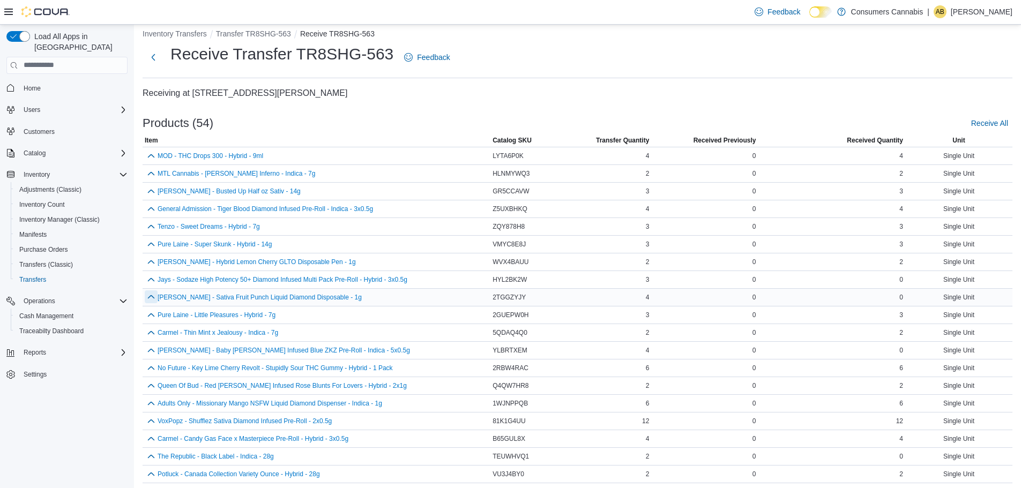
click at [153, 295] on button "button" at bounding box center [151, 297] width 13 height 13
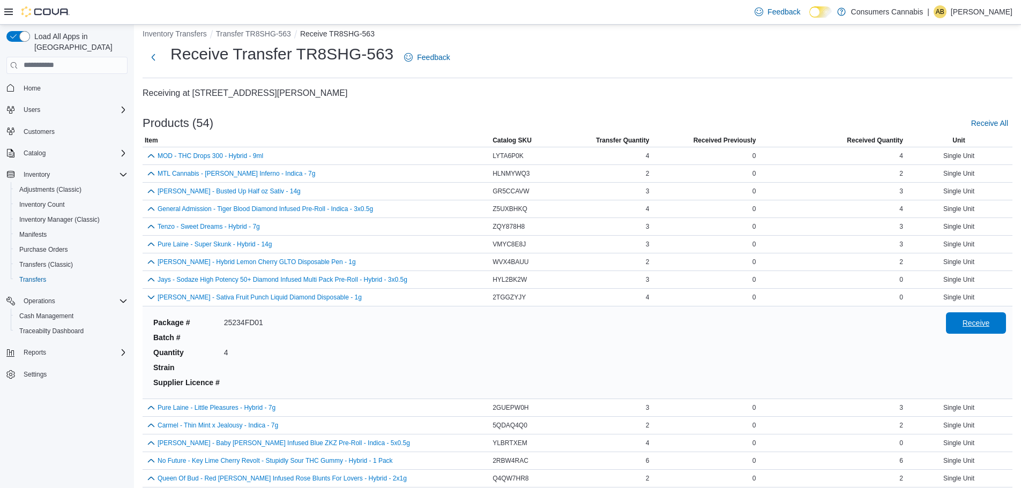
click at [988, 327] on span "Receive" at bounding box center [976, 323] width 27 height 11
click at [157, 296] on button "button" at bounding box center [151, 297] width 13 height 13
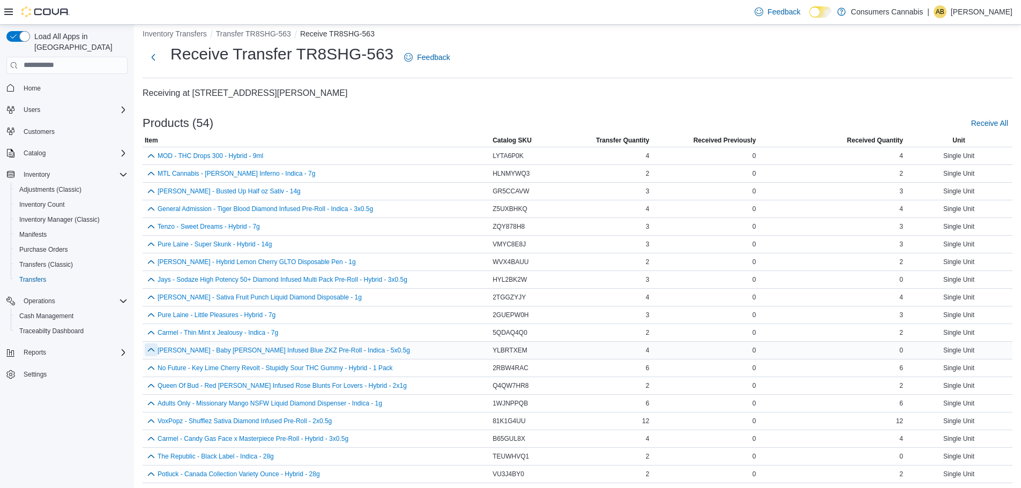
click at [151, 349] on button "button" at bounding box center [151, 350] width 13 height 13
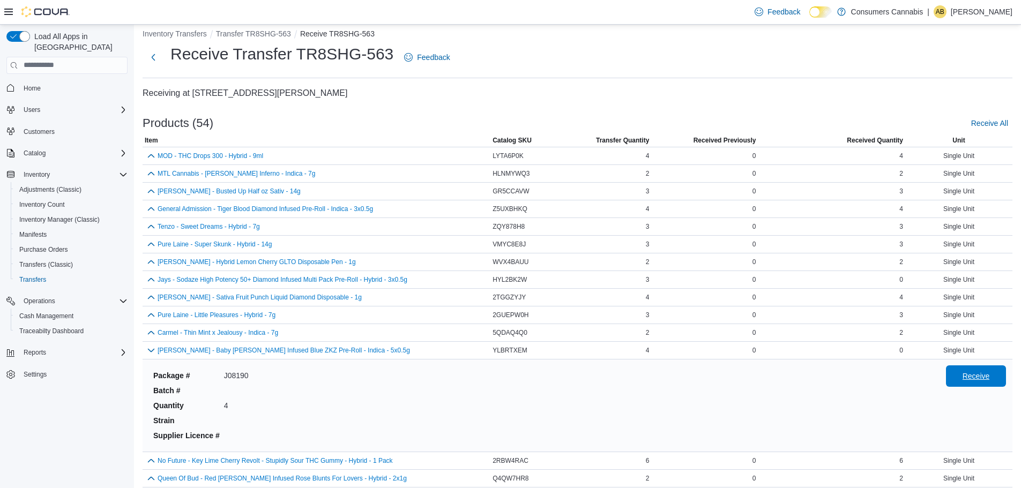
click at [987, 371] on span "Receive" at bounding box center [976, 376] width 47 height 21
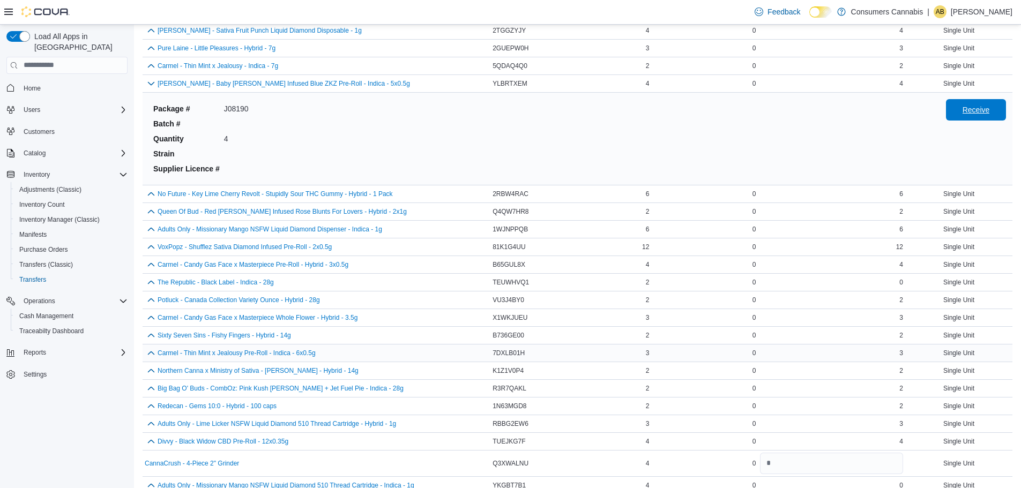
scroll to position [277, 0]
click at [150, 283] on button "button" at bounding box center [151, 281] width 13 height 13
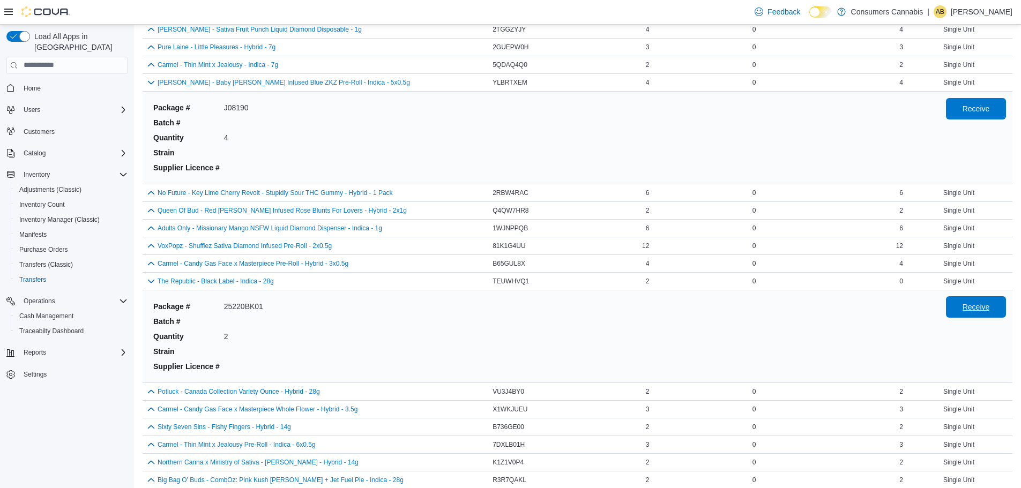
click at [999, 302] on span "Receive" at bounding box center [976, 307] width 47 height 21
click at [150, 283] on button "button" at bounding box center [151, 281] width 13 height 13
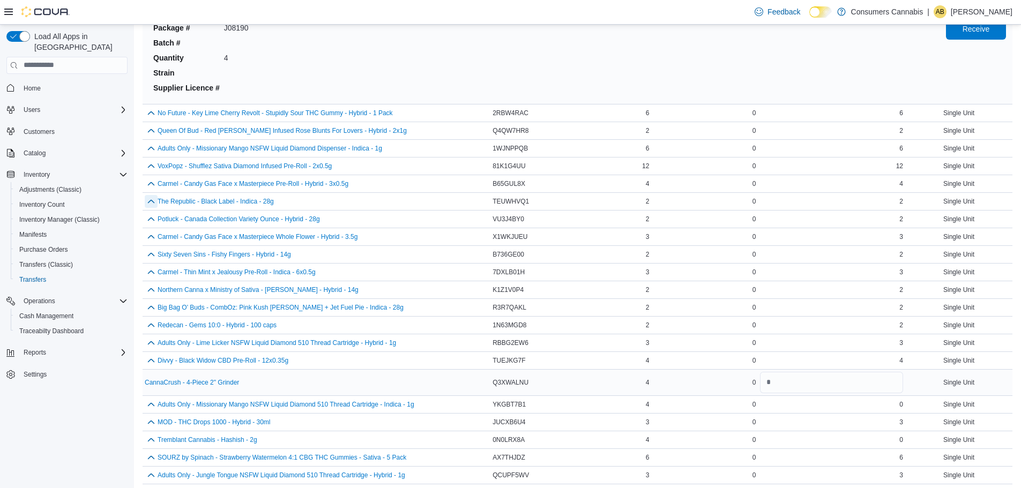
scroll to position [384, 0]
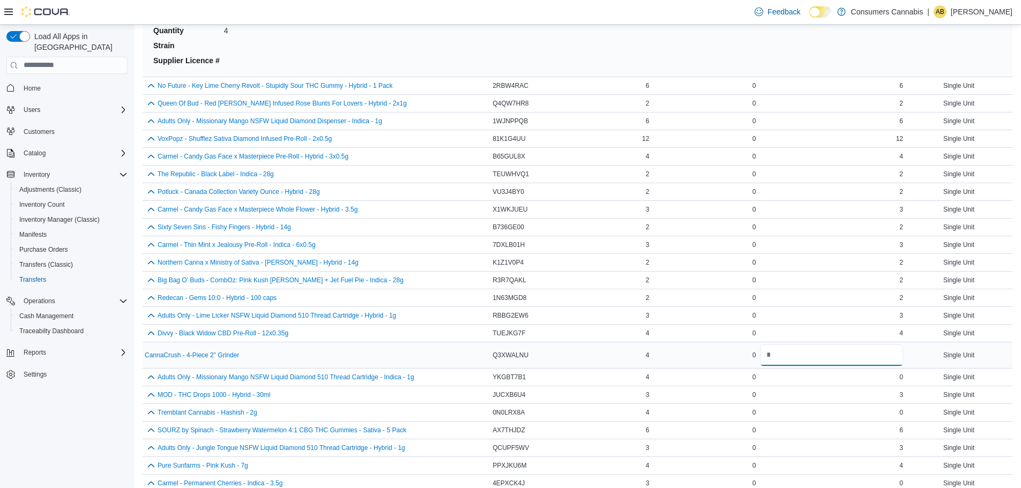
click at [786, 364] on input "number" at bounding box center [831, 355] width 143 height 21
type input "*"
click at [151, 378] on button "button" at bounding box center [151, 377] width 13 height 13
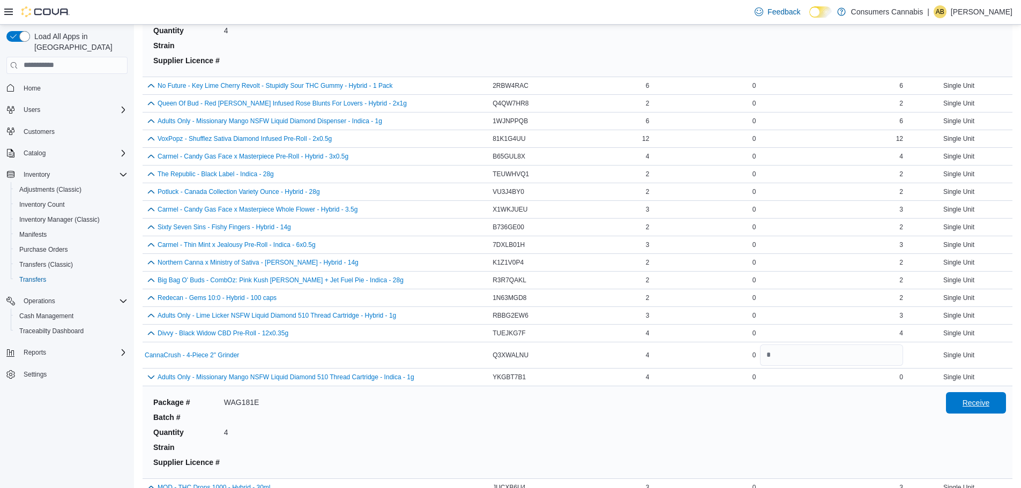
click at [990, 399] on span "Receive" at bounding box center [976, 403] width 27 height 11
click at [153, 376] on button "button" at bounding box center [151, 377] width 13 height 13
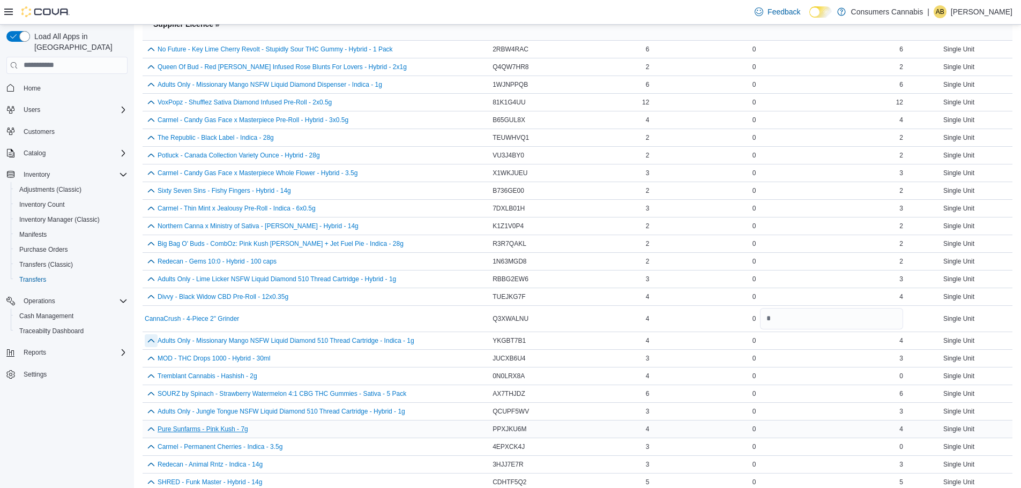
scroll to position [438, 0]
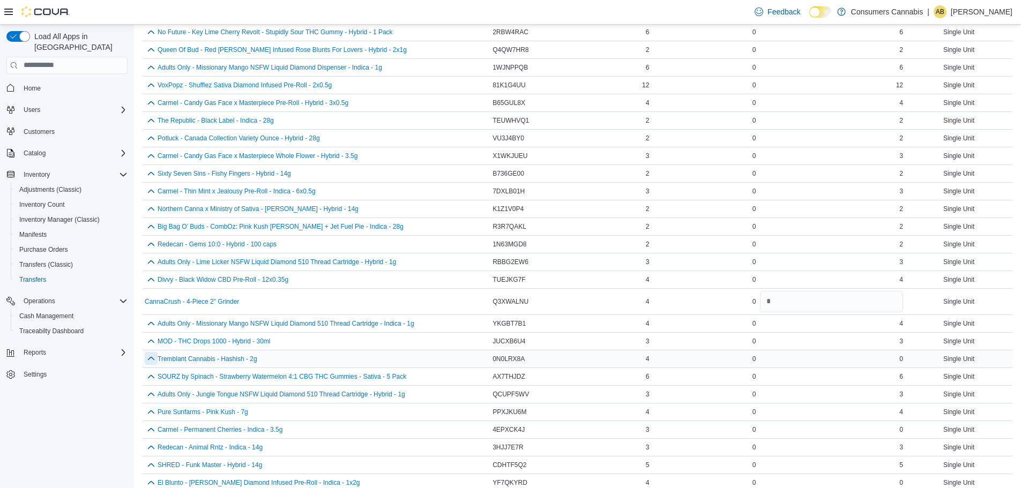
click at [150, 360] on button "button" at bounding box center [151, 358] width 13 height 13
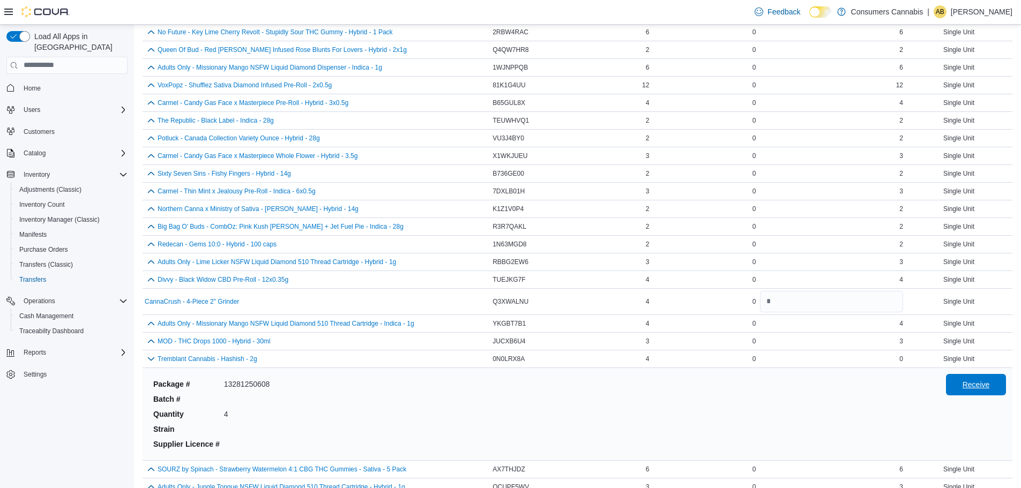
click at [973, 383] on span "Receive" at bounding box center [976, 385] width 27 height 11
click at [146, 359] on button "button" at bounding box center [151, 358] width 13 height 13
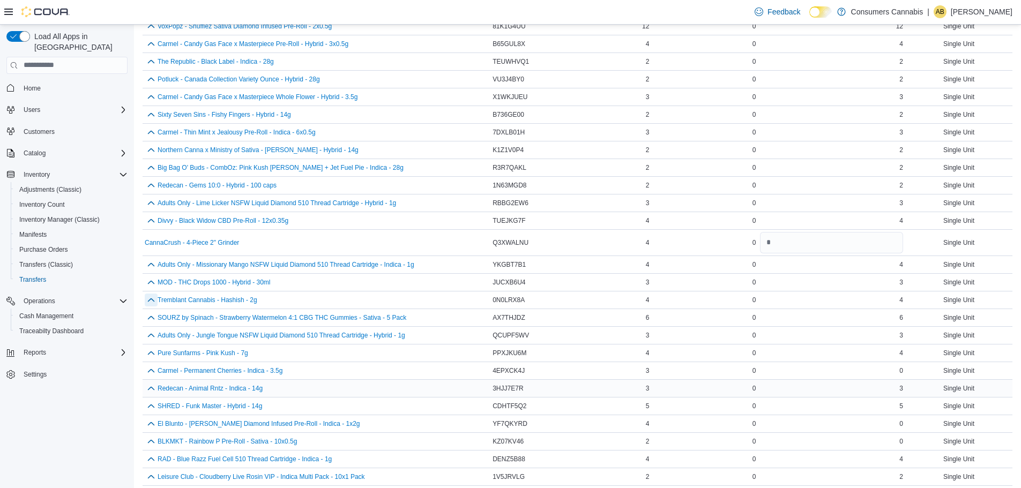
scroll to position [599, 0]
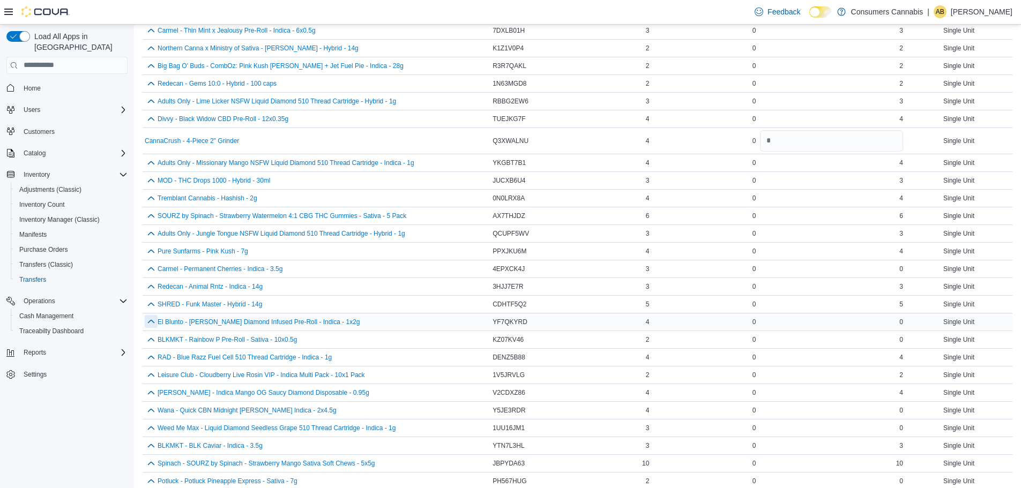
click at [147, 321] on button "button" at bounding box center [151, 321] width 13 height 13
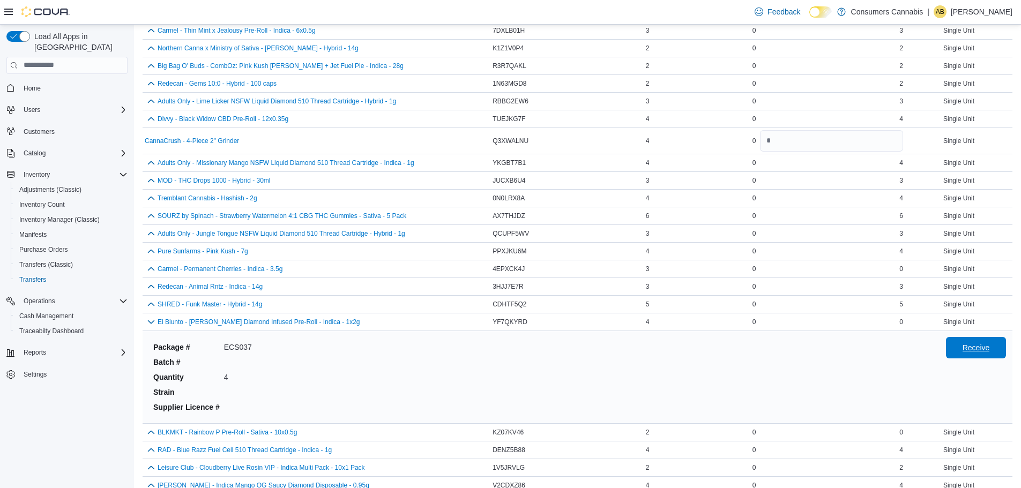
click at [988, 348] on span "Receive" at bounding box center [976, 348] width 27 height 11
click at [152, 320] on button "button" at bounding box center [151, 321] width 13 height 13
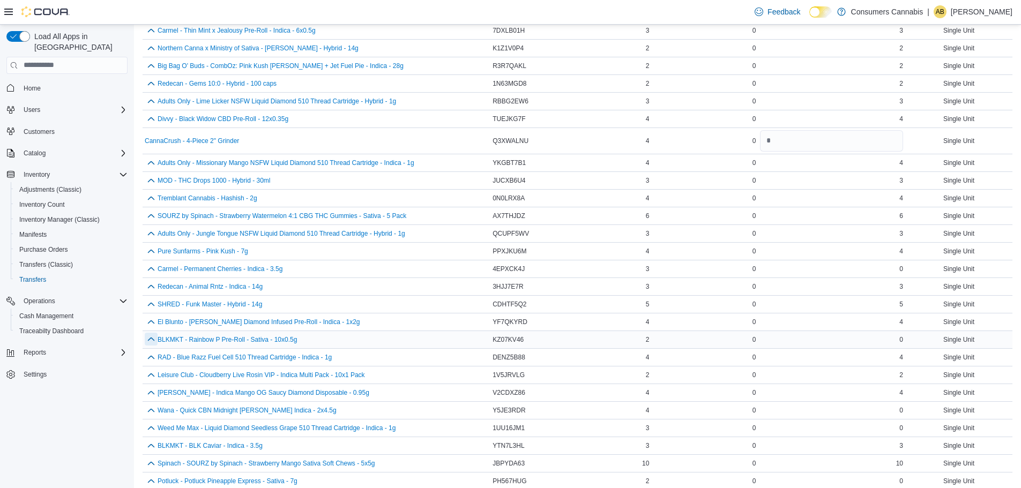
click at [148, 339] on button "button" at bounding box center [151, 339] width 13 height 13
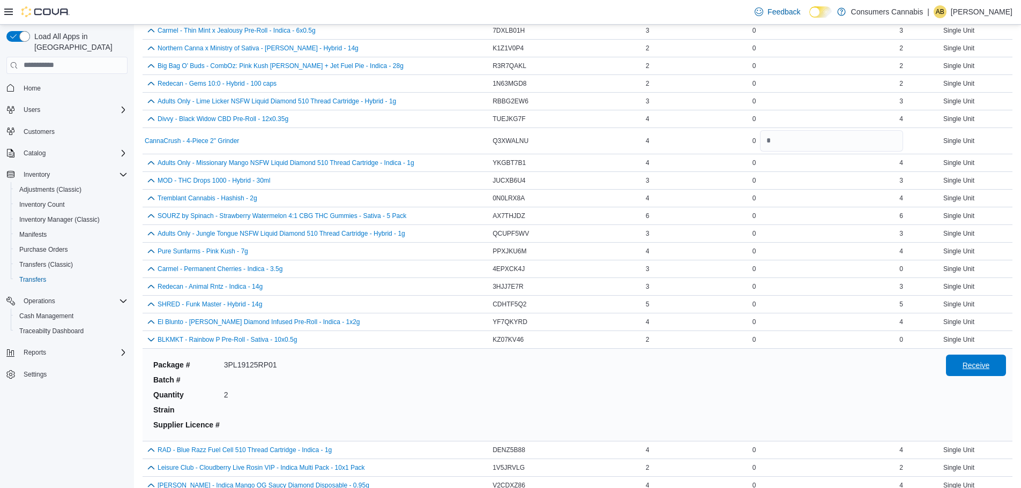
click at [972, 364] on span "Receive" at bounding box center [976, 365] width 27 height 11
click at [153, 340] on button "button" at bounding box center [151, 339] width 13 height 13
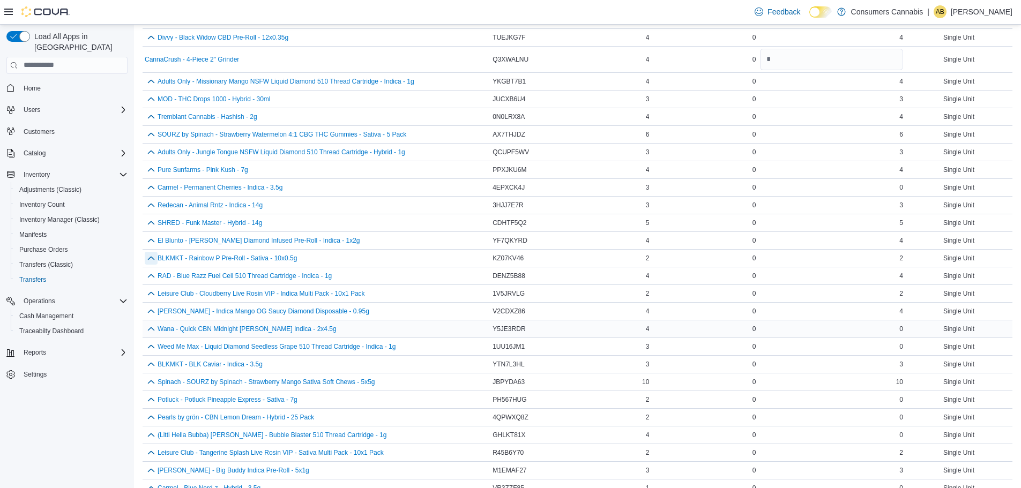
scroll to position [706, 0]
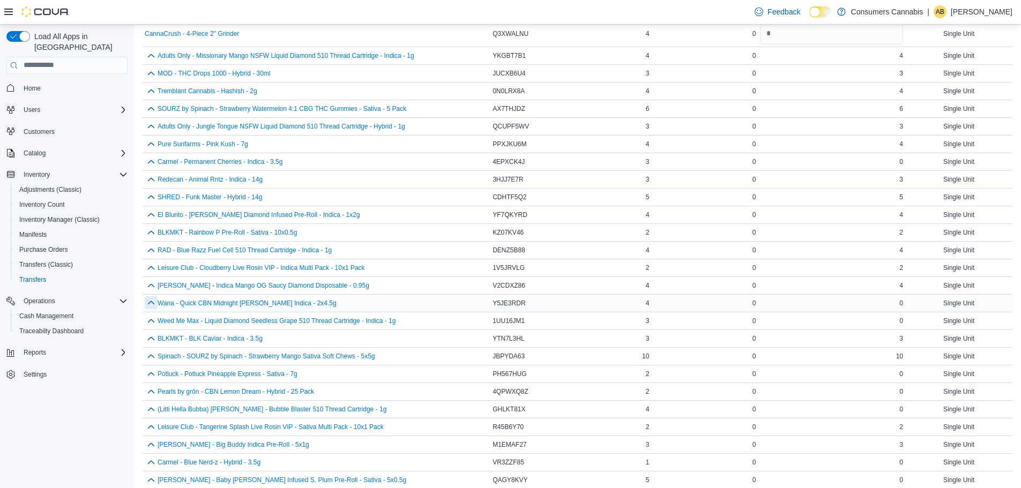
click at [149, 303] on button "button" at bounding box center [151, 303] width 13 height 13
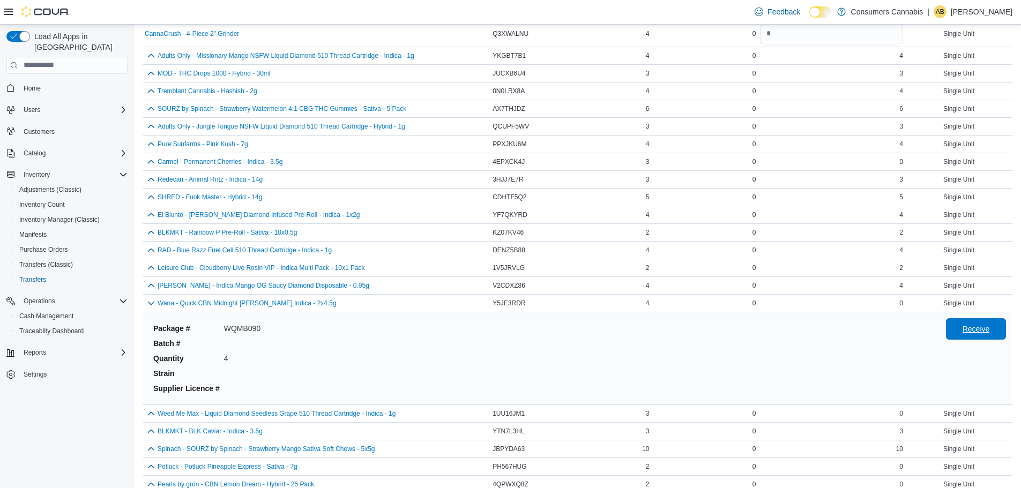
click at [1000, 328] on span "Receive" at bounding box center [976, 328] width 47 height 21
click at [148, 414] on button "button" at bounding box center [151, 413] width 13 height 13
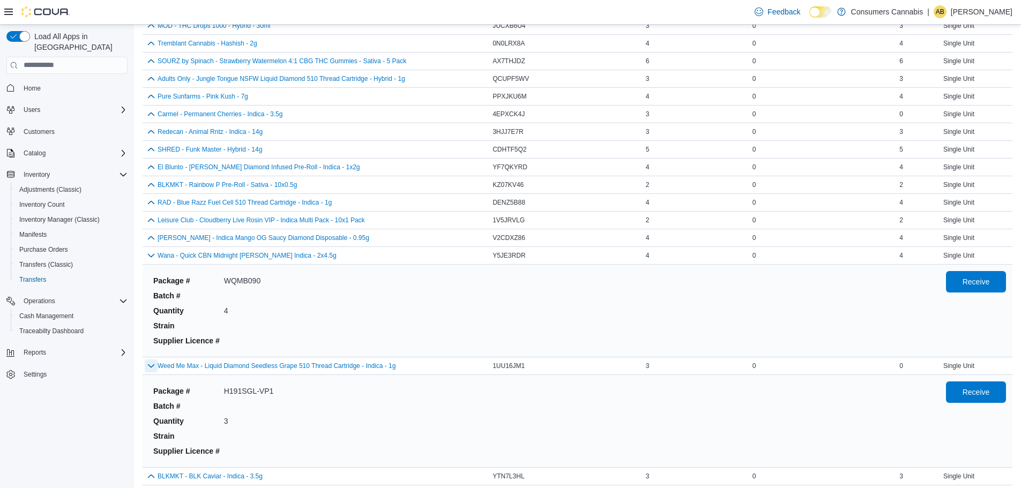
scroll to position [813, 0]
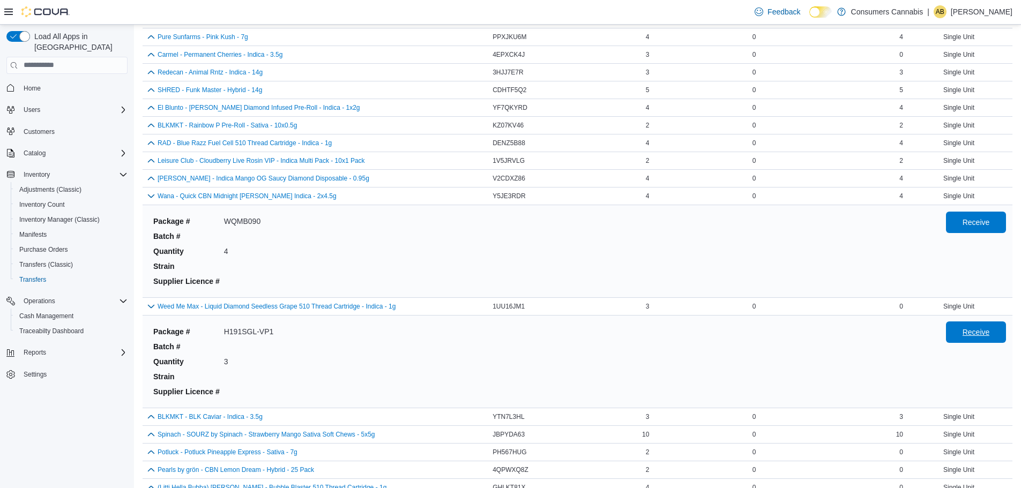
drag, startPoint x: 968, startPoint y: 331, endPoint x: 974, endPoint y: 342, distance: 11.5
click at [974, 342] on span "Receive" at bounding box center [976, 332] width 47 height 21
click at [151, 194] on button "button" at bounding box center [151, 195] width 13 height 13
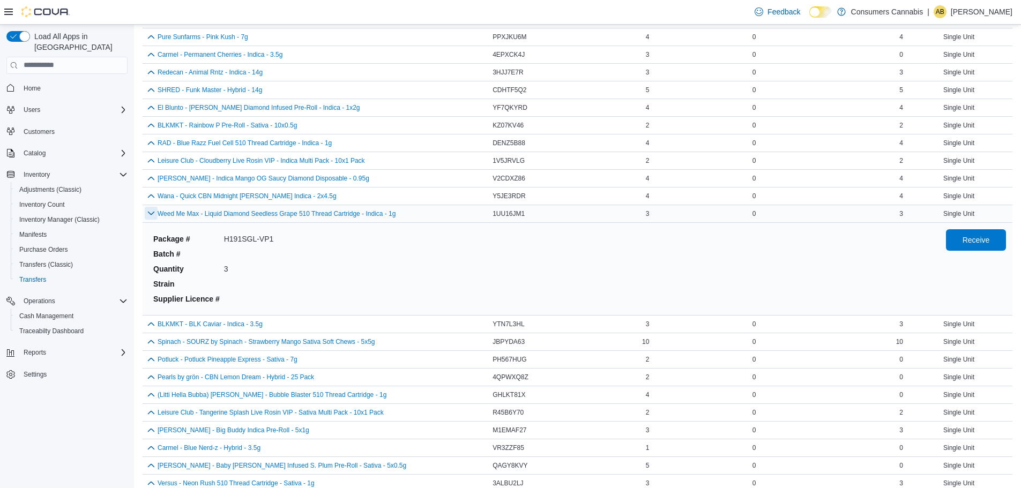
click at [151, 216] on button "button" at bounding box center [151, 213] width 13 height 13
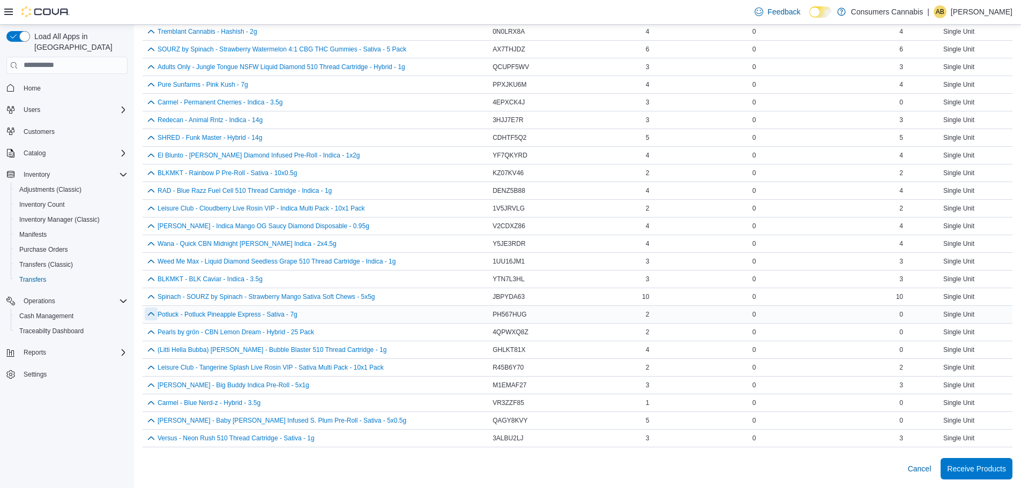
click at [153, 316] on button "button" at bounding box center [151, 314] width 13 height 13
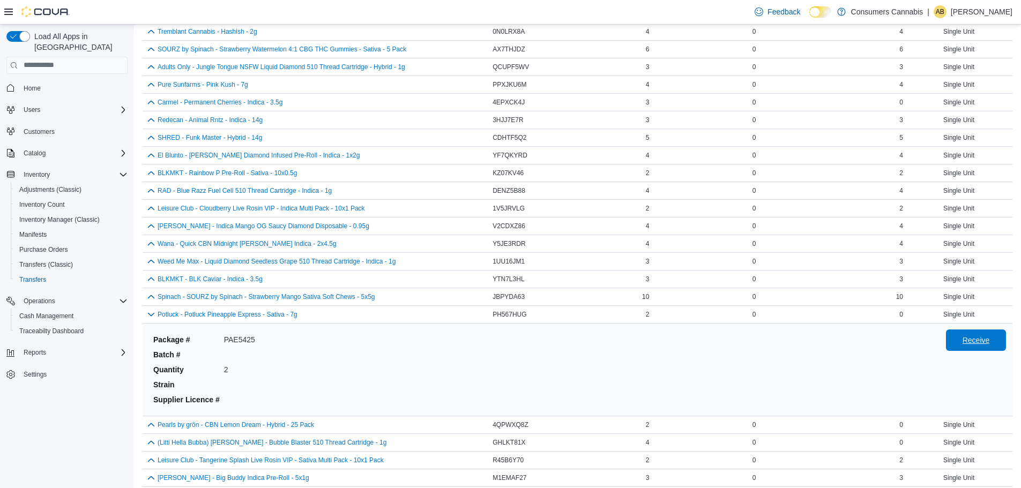
click at [999, 342] on span "Receive" at bounding box center [976, 340] width 47 height 21
click at [150, 316] on button "button" at bounding box center [151, 314] width 13 height 13
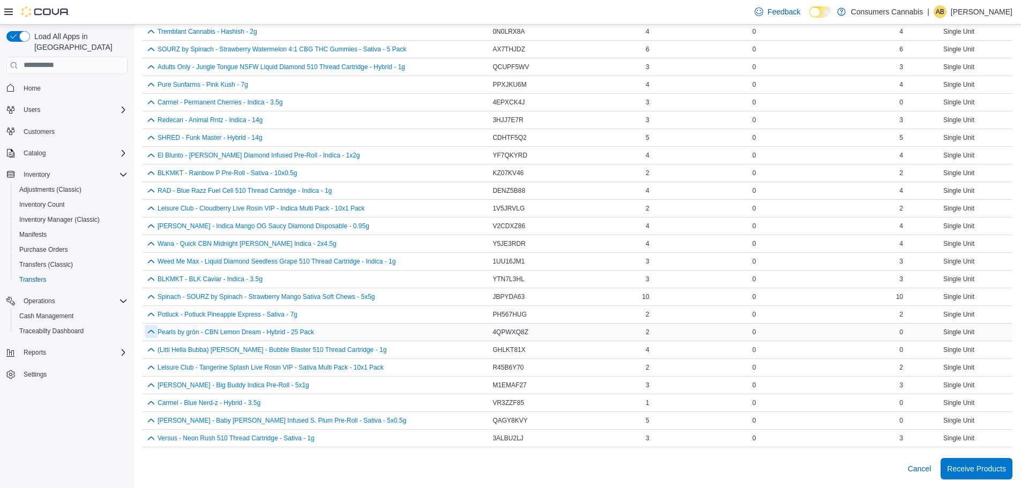
click at [148, 332] on button "button" at bounding box center [151, 331] width 13 height 13
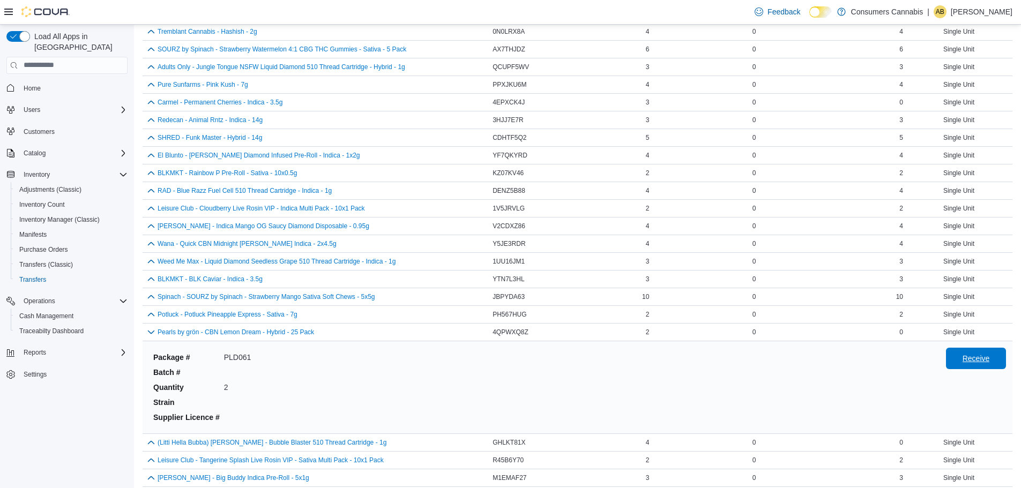
drag, startPoint x: 981, startPoint y: 361, endPoint x: 643, endPoint y: 386, distance: 338.7
click at [982, 361] on span "Receive" at bounding box center [976, 358] width 27 height 11
click at [153, 329] on button "button" at bounding box center [151, 331] width 13 height 13
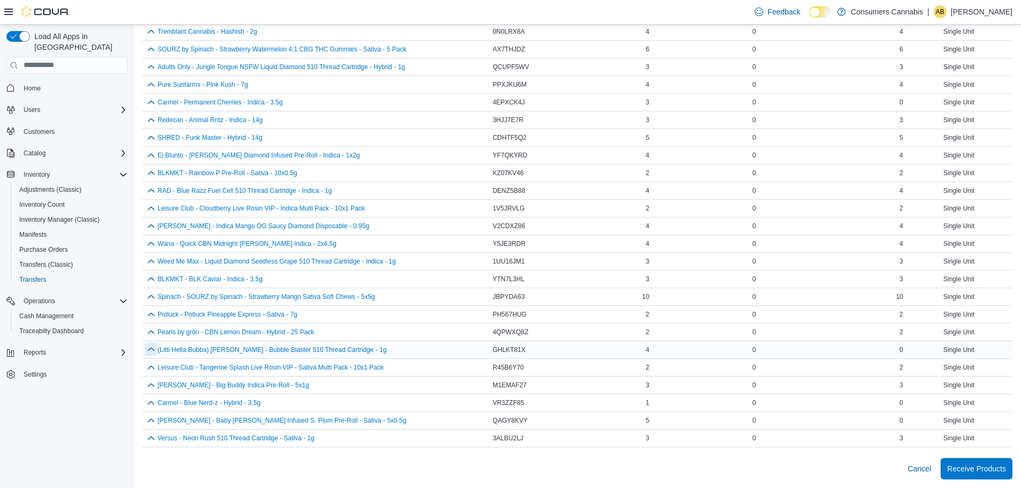
click at [153, 351] on button "button" at bounding box center [151, 349] width 13 height 13
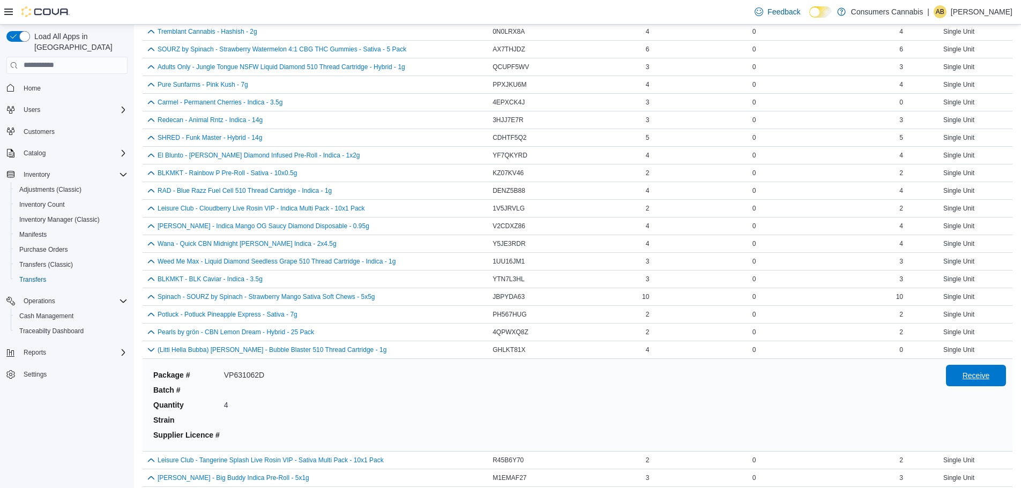
click at [984, 372] on span "Receive" at bounding box center [976, 376] width 27 height 11
click at [147, 351] on button "button" at bounding box center [151, 349] width 13 height 13
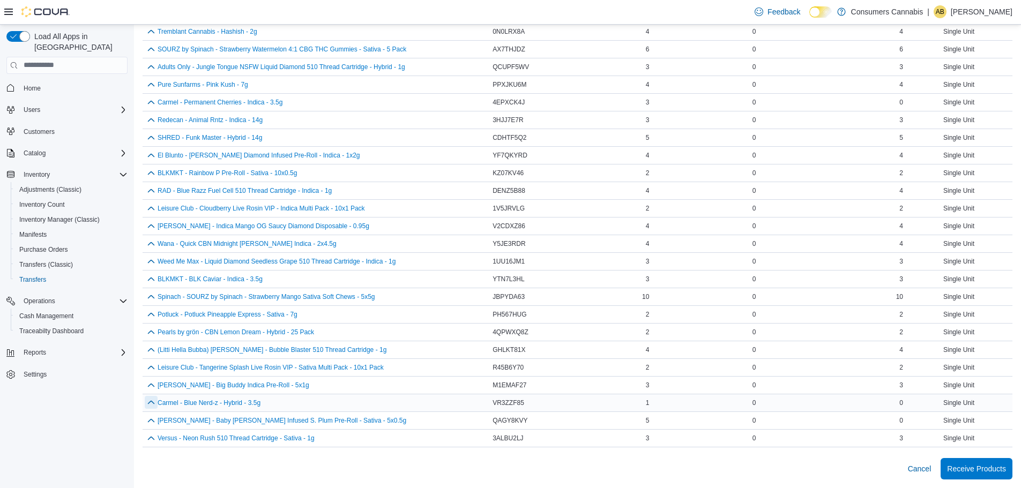
click at [145, 402] on button "button" at bounding box center [151, 402] width 13 height 13
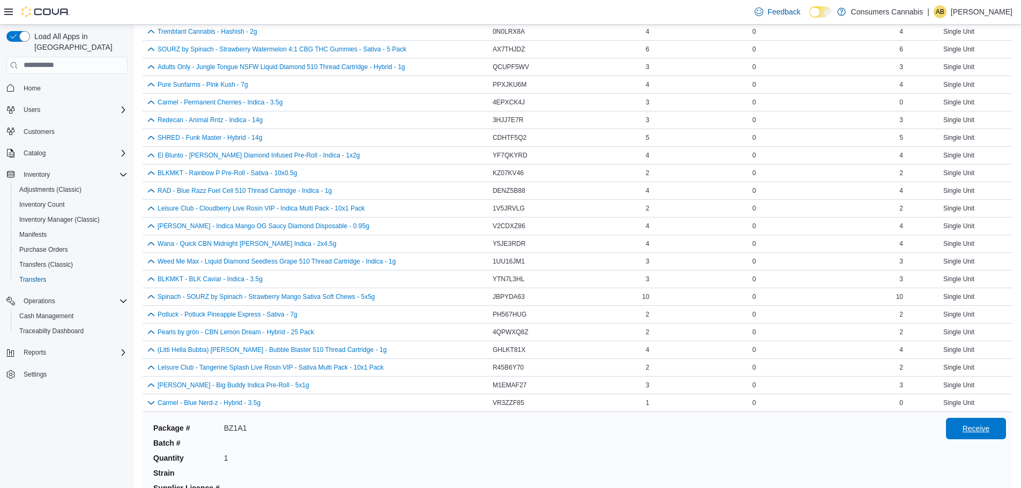
click at [970, 428] on span "Receive" at bounding box center [976, 429] width 27 height 11
click at [153, 401] on button "button" at bounding box center [151, 402] width 13 height 13
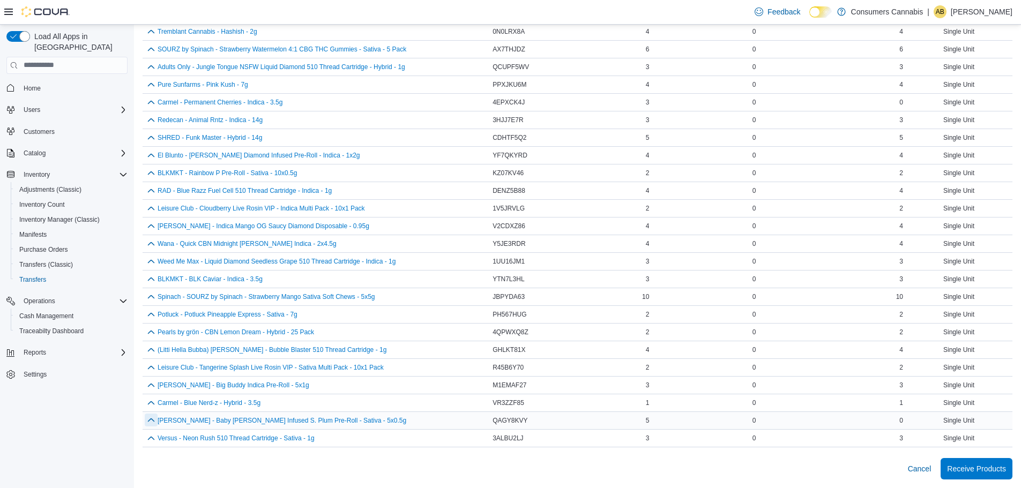
click at [153, 419] on button "button" at bounding box center [151, 420] width 13 height 13
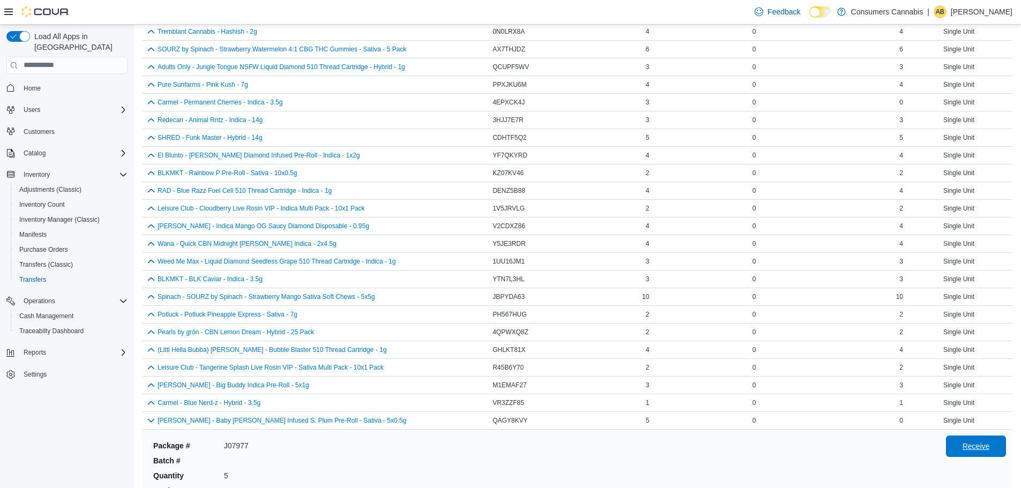
click at [990, 448] on span "Receive" at bounding box center [976, 446] width 27 height 11
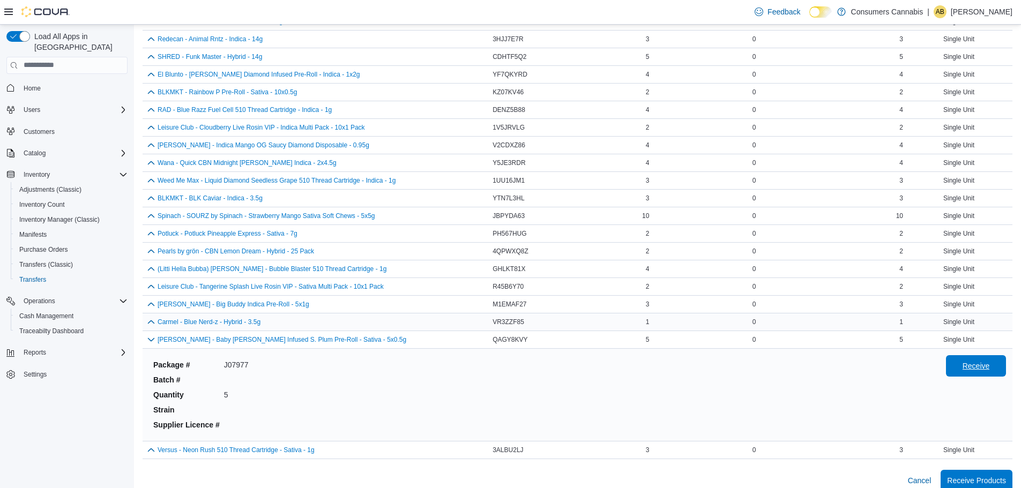
scroll to position [858, 0]
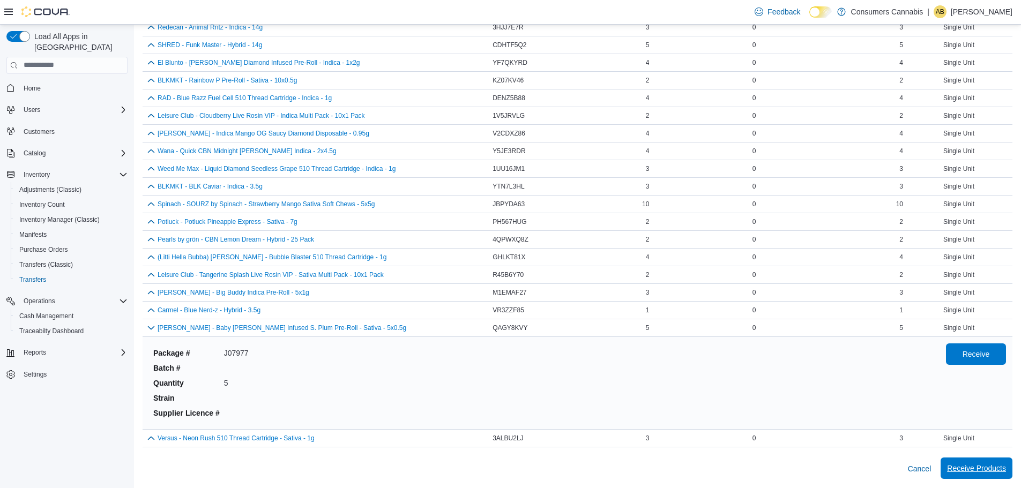
click at [973, 471] on span "Receive Products" at bounding box center [976, 468] width 59 height 11
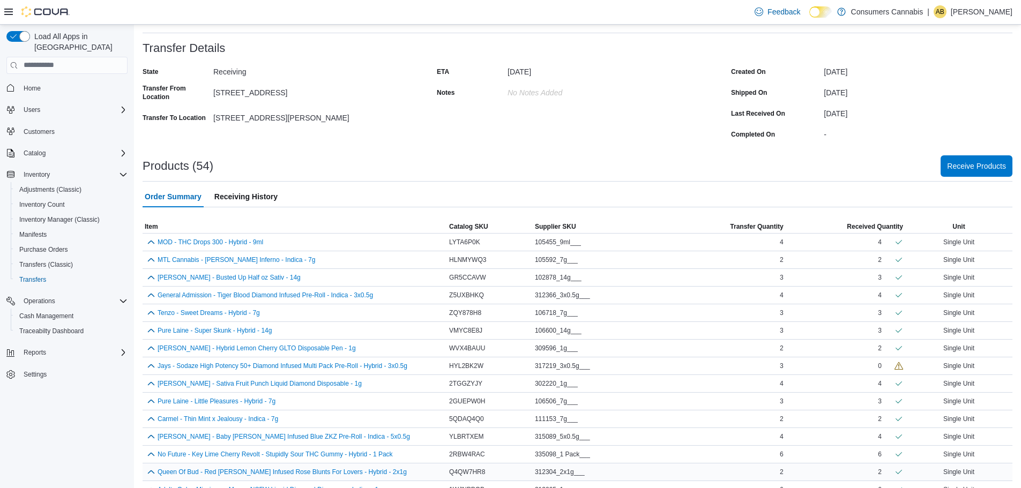
scroll to position [9, 0]
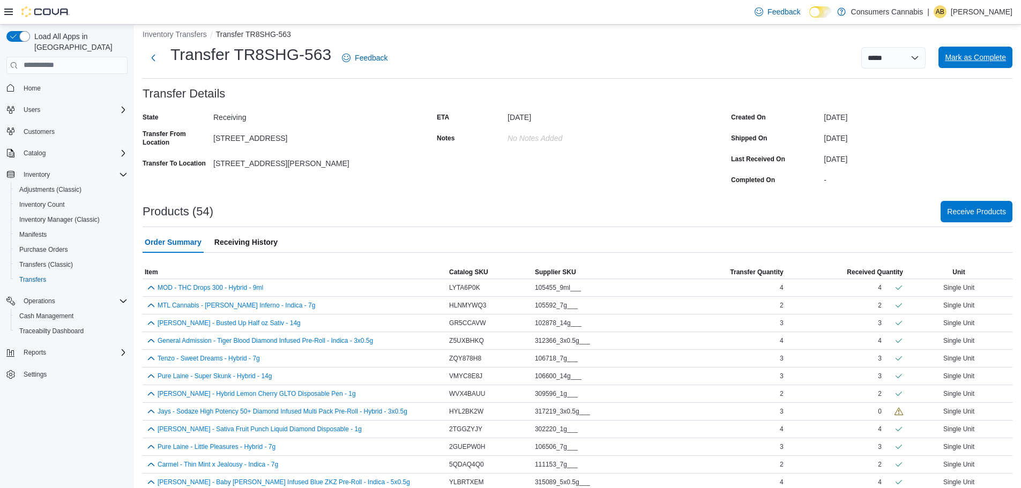
click at [975, 57] on span "Mark as Complete" at bounding box center [975, 57] width 61 height 11
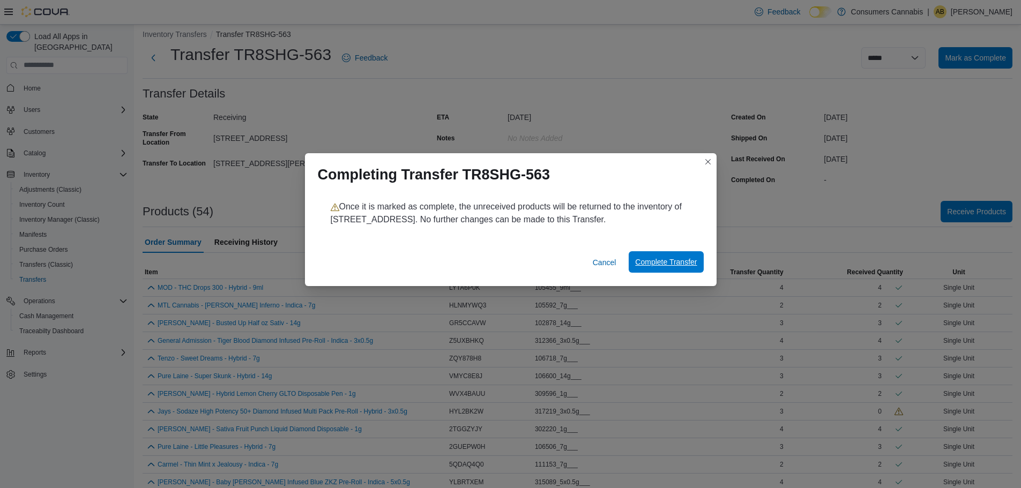
click at [668, 268] on span "Complete Transfer" at bounding box center [666, 262] width 62 height 11
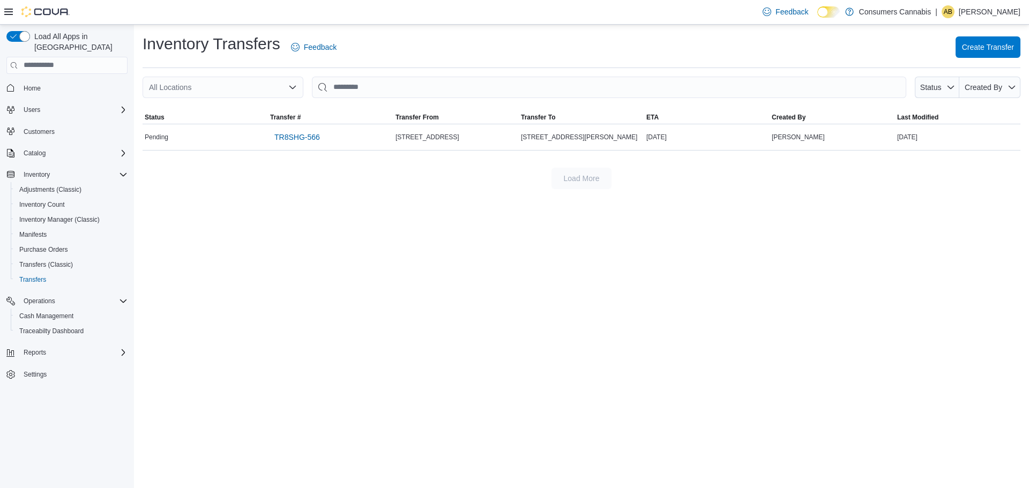
click at [668, 268] on div "Inventory Transfers Feedback Create Transfer All Locations Status Created By So…" at bounding box center [581, 257] width 895 height 464
click at [992, 11] on p "Alyssa Bertani" at bounding box center [990, 11] width 62 height 13
click at [952, 102] on span "Sign Out" at bounding box center [951, 104] width 29 height 11
